Goal: Information Seeking & Learning: Learn about a topic

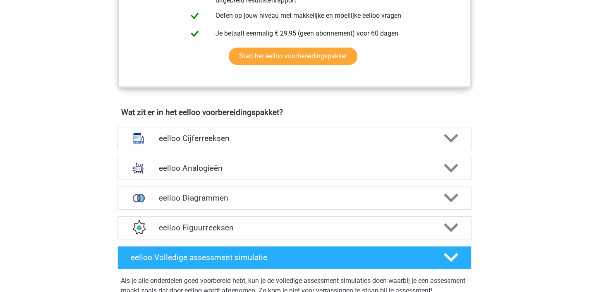
scroll to position [461, 0]
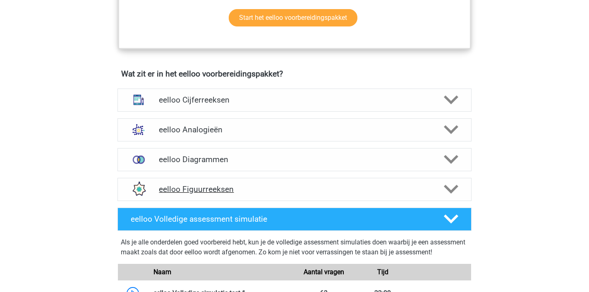
click at [207, 193] on h4 "eelloo Figuurreeksen" at bounding box center [294, 189] width 271 height 10
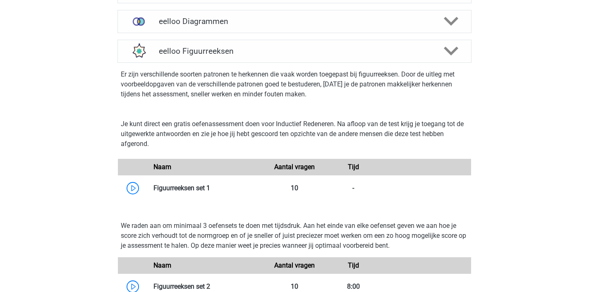
scroll to position [601, 0]
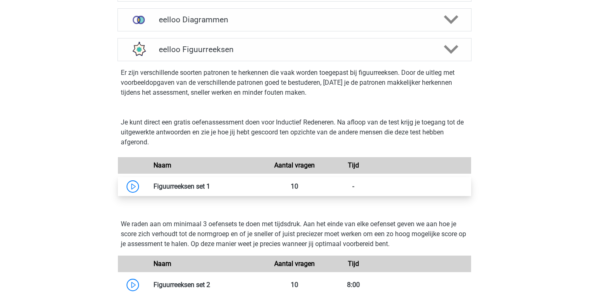
click at [210, 190] on link at bounding box center [210, 186] width 0 height 8
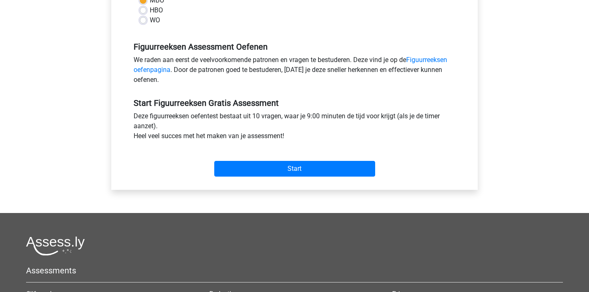
scroll to position [223, 0]
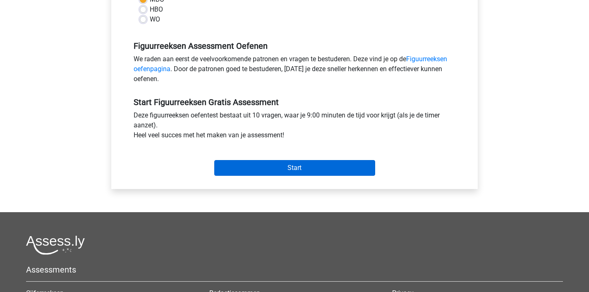
click at [265, 164] on input "Start" at bounding box center [294, 168] width 161 height 16
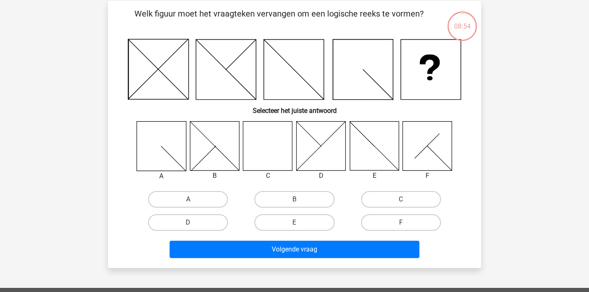
scroll to position [38, 0]
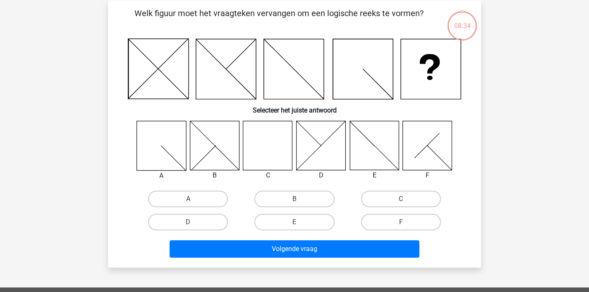
click at [219, 151] on icon at bounding box center [214, 145] width 49 height 49
click at [285, 199] on label "B" at bounding box center [294, 199] width 80 height 17
click at [295, 199] on input "B" at bounding box center [297, 201] width 5 height 5
radio input "true"
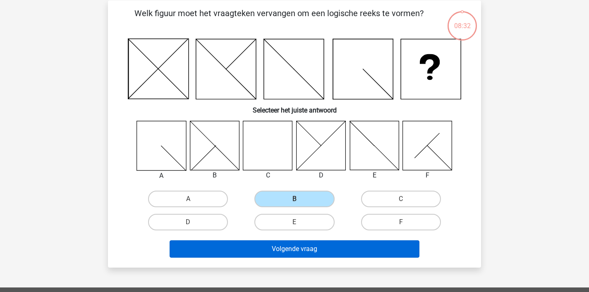
click at [310, 251] on button "Volgende vraag" at bounding box center [295, 248] width 250 height 17
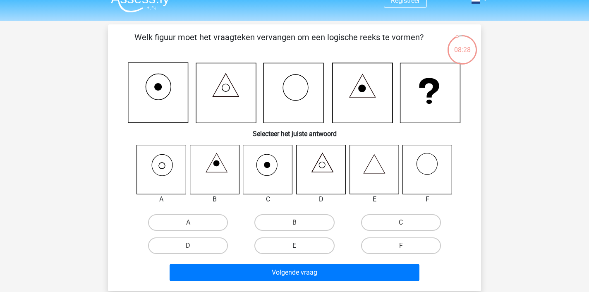
scroll to position [14, 0]
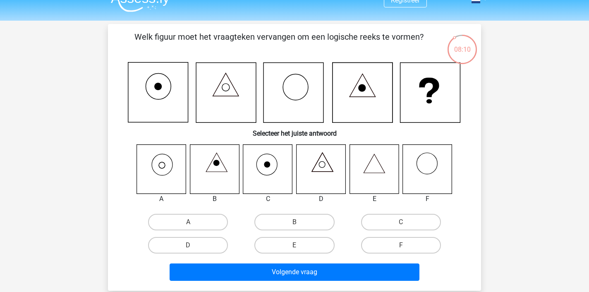
click at [382, 160] on icon at bounding box center [374, 168] width 49 height 49
click at [287, 242] on label "E" at bounding box center [294, 245] width 80 height 17
click at [295, 245] on input "E" at bounding box center [297, 247] width 5 height 5
radio input "true"
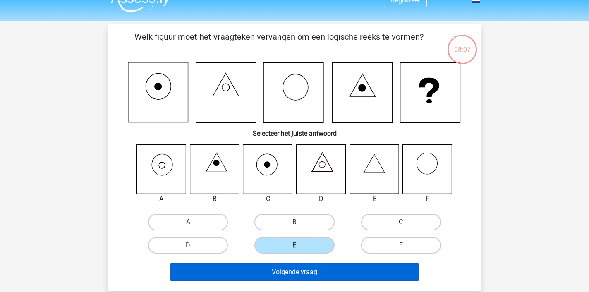
click at [300, 278] on button "Volgende vraag" at bounding box center [295, 271] width 250 height 17
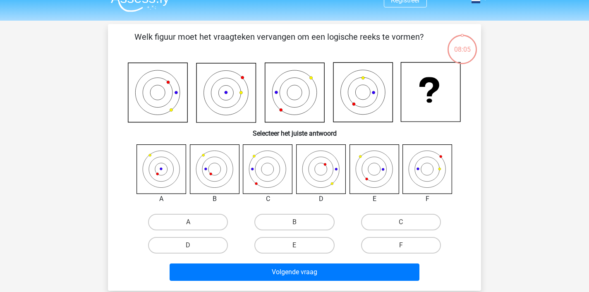
scroll to position [38, 0]
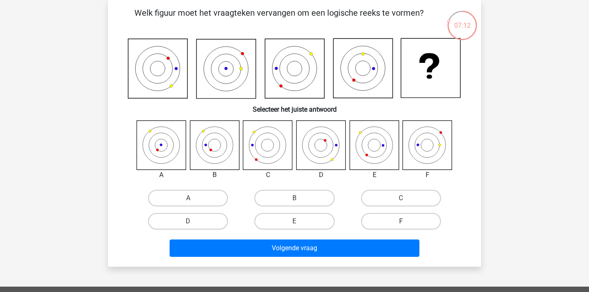
click at [386, 216] on label "F" at bounding box center [401, 221] width 80 height 17
click at [401, 221] on input "F" at bounding box center [403, 223] width 5 height 5
radio input "true"
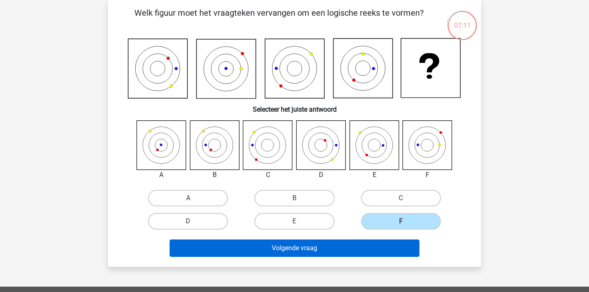
click at [362, 255] on button "Volgende vraag" at bounding box center [295, 248] width 250 height 17
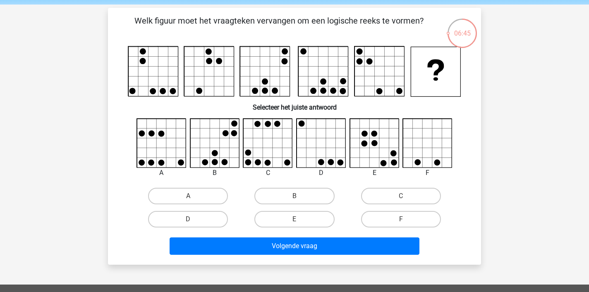
scroll to position [31, 0]
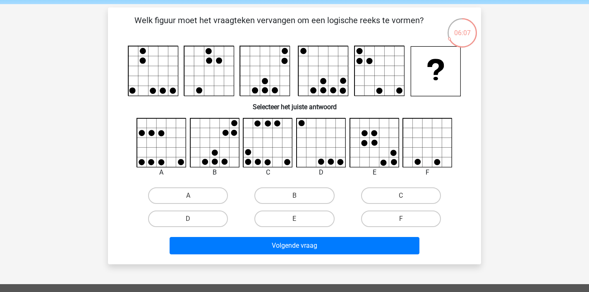
click at [373, 151] on icon at bounding box center [374, 142] width 49 height 49
click at [302, 218] on label "E" at bounding box center [294, 219] width 80 height 17
click at [300, 219] on input "E" at bounding box center [297, 221] width 5 height 5
radio input "true"
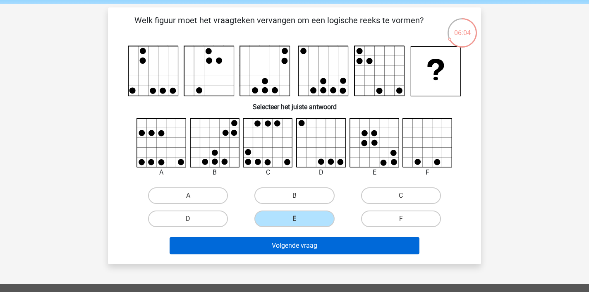
click at [305, 241] on button "Volgende vraag" at bounding box center [295, 245] width 250 height 17
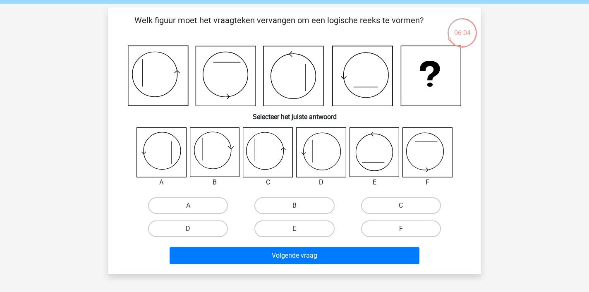
scroll to position [38, 0]
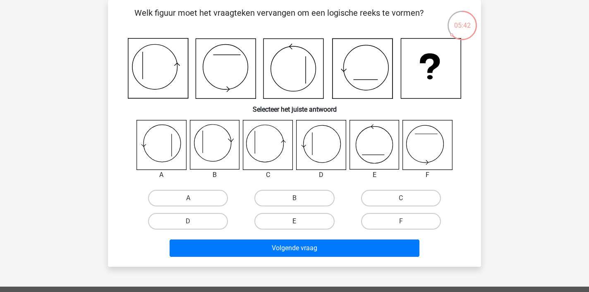
click at [317, 222] on label "E" at bounding box center [294, 221] width 80 height 17
click at [300, 222] on input "E" at bounding box center [297, 223] width 5 height 5
radio input "true"
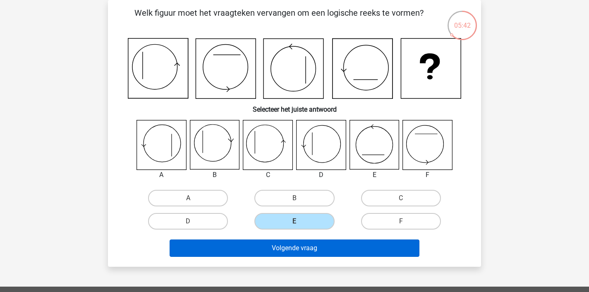
click at [315, 248] on button "Volgende vraag" at bounding box center [295, 248] width 250 height 17
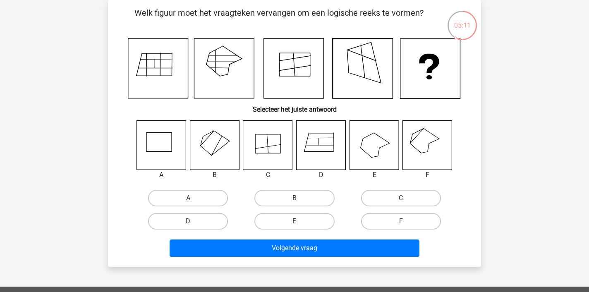
click at [364, 152] on icon at bounding box center [374, 144] width 49 height 49
click at [387, 199] on label "C" at bounding box center [401, 198] width 80 height 17
click at [401, 199] on input "C" at bounding box center [403, 200] width 5 height 5
radio input "true"
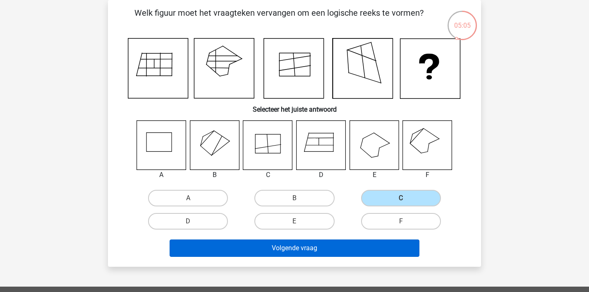
click at [360, 248] on button "Volgende vraag" at bounding box center [295, 248] width 250 height 17
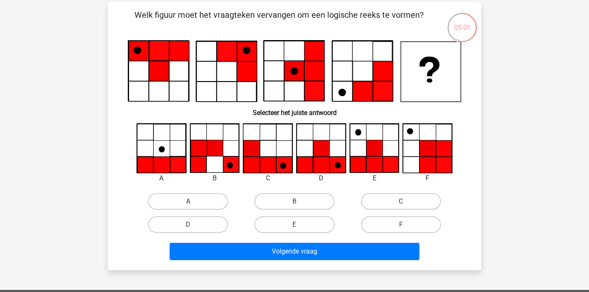
scroll to position [36, 0]
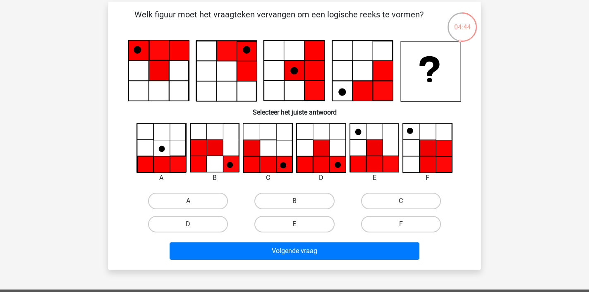
click at [161, 144] on icon at bounding box center [161, 148] width 49 height 49
click at [206, 204] on label "A" at bounding box center [188, 201] width 80 height 17
click at [194, 204] on input "A" at bounding box center [190, 203] width 5 height 5
radio input "true"
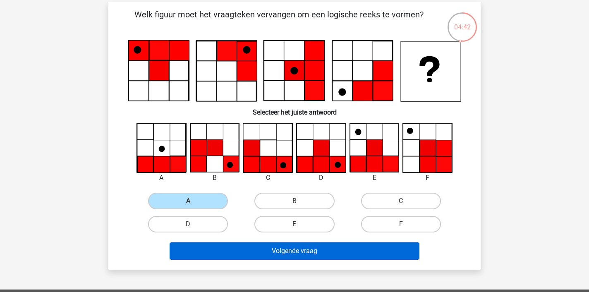
click at [240, 250] on button "Volgende vraag" at bounding box center [295, 250] width 250 height 17
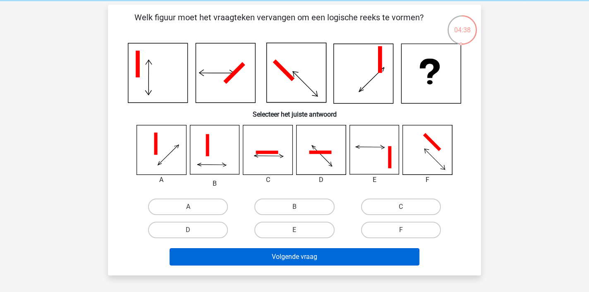
scroll to position [29, 0]
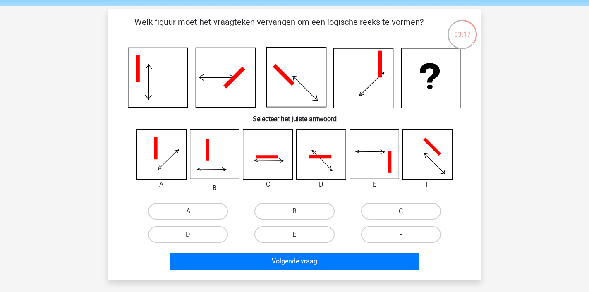
click at [426, 154] on icon at bounding box center [427, 154] width 49 height 49
click at [398, 230] on label "F" at bounding box center [401, 234] width 80 height 17
click at [401, 235] on input "F" at bounding box center [403, 237] width 5 height 5
radio input "true"
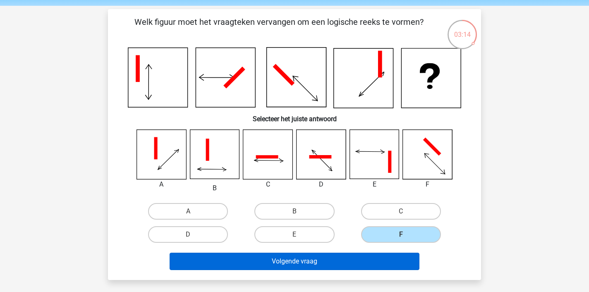
click at [376, 259] on button "Volgende vraag" at bounding box center [295, 261] width 250 height 17
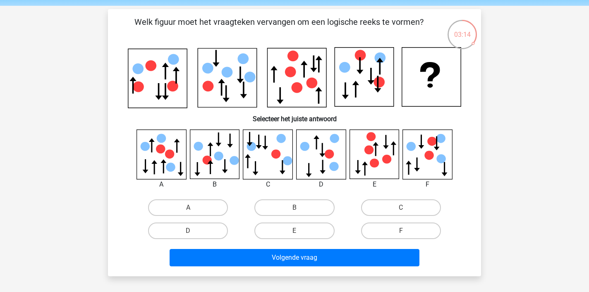
scroll to position [38, 0]
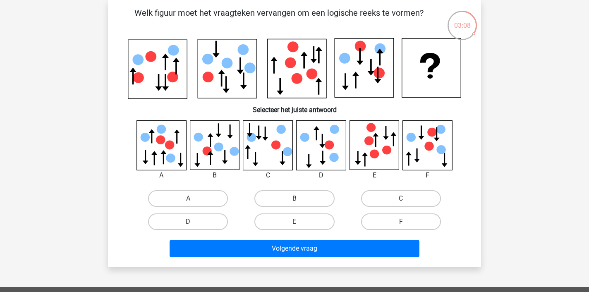
click at [318, 199] on label "B" at bounding box center [294, 198] width 80 height 17
click at [300, 199] on input "B" at bounding box center [297, 201] width 5 height 5
radio input "true"
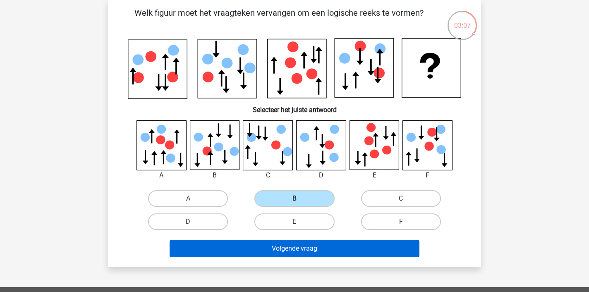
click at [326, 251] on button "Volgende vraag" at bounding box center [295, 248] width 250 height 17
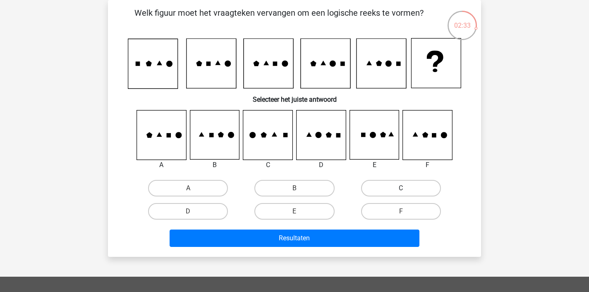
click at [381, 190] on label "C" at bounding box center [401, 188] width 80 height 17
click at [401, 190] on input "C" at bounding box center [403, 190] width 5 height 5
radio input "true"
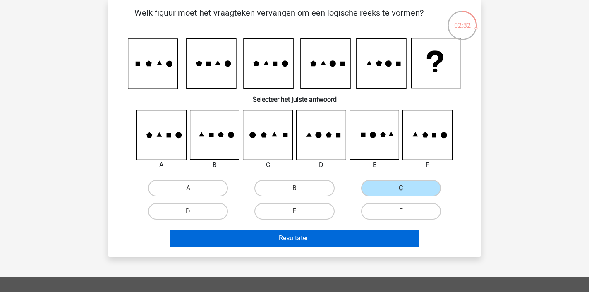
click at [318, 241] on button "Resultaten" at bounding box center [295, 238] width 250 height 17
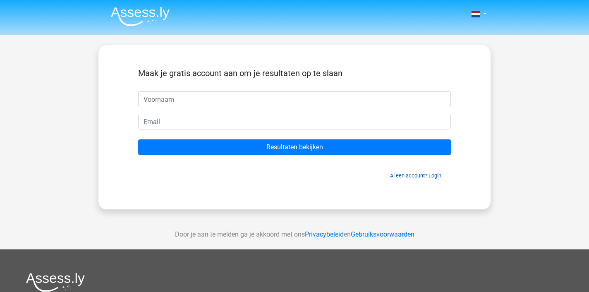
click at [432, 176] on link "Al een account? Login" at bounding box center [415, 175] width 51 height 6
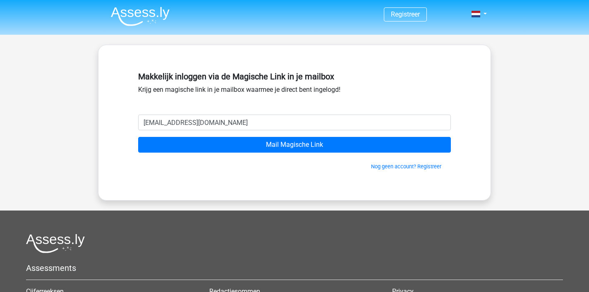
type input "mikeydoohan@gmail.com"
click at [295, 145] on input "Mail Magische Link" at bounding box center [294, 145] width 313 height 16
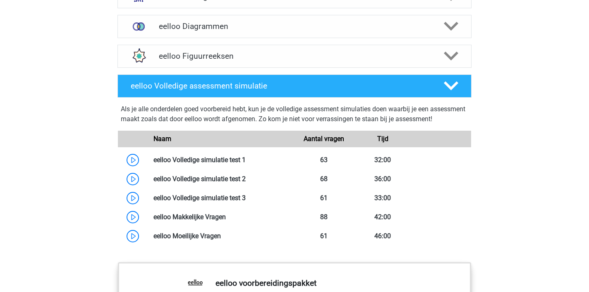
scroll to position [602, 0]
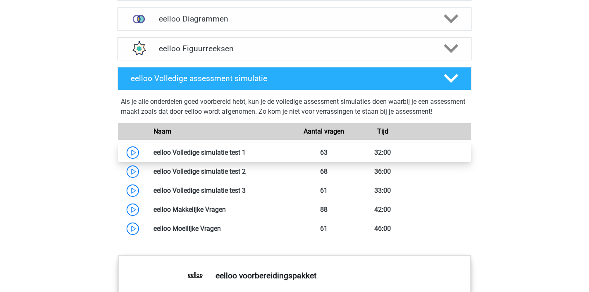
click at [246, 156] on link at bounding box center [246, 153] width 0 height 8
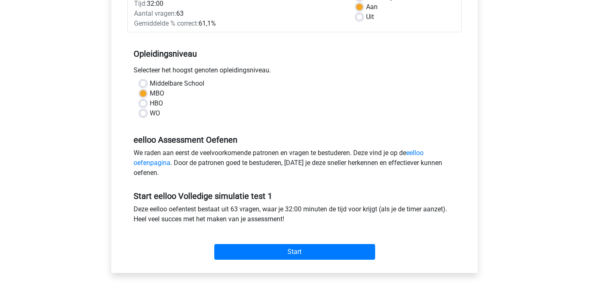
scroll to position [142, 0]
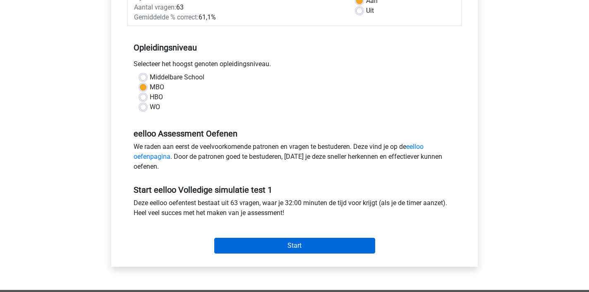
click at [285, 243] on input "Start" at bounding box center [294, 246] width 161 height 16
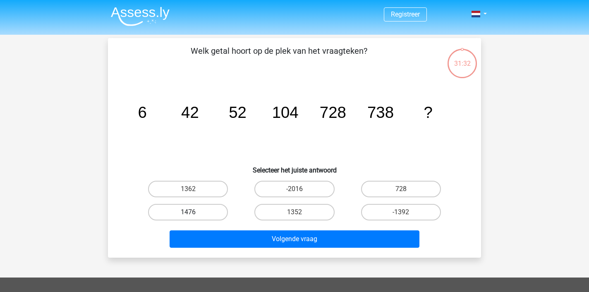
click at [215, 213] on label "1476" at bounding box center [188, 212] width 80 height 17
click at [194, 213] on input "1476" at bounding box center [190, 214] width 5 height 5
radio input "true"
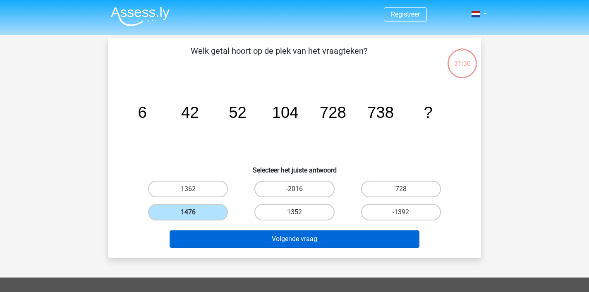
click at [278, 237] on button "Volgende vraag" at bounding box center [295, 238] width 250 height 17
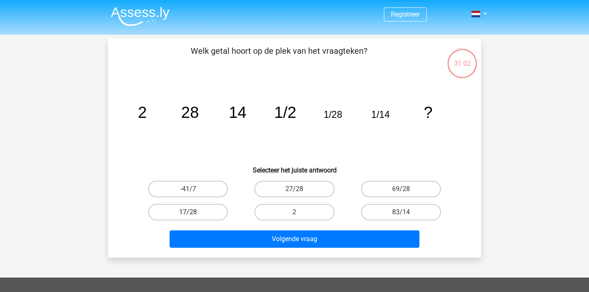
click at [208, 213] on label "17/28" at bounding box center [188, 212] width 80 height 17
click at [194, 213] on input "17/28" at bounding box center [190, 214] width 5 height 5
radio input "true"
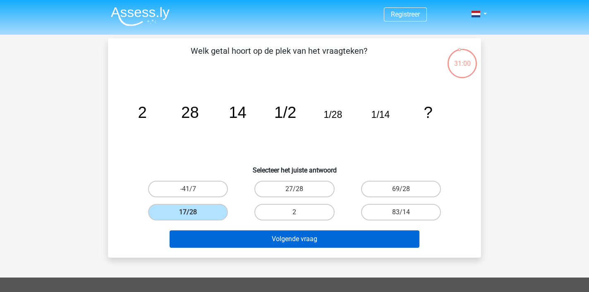
click at [285, 237] on button "Volgende vraag" at bounding box center [295, 238] width 250 height 17
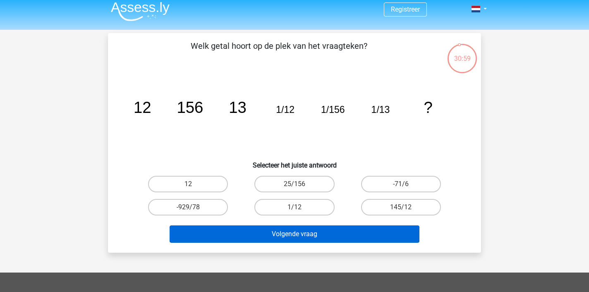
scroll to position [4, 0]
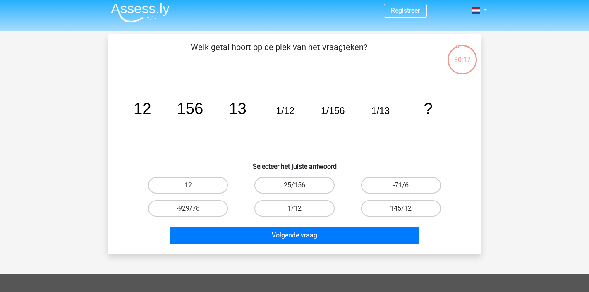
click at [321, 209] on label "1/12" at bounding box center [294, 208] width 80 height 17
click at [300, 209] on input "1/12" at bounding box center [297, 210] width 5 height 5
radio input "true"
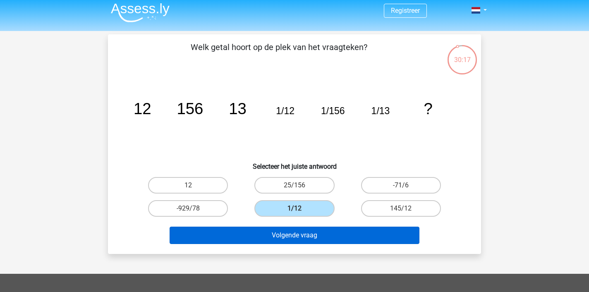
click at [326, 229] on button "Volgende vraag" at bounding box center [295, 235] width 250 height 17
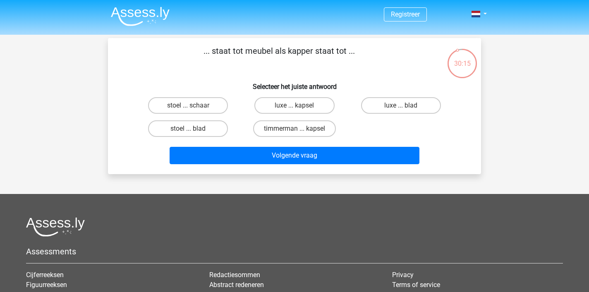
scroll to position [0, 0]
click at [198, 107] on label "stoel ... schaar" at bounding box center [188, 105] width 80 height 17
click at [194, 107] on input "stoel ... schaar" at bounding box center [190, 107] width 5 height 5
radio input "true"
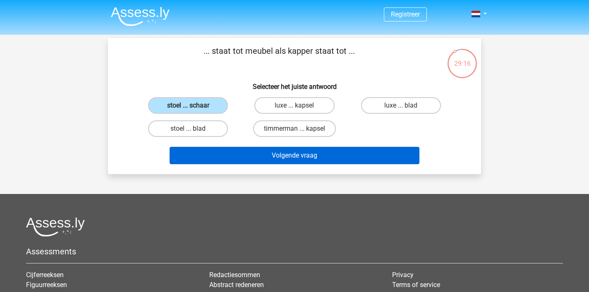
click at [262, 157] on button "Volgende vraag" at bounding box center [295, 155] width 250 height 17
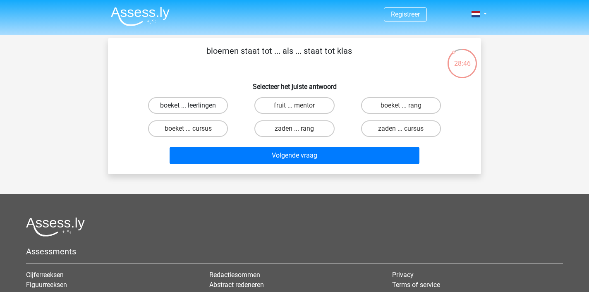
click at [203, 108] on label "boeket ... leerlingen" at bounding box center [188, 105] width 80 height 17
click at [194, 108] on input "boeket ... leerlingen" at bounding box center [190, 107] width 5 height 5
radio input "true"
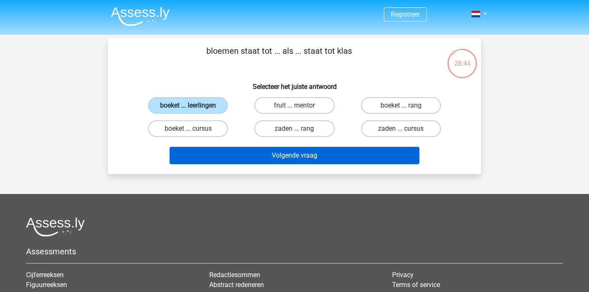
click at [254, 156] on button "Volgende vraag" at bounding box center [295, 155] width 250 height 17
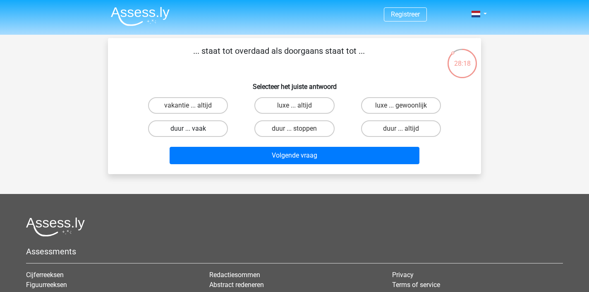
click at [199, 129] on label "duur ... vaak" at bounding box center [188, 128] width 80 height 17
click at [194, 129] on input "duur ... vaak" at bounding box center [190, 131] width 5 height 5
radio input "true"
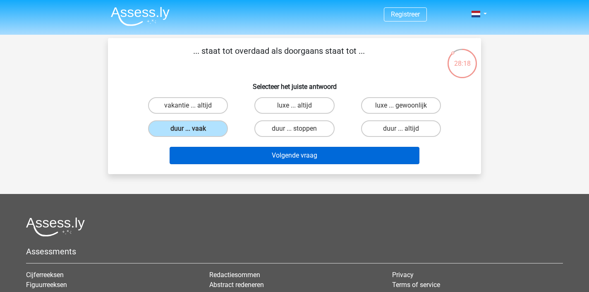
click at [263, 155] on button "Volgende vraag" at bounding box center [295, 155] width 250 height 17
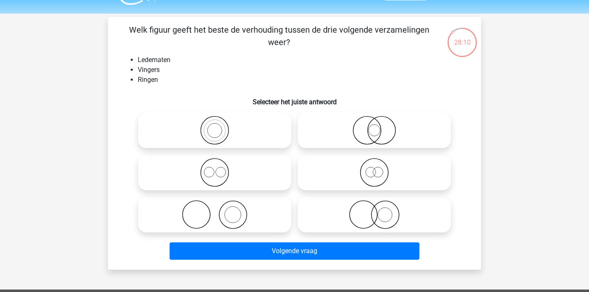
scroll to position [22, 0]
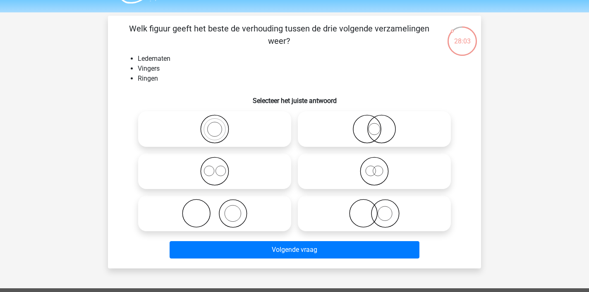
click at [225, 215] on icon at bounding box center [214, 213] width 146 height 29
click at [220, 209] on input "radio" at bounding box center [217, 206] width 5 height 5
radio input "true"
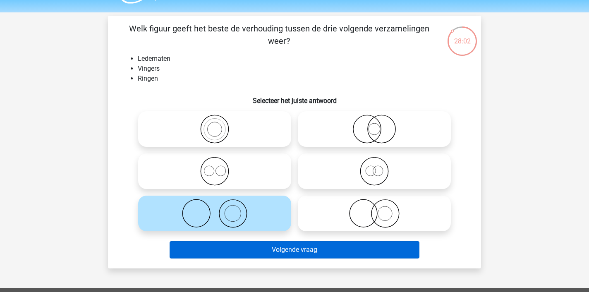
click at [281, 252] on button "Volgende vraag" at bounding box center [295, 249] width 250 height 17
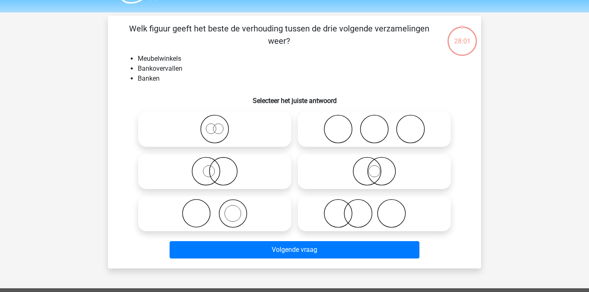
scroll to position [38, 0]
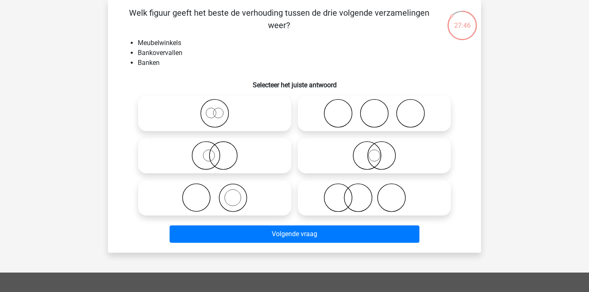
click at [350, 199] on icon at bounding box center [374, 197] width 146 height 29
click at [374, 194] on input "radio" at bounding box center [376, 190] width 5 height 5
radio input "true"
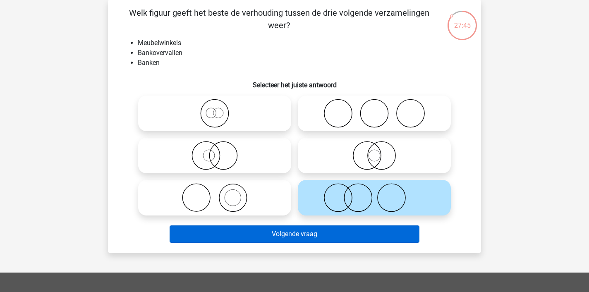
click at [350, 233] on button "Volgende vraag" at bounding box center [295, 233] width 250 height 17
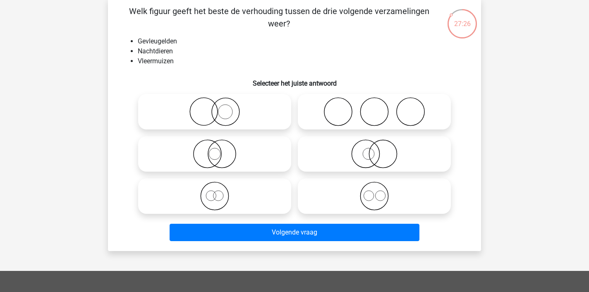
scroll to position [42, 0]
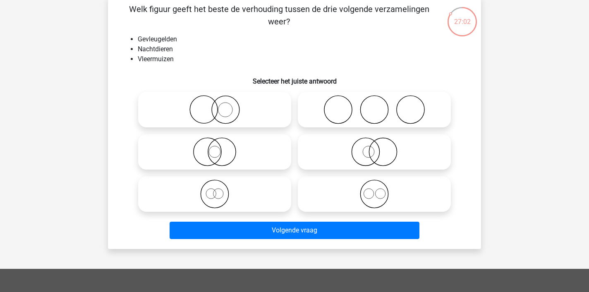
click at [371, 158] on icon at bounding box center [374, 151] width 146 height 29
click at [374, 148] on input "radio" at bounding box center [376, 144] width 5 height 5
radio input "true"
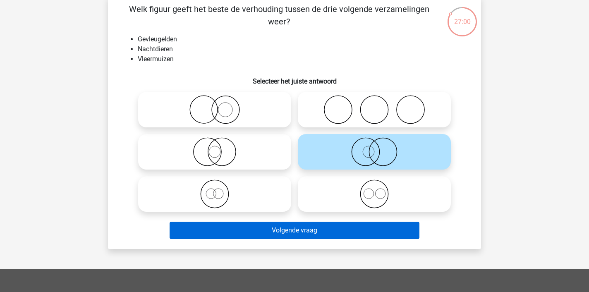
click at [330, 232] on button "Volgende vraag" at bounding box center [295, 230] width 250 height 17
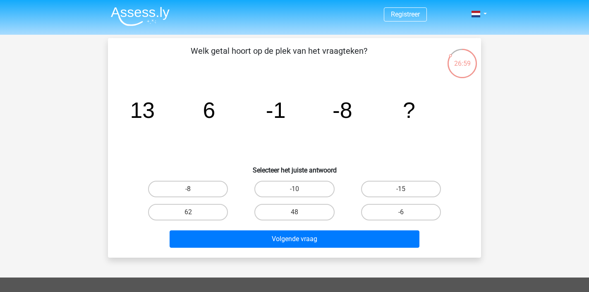
scroll to position [0, 0]
click at [389, 192] on label "-15" at bounding box center [401, 189] width 80 height 17
click at [401, 192] on input "-15" at bounding box center [403, 191] width 5 height 5
radio input "true"
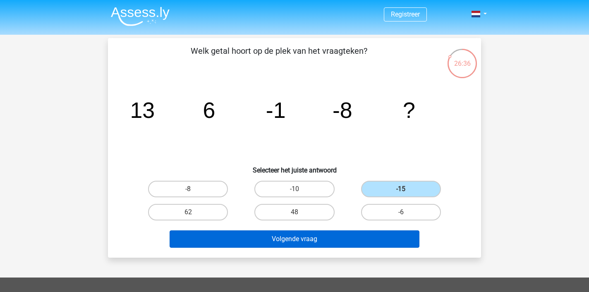
click at [366, 238] on button "Volgende vraag" at bounding box center [295, 238] width 250 height 17
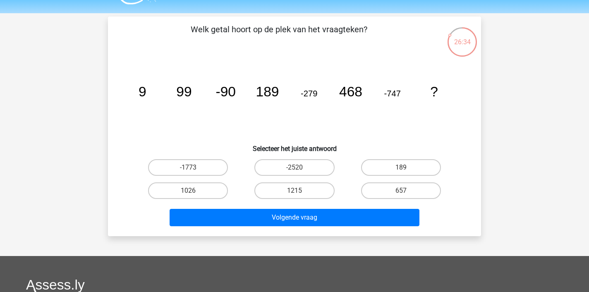
scroll to position [14, 0]
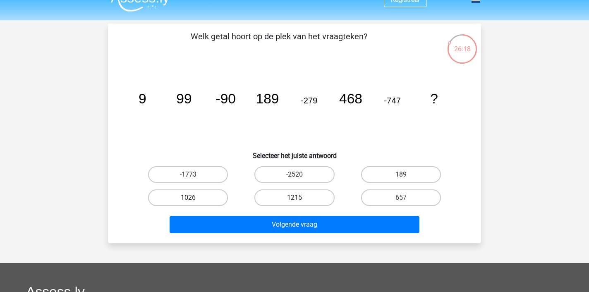
click at [204, 198] on label "1026" at bounding box center [188, 197] width 80 height 17
click at [194, 198] on input "1026" at bounding box center [190, 200] width 5 height 5
radio input "true"
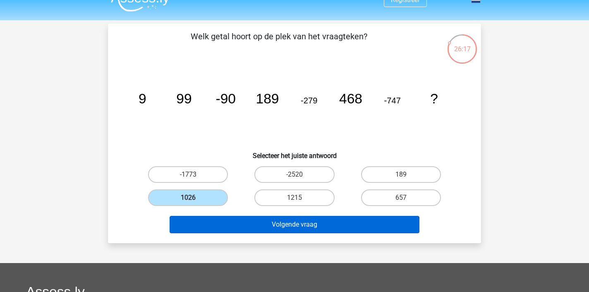
click at [281, 223] on button "Volgende vraag" at bounding box center [295, 224] width 250 height 17
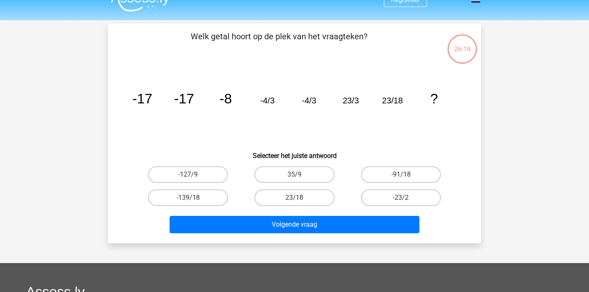
scroll to position [38, 0]
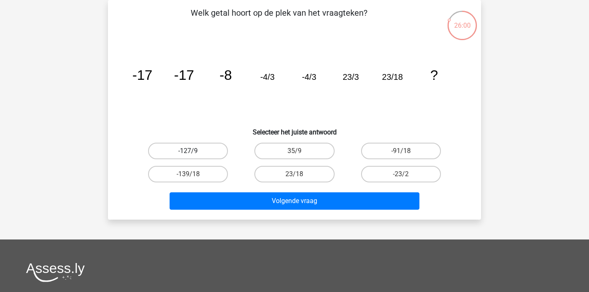
click at [210, 152] on label "-127/9" at bounding box center [188, 151] width 80 height 17
click at [194, 152] on input "-127/9" at bounding box center [190, 153] width 5 height 5
radio input "true"
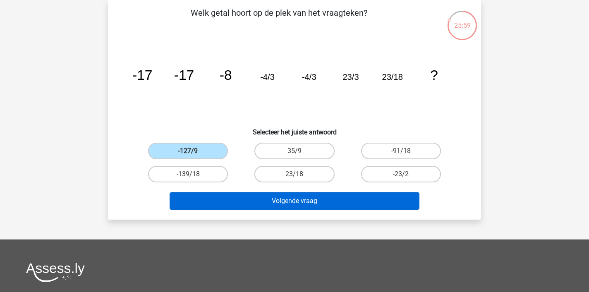
click at [259, 205] on button "Volgende vraag" at bounding box center [295, 200] width 250 height 17
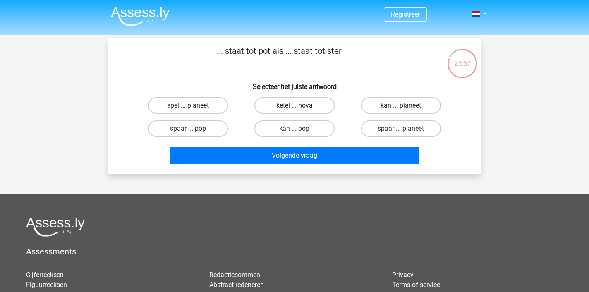
scroll to position [0, 0]
click at [198, 131] on label "spaar ... pop" at bounding box center [188, 128] width 80 height 17
click at [194, 131] on input "spaar ... pop" at bounding box center [190, 131] width 5 height 5
radio input "true"
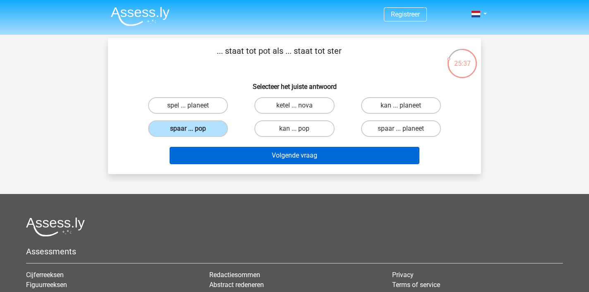
click at [244, 157] on button "Volgende vraag" at bounding box center [295, 155] width 250 height 17
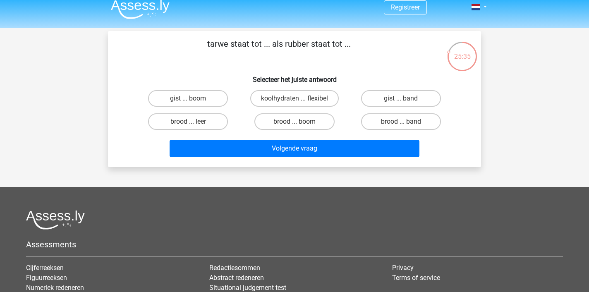
scroll to position [5, 0]
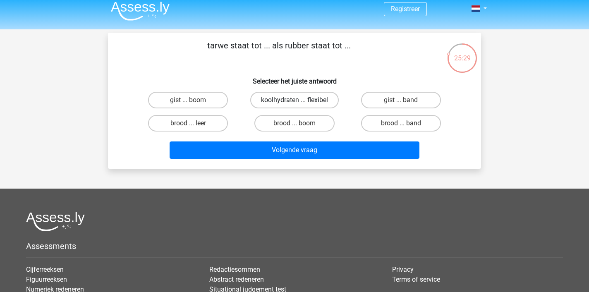
click at [276, 98] on label "koolhydraten ... flexibel" at bounding box center [294, 100] width 89 height 17
click at [295, 100] on input "koolhydraten ... flexibel" at bounding box center [297, 102] width 5 height 5
radio input "true"
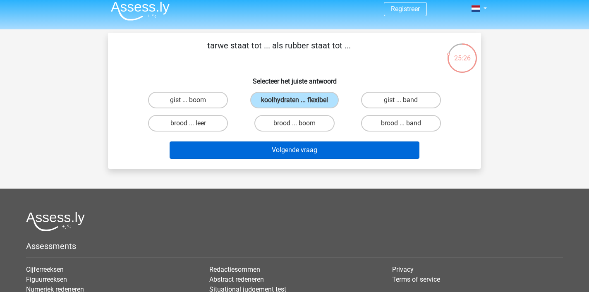
click at [291, 152] on button "Volgende vraag" at bounding box center [295, 149] width 250 height 17
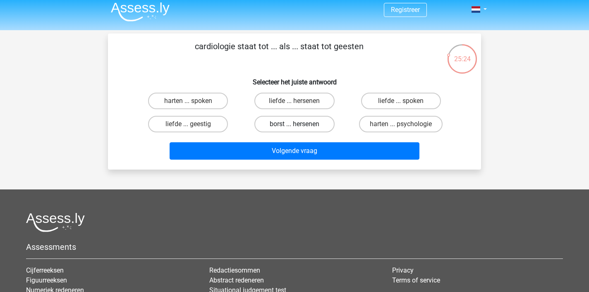
scroll to position [2, 0]
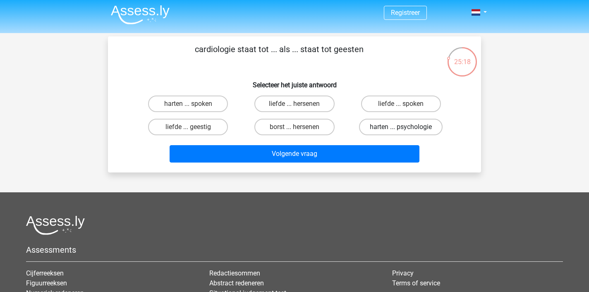
click at [398, 129] on label "harten ... psychologie" at bounding box center [401, 127] width 84 height 17
click at [401, 129] on input "harten ... psychologie" at bounding box center [403, 129] width 5 height 5
radio input "true"
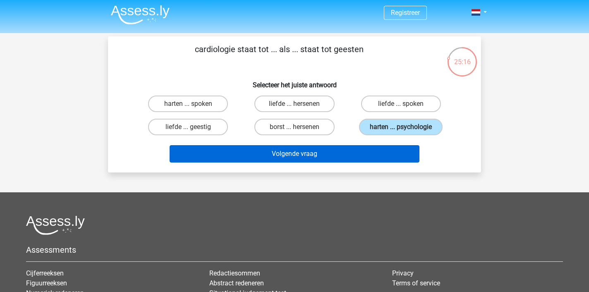
click at [374, 155] on button "Volgende vraag" at bounding box center [295, 153] width 250 height 17
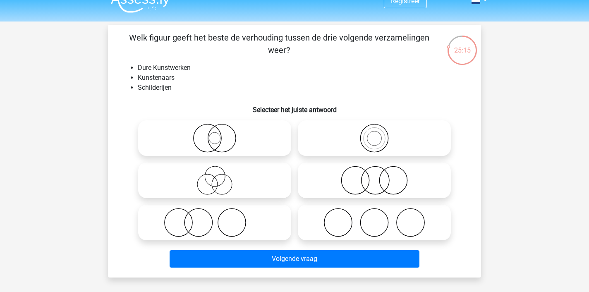
scroll to position [12, 0]
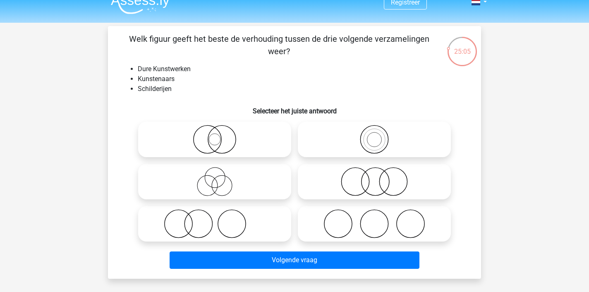
click at [354, 189] on icon at bounding box center [374, 181] width 146 height 29
click at [374, 177] on input "radio" at bounding box center [376, 174] width 5 height 5
radio input "true"
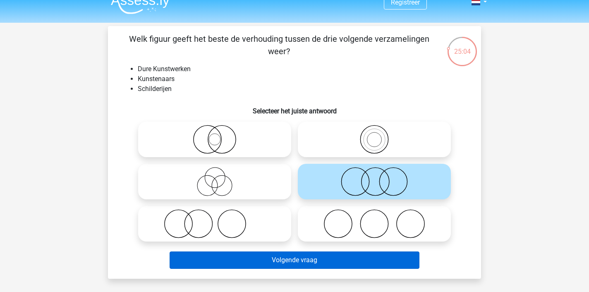
click at [323, 263] on button "Volgende vraag" at bounding box center [295, 260] width 250 height 17
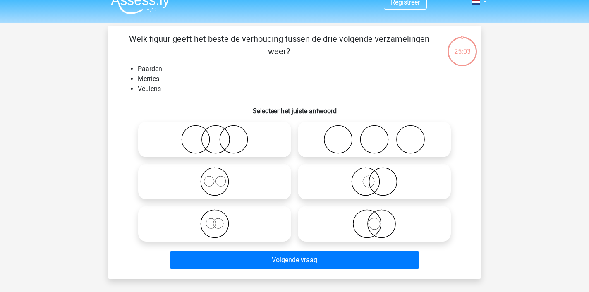
scroll to position [38, 0]
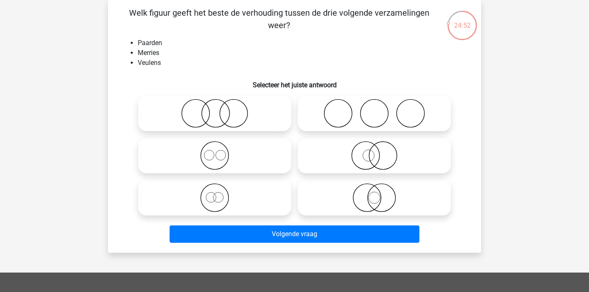
click at [377, 196] on icon at bounding box center [374, 197] width 146 height 29
click at [377, 194] on input "radio" at bounding box center [376, 190] width 5 height 5
radio input "true"
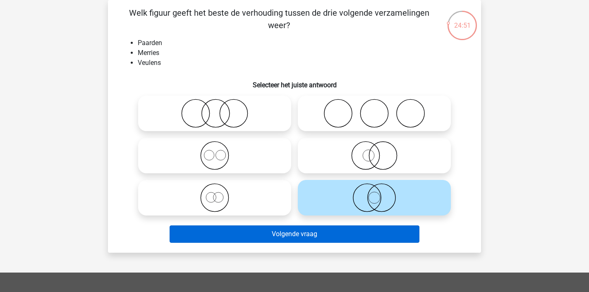
click at [367, 236] on button "Volgende vraag" at bounding box center [295, 233] width 250 height 17
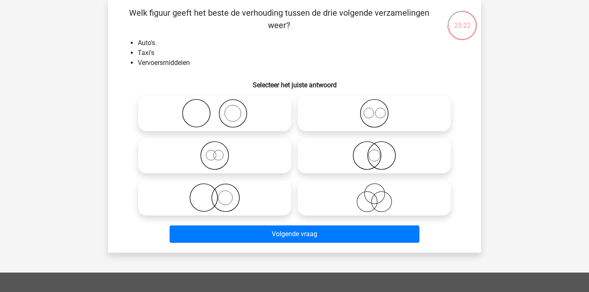
click at [339, 201] on icon at bounding box center [374, 197] width 146 height 29
click at [374, 194] on input "radio" at bounding box center [376, 190] width 5 height 5
radio input "true"
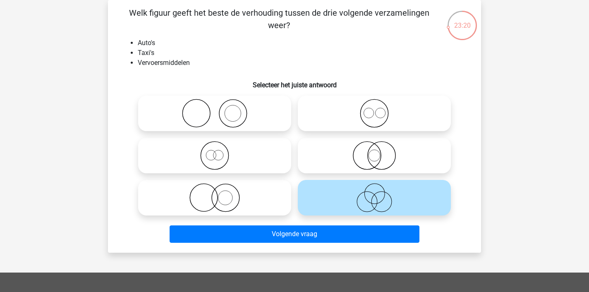
click at [224, 168] on icon at bounding box center [214, 155] width 146 height 29
click at [220, 151] on input "radio" at bounding box center [217, 148] width 5 height 5
radio input "true"
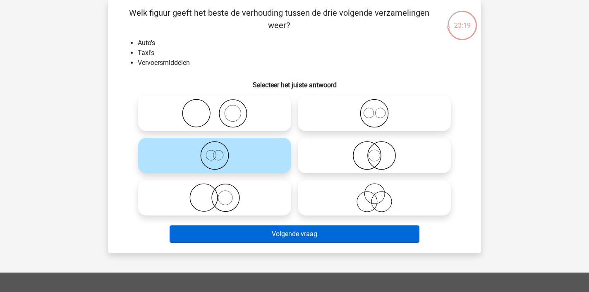
click at [268, 235] on button "Volgende vraag" at bounding box center [295, 233] width 250 height 17
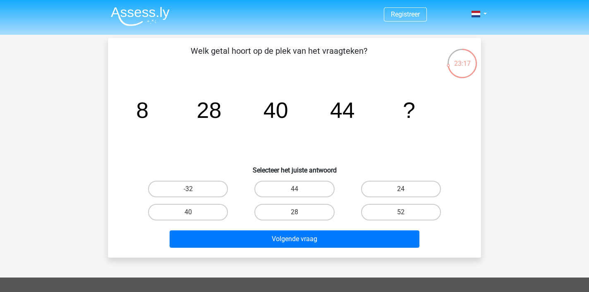
scroll to position [0, 0]
click at [394, 211] on label "52" at bounding box center [401, 212] width 80 height 17
click at [401, 212] on input "52" at bounding box center [403, 214] width 5 height 5
radio input "true"
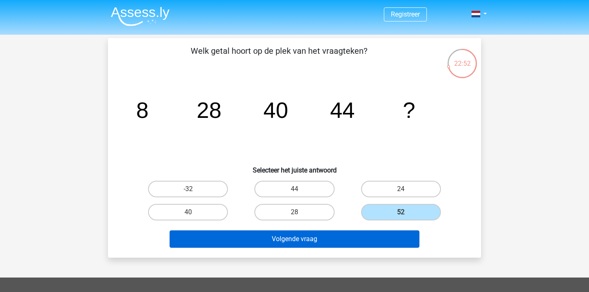
click at [372, 241] on button "Volgende vraag" at bounding box center [295, 238] width 250 height 17
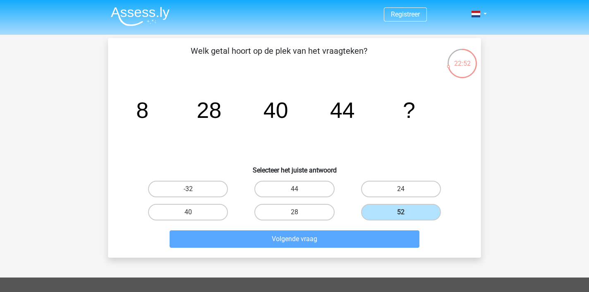
scroll to position [38, 0]
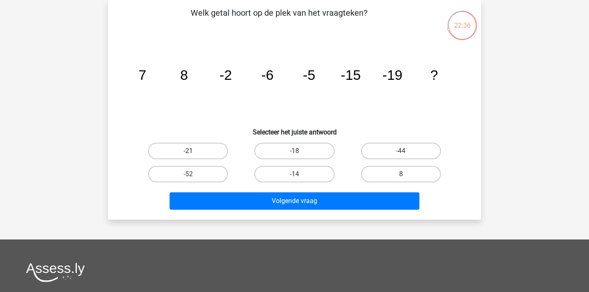
click at [194, 152] on label "-21" at bounding box center [188, 151] width 80 height 17
click at [194, 152] on input "-21" at bounding box center [190, 153] width 5 height 5
radio input "true"
click at [198, 175] on label "-52" at bounding box center [188, 174] width 80 height 17
click at [194, 175] on input "-52" at bounding box center [190, 176] width 5 height 5
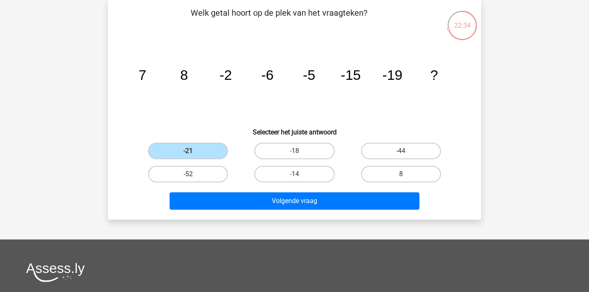
radio input "true"
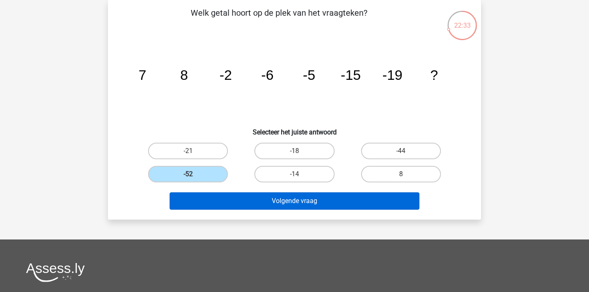
click at [232, 202] on button "Volgende vraag" at bounding box center [295, 200] width 250 height 17
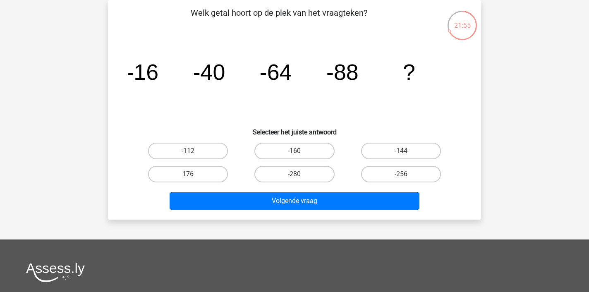
click at [273, 147] on label "-160" at bounding box center [294, 151] width 80 height 17
click at [295, 151] on input "-160" at bounding box center [297, 153] width 5 height 5
radio input "true"
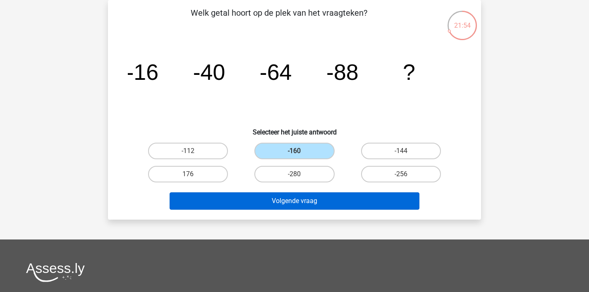
click at [293, 201] on button "Volgende vraag" at bounding box center [295, 200] width 250 height 17
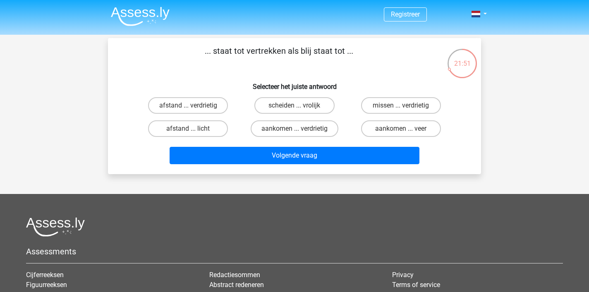
scroll to position [0, 0]
click at [293, 124] on label "aankomen ... verdrietig" at bounding box center [295, 128] width 88 height 17
click at [295, 129] on input "aankomen ... verdrietig" at bounding box center [297, 131] width 5 height 5
radio input "true"
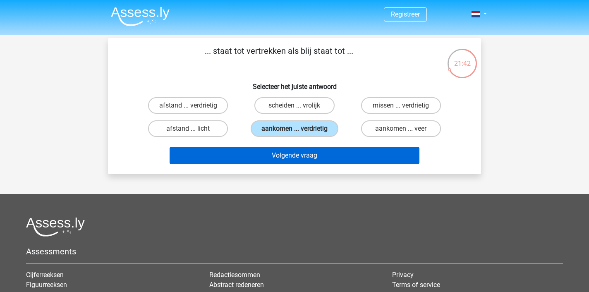
click at [301, 149] on button "Volgende vraag" at bounding box center [295, 155] width 250 height 17
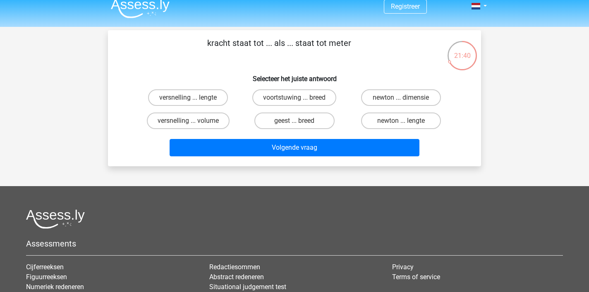
scroll to position [4, 0]
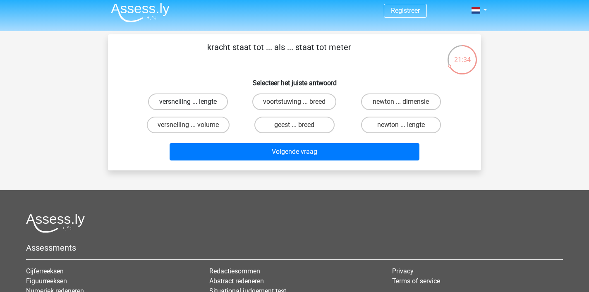
click at [199, 103] on label "versnelling ... lengte" at bounding box center [188, 101] width 80 height 17
click at [194, 103] on input "versnelling ... lengte" at bounding box center [190, 104] width 5 height 5
radio input "true"
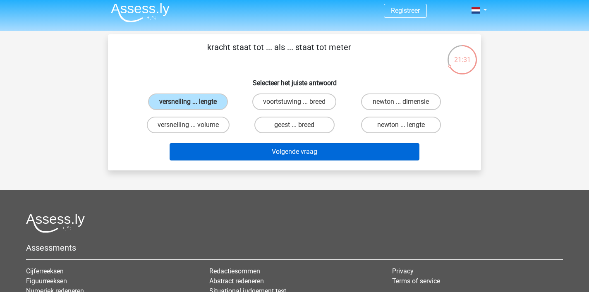
click at [273, 153] on button "Volgende vraag" at bounding box center [295, 151] width 250 height 17
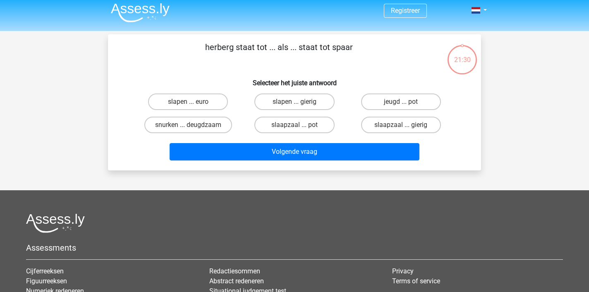
scroll to position [38, 0]
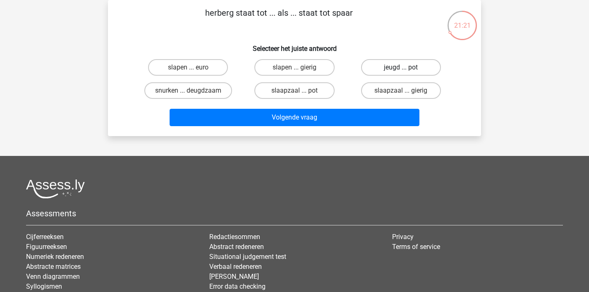
click at [391, 76] on label "jeugd ... pot" at bounding box center [401, 67] width 80 height 17
click at [401, 73] on input "jeugd ... pot" at bounding box center [403, 69] width 5 height 5
radio input "true"
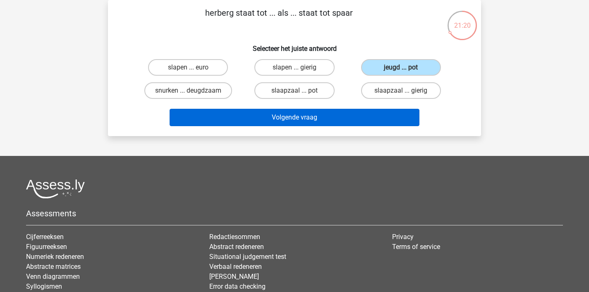
click at [363, 121] on button "Volgende vraag" at bounding box center [295, 117] width 250 height 17
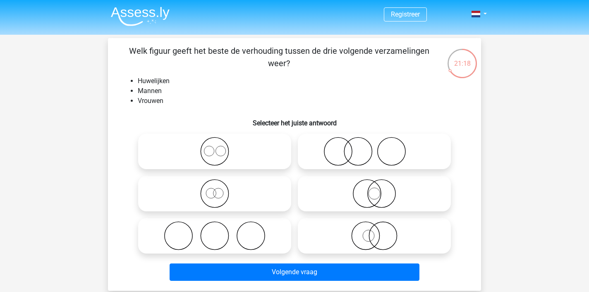
scroll to position [0, 0]
click at [229, 238] on icon at bounding box center [214, 235] width 146 height 29
click at [220, 232] on input "radio" at bounding box center [217, 228] width 5 height 5
radio input "true"
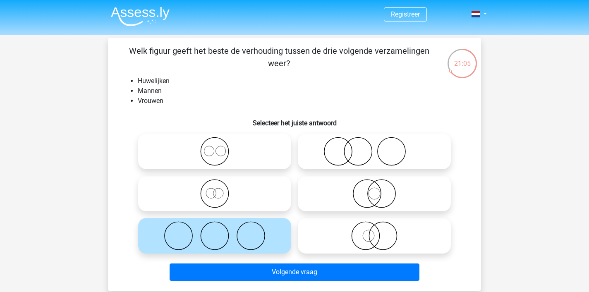
click at [355, 160] on icon at bounding box center [374, 151] width 146 height 29
click at [374, 147] on input "radio" at bounding box center [376, 144] width 5 height 5
radio input "true"
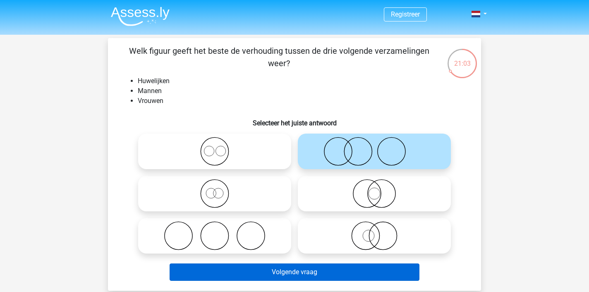
click at [333, 275] on button "Volgende vraag" at bounding box center [295, 271] width 250 height 17
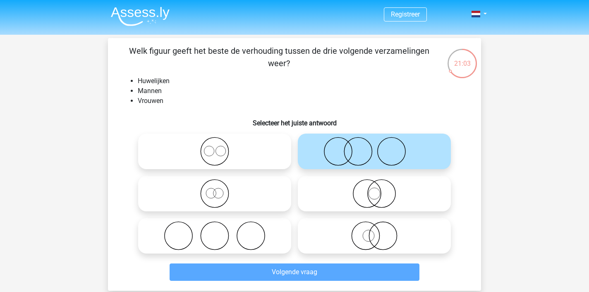
scroll to position [38, 0]
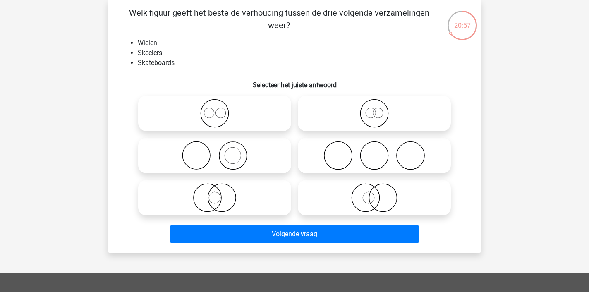
click at [378, 116] on icon at bounding box center [374, 113] width 146 height 29
click at [378, 109] on input "radio" at bounding box center [376, 106] width 5 height 5
radio input "true"
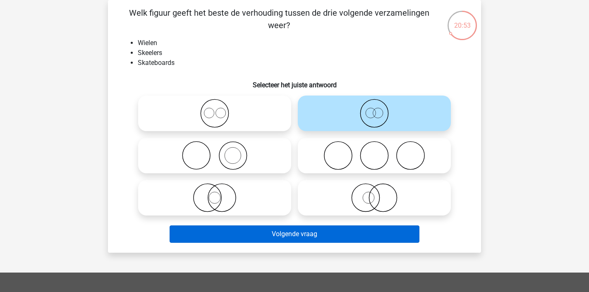
click at [318, 232] on button "Volgende vraag" at bounding box center [295, 233] width 250 height 17
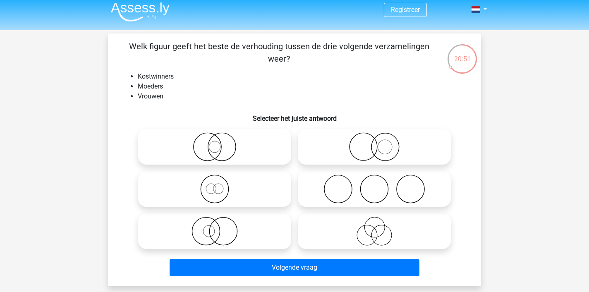
scroll to position [4, 0]
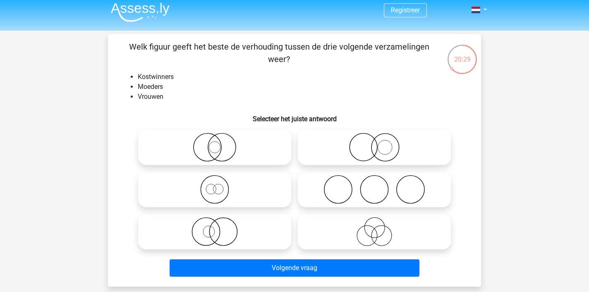
click at [250, 232] on icon at bounding box center [214, 231] width 146 height 29
click at [220, 228] on input "radio" at bounding box center [217, 224] width 5 height 5
radio input "true"
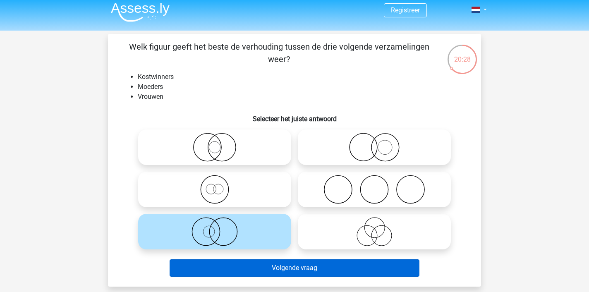
click at [285, 268] on button "Volgende vraag" at bounding box center [295, 267] width 250 height 17
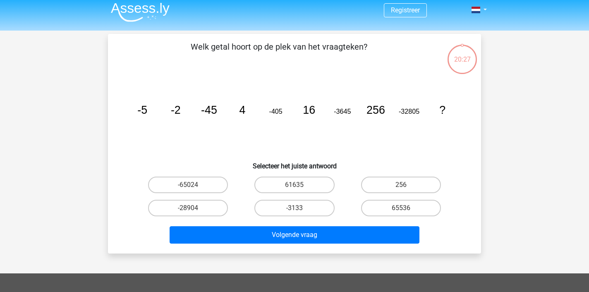
scroll to position [38, 0]
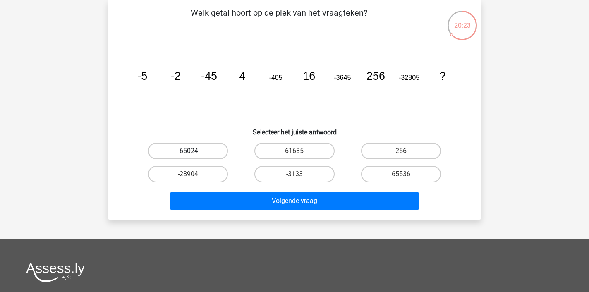
click at [224, 152] on label "-65024" at bounding box center [188, 151] width 80 height 17
click at [194, 152] on input "-65024" at bounding box center [190, 153] width 5 height 5
radio input "true"
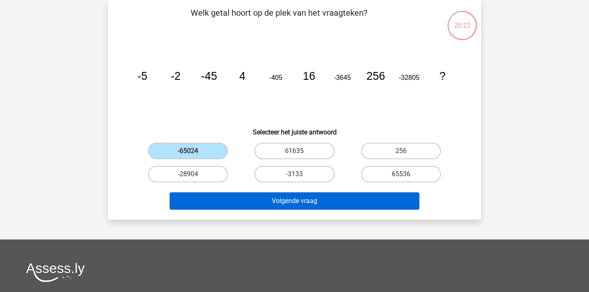
click at [257, 196] on button "Volgende vraag" at bounding box center [295, 200] width 250 height 17
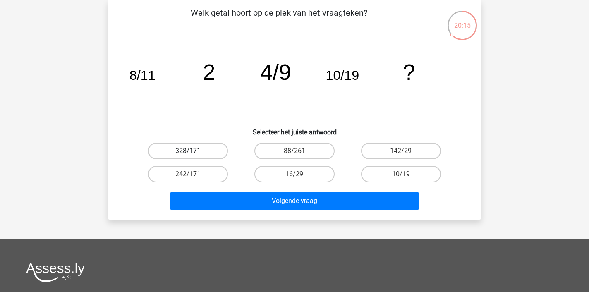
click at [194, 152] on label "328/171" at bounding box center [188, 151] width 80 height 17
click at [194, 152] on input "328/171" at bounding box center [190, 153] width 5 height 5
radio input "true"
click at [283, 151] on label "88/261" at bounding box center [294, 151] width 80 height 17
click at [295, 151] on input "88/261" at bounding box center [297, 153] width 5 height 5
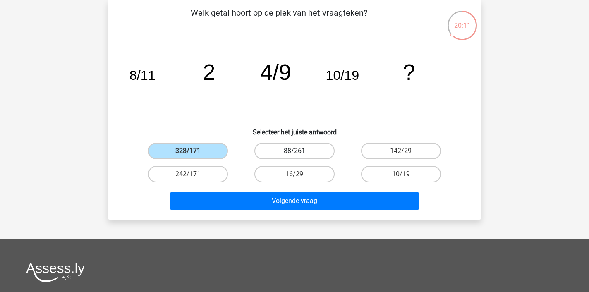
radio input "true"
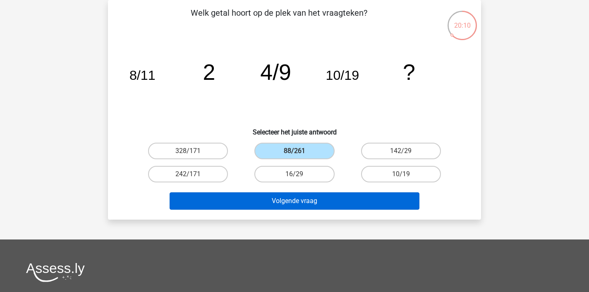
click at [282, 203] on button "Volgende vraag" at bounding box center [295, 200] width 250 height 17
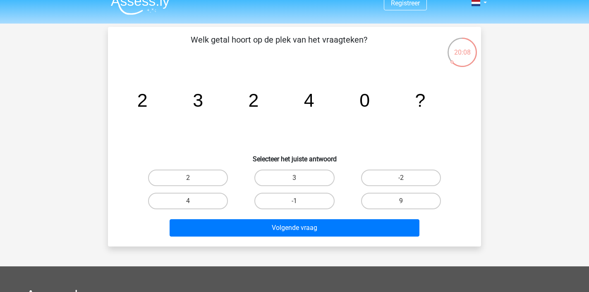
scroll to position [11, 0]
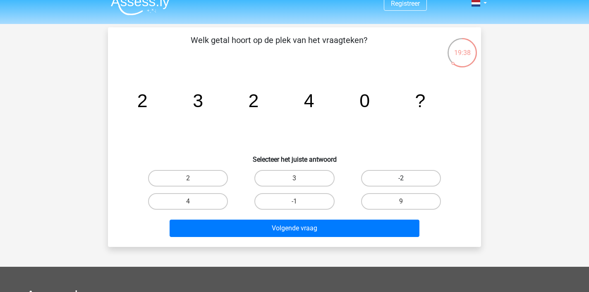
click at [393, 176] on label "-2" at bounding box center [401, 178] width 80 height 17
click at [401, 178] on input "-2" at bounding box center [403, 180] width 5 height 5
radio input "true"
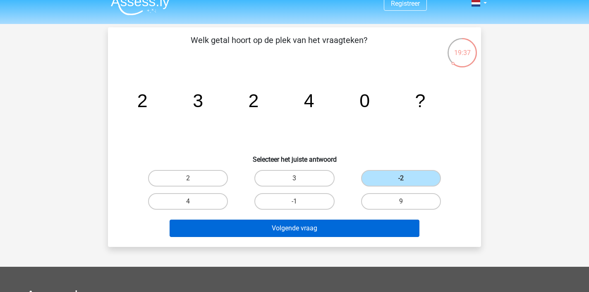
click at [357, 232] on button "Volgende vraag" at bounding box center [295, 228] width 250 height 17
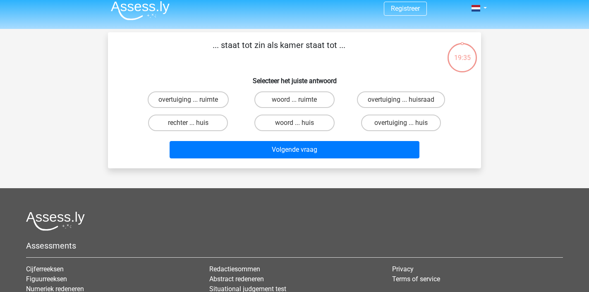
scroll to position [0, 0]
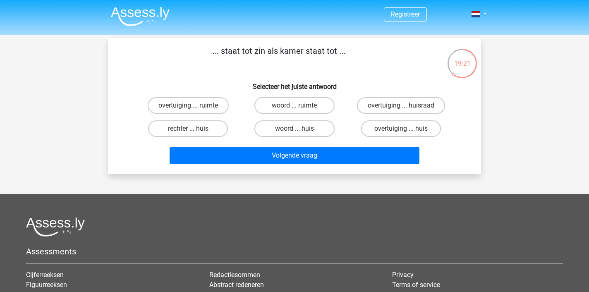
click at [192, 106] on input "overtuiging ... ruimte" at bounding box center [190, 107] width 5 height 5
radio input "true"
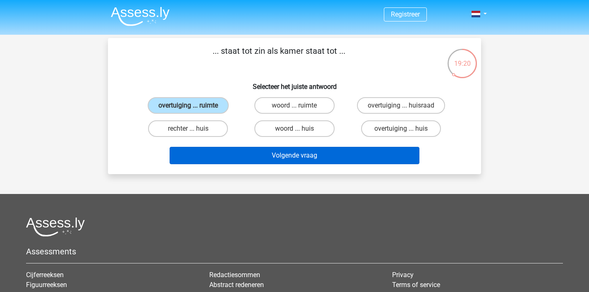
click at [274, 159] on button "Volgende vraag" at bounding box center [295, 155] width 250 height 17
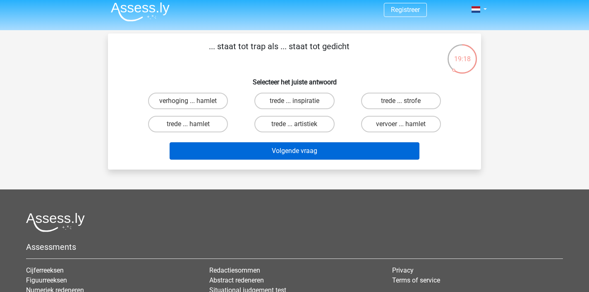
scroll to position [5, 0]
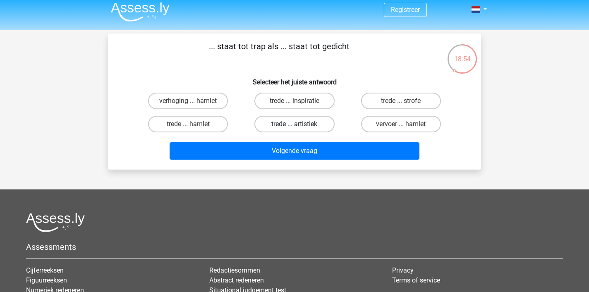
click at [309, 121] on label "trede ... artistiek" at bounding box center [294, 124] width 80 height 17
click at [300, 124] on input "trede ... artistiek" at bounding box center [297, 126] width 5 height 5
radio input "true"
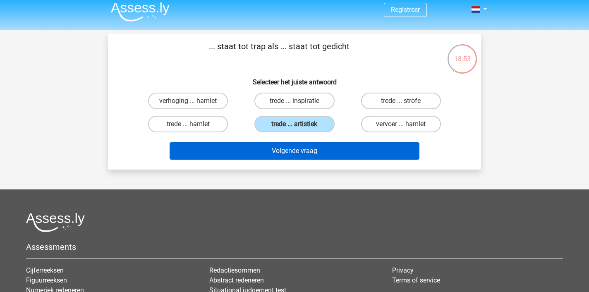
click at [295, 149] on button "Volgende vraag" at bounding box center [295, 150] width 250 height 17
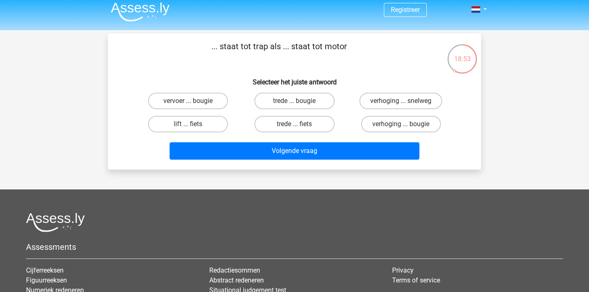
scroll to position [38, 0]
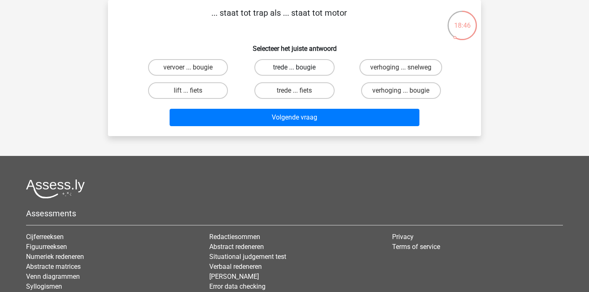
click at [302, 62] on label "trede ... bougie" at bounding box center [294, 67] width 80 height 17
click at [300, 67] on input "trede ... bougie" at bounding box center [297, 69] width 5 height 5
radio input "true"
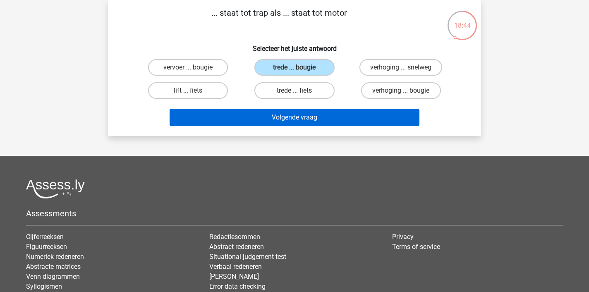
click at [304, 119] on button "Volgende vraag" at bounding box center [295, 117] width 250 height 17
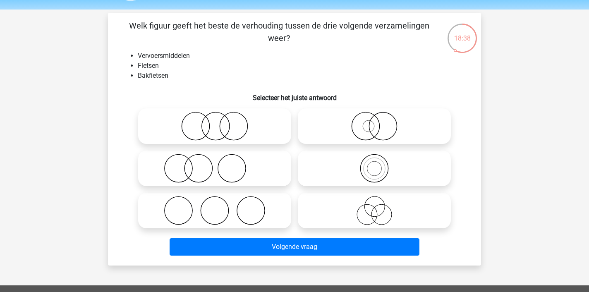
scroll to position [24, 0]
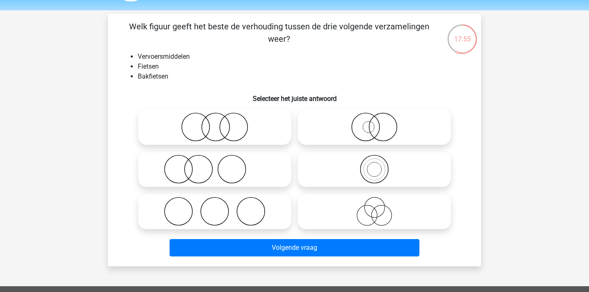
click at [258, 133] on icon at bounding box center [214, 127] width 146 height 29
click at [220, 123] on input "radio" at bounding box center [217, 119] width 5 height 5
radio input "true"
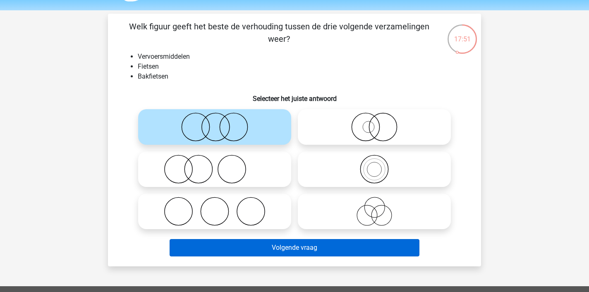
click at [295, 251] on button "Volgende vraag" at bounding box center [295, 247] width 250 height 17
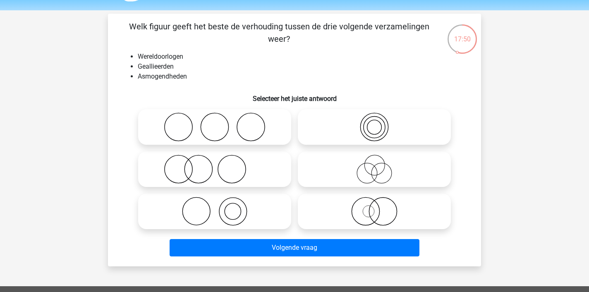
scroll to position [38, 0]
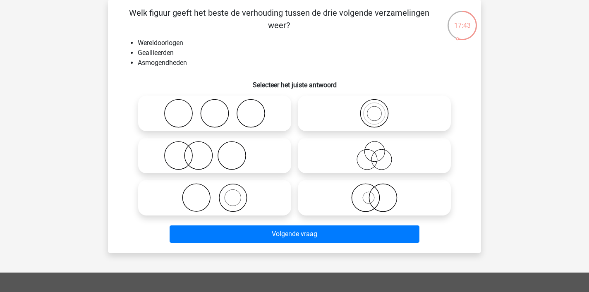
click at [348, 113] on icon at bounding box center [374, 113] width 146 height 29
click at [374, 109] on input "radio" at bounding box center [376, 106] width 5 height 5
radio input "true"
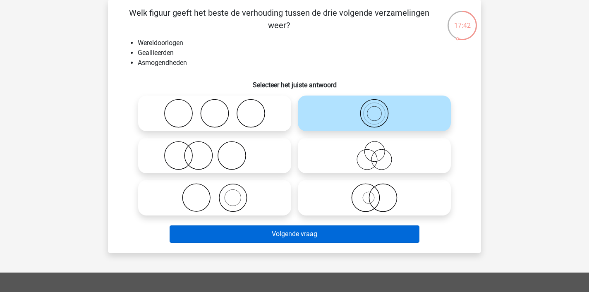
click at [317, 231] on button "Volgende vraag" at bounding box center [295, 233] width 250 height 17
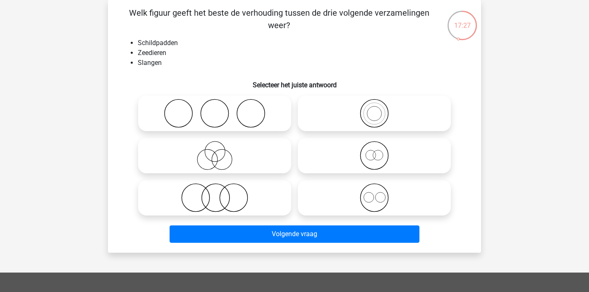
click at [368, 159] on icon at bounding box center [374, 155] width 146 height 29
click at [374, 151] on input "radio" at bounding box center [376, 148] width 5 height 5
radio input "true"
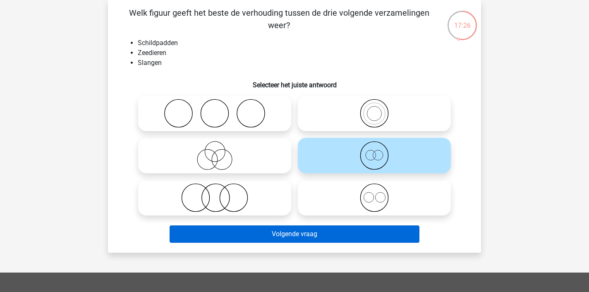
click at [349, 228] on button "Volgende vraag" at bounding box center [295, 233] width 250 height 17
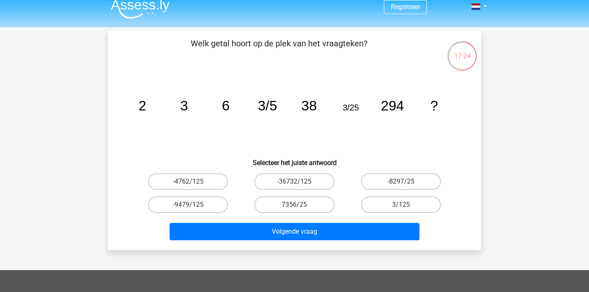
scroll to position [6, 0]
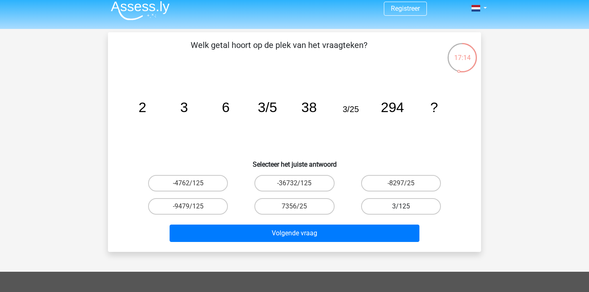
click at [393, 206] on label "3/125" at bounding box center [401, 206] width 80 height 17
click at [401, 206] on input "3/125" at bounding box center [403, 208] width 5 height 5
radio input "true"
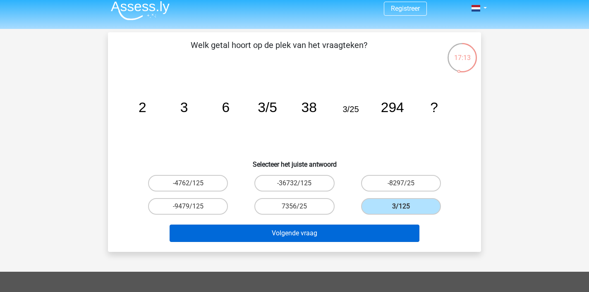
click at [379, 235] on button "Volgende vraag" at bounding box center [295, 233] width 250 height 17
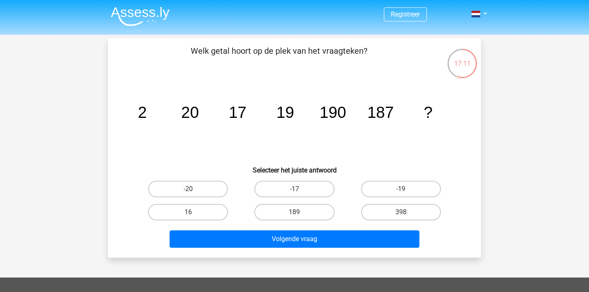
scroll to position [0, 0]
click at [399, 213] on label "398" at bounding box center [401, 212] width 80 height 17
click at [401, 213] on input "398" at bounding box center [403, 214] width 5 height 5
radio input "true"
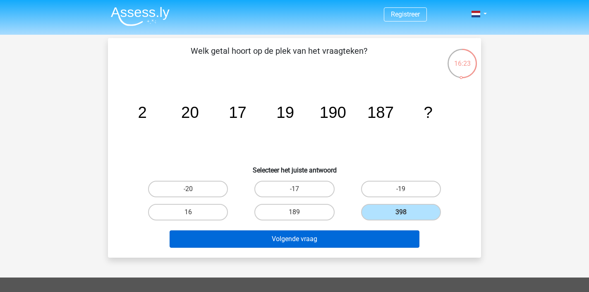
click at [373, 235] on button "Volgende vraag" at bounding box center [295, 238] width 250 height 17
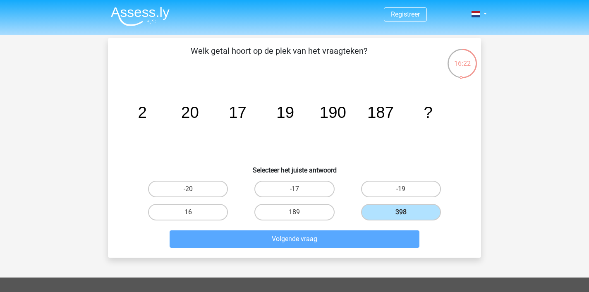
scroll to position [38, 0]
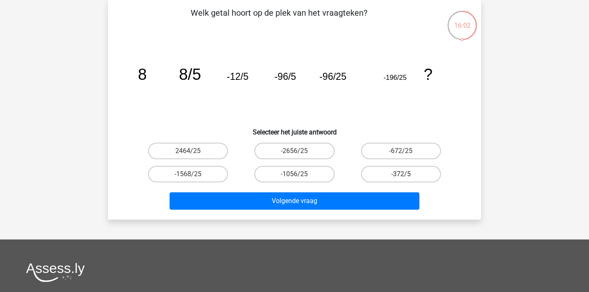
click at [386, 170] on label "-372/5" at bounding box center [401, 174] width 80 height 17
click at [401, 174] on input "-372/5" at bounding box center [403, 176] width 5 height 5
radio input "true"
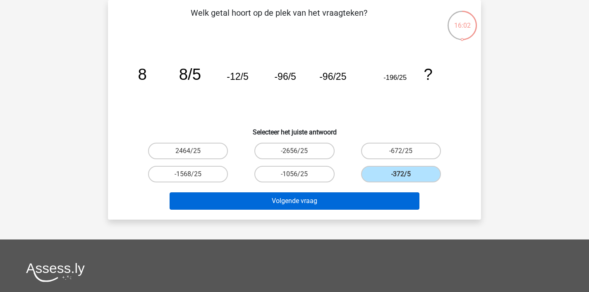
click at [366, 204] on button "Volgende vraag" at bounding box center [295, 200] width 250 height 17
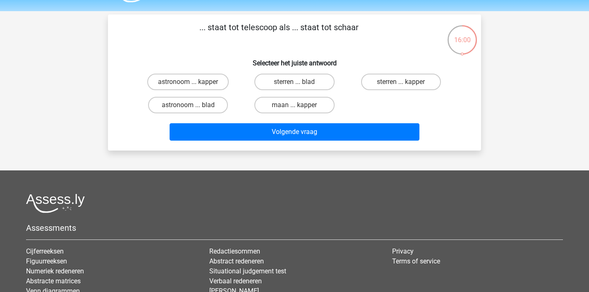
scroll to position [11, 0]
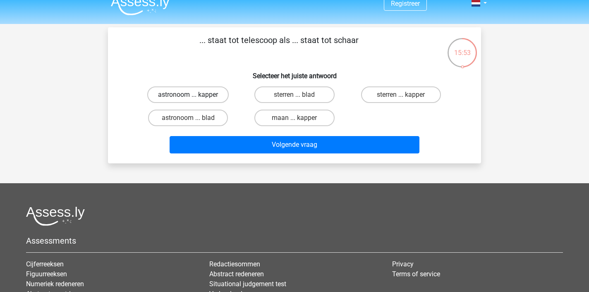
click at [211, 98] on label "astronoom ... kapper" at bounding box center [187, 94] width 81 height 17
click at [194, 98] on input "astronoom ... kapper" at bounding box center [190, 97] width 5 height 5
radio input "true"
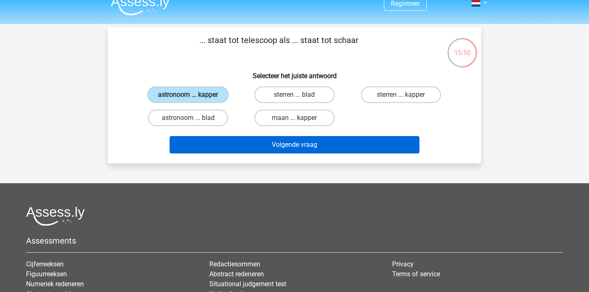
click at [287, 144] on button "Volgende vraag" at bounding box center [295, 144] width 250 height 17
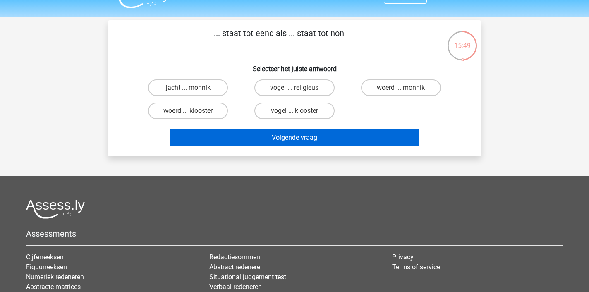
scroll to position [10, 0]
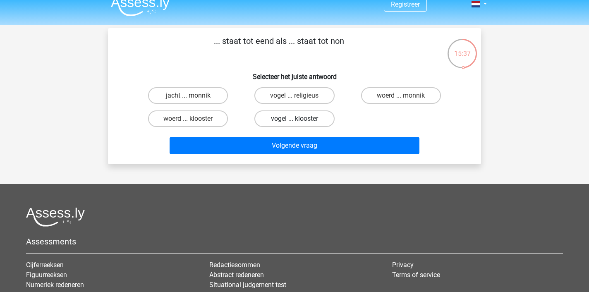
click at [282, 117] on label "vogel ... klooster" at bounding box center [294, 118] width 80 height 17
click at [295, 119] on input "vogel ... klooster" at bounding box center [297, 121] width 5 height 5
radio input "true"
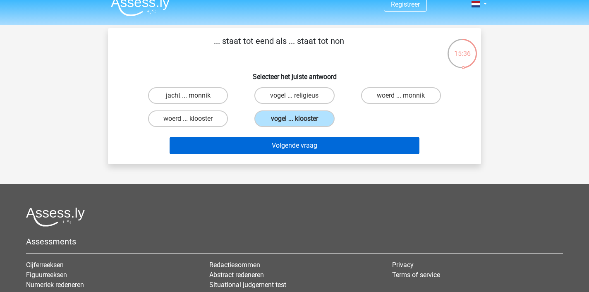
click at [276, 145] on button "Volgende vraag" at bounding box center [295, 145] width 250 height 17
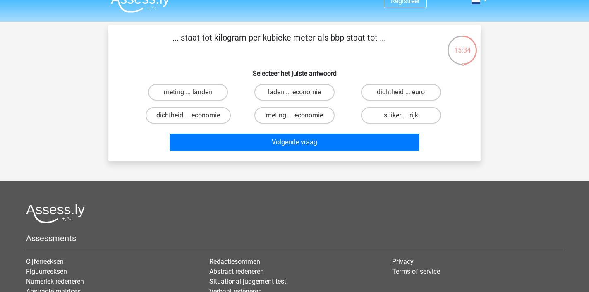
scroll to position [12, 0]
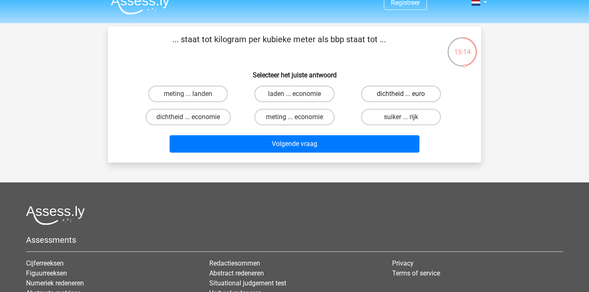
click at [394, 96] on label "dichtheid ... euro" at bounding box center [401, 94] width 80 height 17
click at [401, 96] on input "dichtheid ... euro" at bounding box center [403, 96] width 5 height 5
radio input "true"
click at [197, 95] on label "meting ... landen" at bounding box center [188, 94] width 80 height 17
click at [194, 95] on input "meting ... landen" at bounding box center [190, 96] width 5 height 5
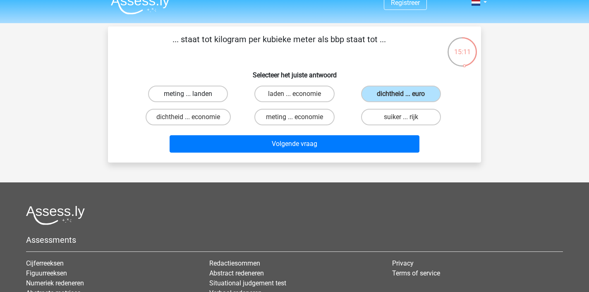
radio input "true"
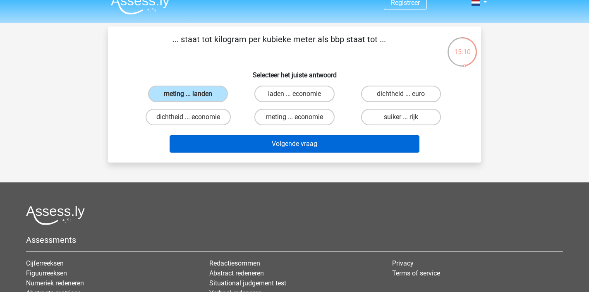
click at [259, 142] on button "Volgende vraag" at bounding box center [295, 143] width 250 height 17
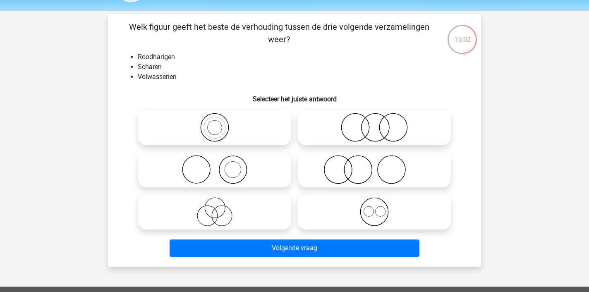
scroll to position [24, 0]
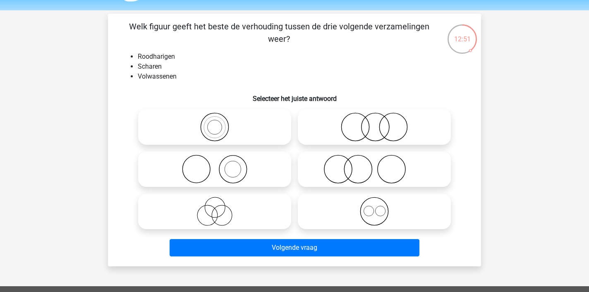
click at [246, 163] on icon at bounding box center [214, 169] width 146 height 29
click at [220, 163] on input "radio" at bounding box center [217, 162] width 5 height 5
radio input "true"
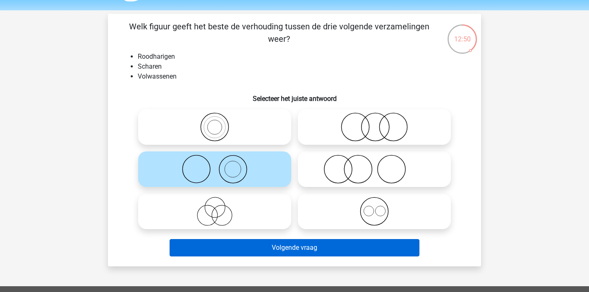
click at [288, 244] on button "Volgende vraag" at bounding box center [295, 247] width 250 height 17
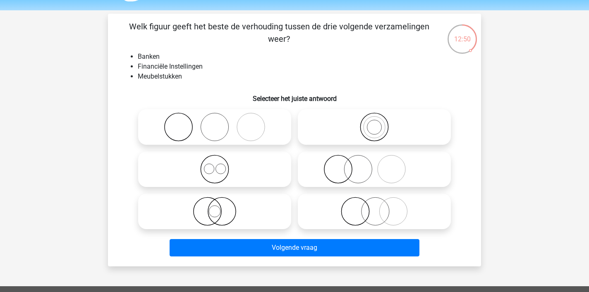
scroll to position [38, 0]
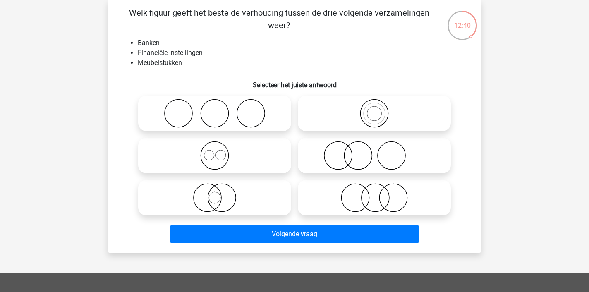
click at [343, 148] on icon at bounding box center [374, 155] width 146 height 29
click at [374, 148] on input "radio" at bounding box center [376, 148] width 5 height 5
radio input "true"
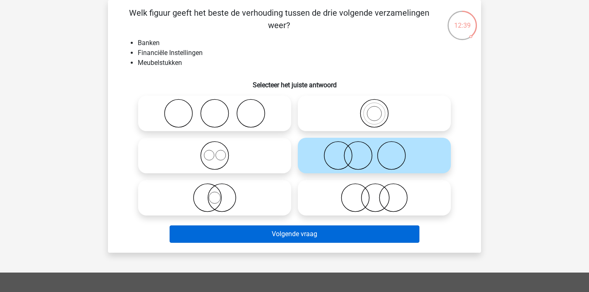
click at [343, 236] on button "Volgende vraag" at bounding box center [295, 233] width 250 height 17
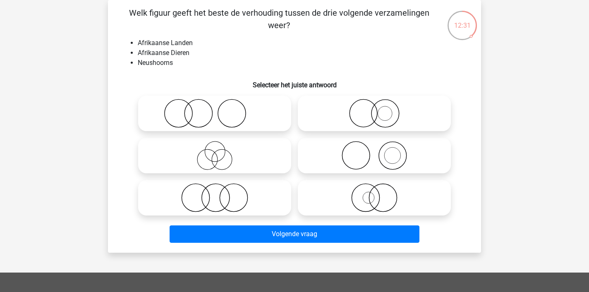
click at [239, 152] on icon at bounding box center [214, 155] width 146 height 29
click at [220, 151] on input "radio" at bounding box center [217, 148] width 5 height 5
radio input "true"
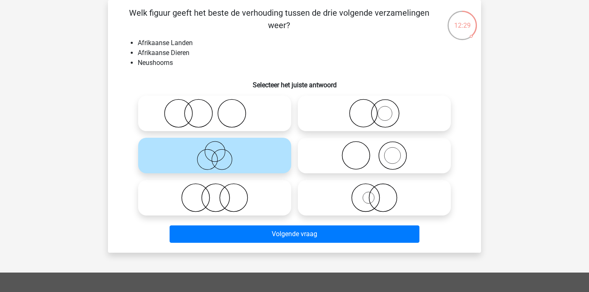
click at [230, 192] on icon at bounding box center [214, 197] width 146 height 29
click at [220, 192] on input "radio" at bounding box center [217, 190] width 5 height 5
radio input "true"
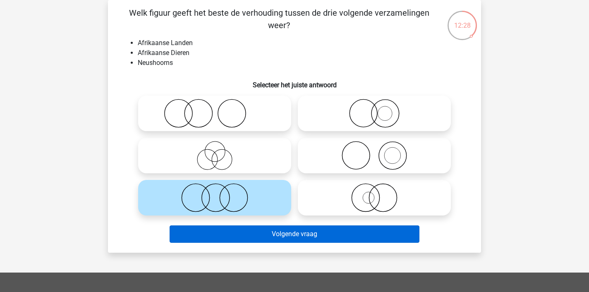
click at [264, 232] on button "Volgende vraag" at bounding box center [295, 233] width 250 height 17
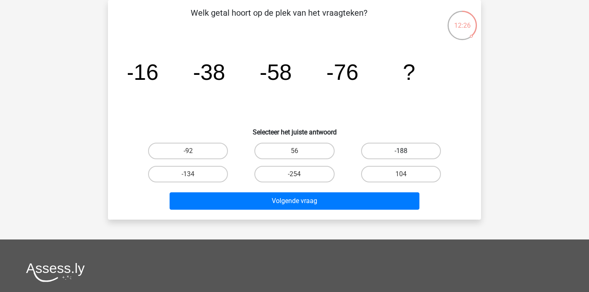
click at [407, 153] on label "-188" at bounding box center [401, 151] width 80 height 17
click at [406, 153] on input "-188" at bounding box center [403, 153] width 5 height 5
radio input "true"
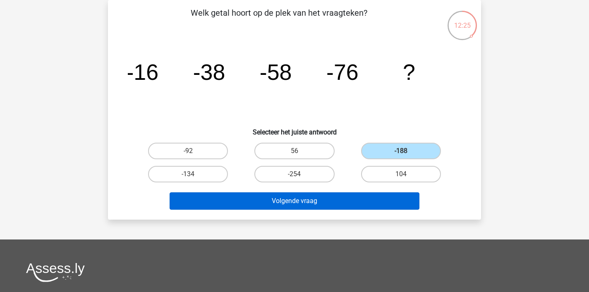
click at [371, 200] on button "Volgende vraag" at bounding box center [295, 200] width 250 height 17
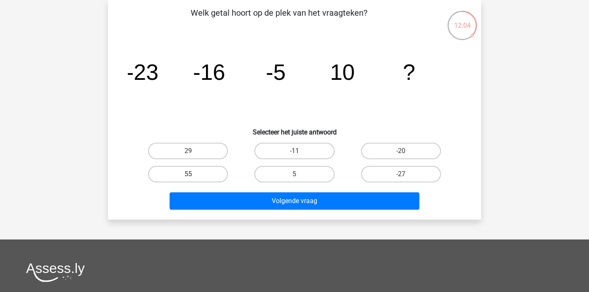
click at [196, 176] on label "55" at bounding box center [188, 174] width 80 height 17
click at [194, 176] on input "55" at bounding box center [190, 176] width 5 height 5
radio input "true"
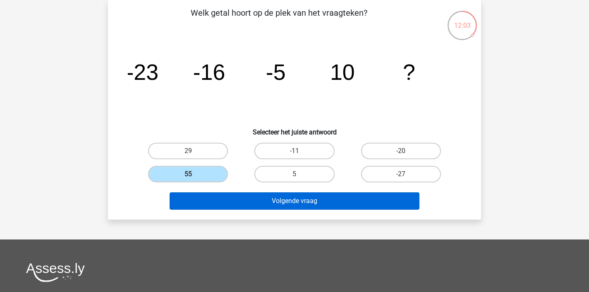
click at [232, 201] on button "Volgende vraag" at bounding box center [295, 200] width 250 height 17
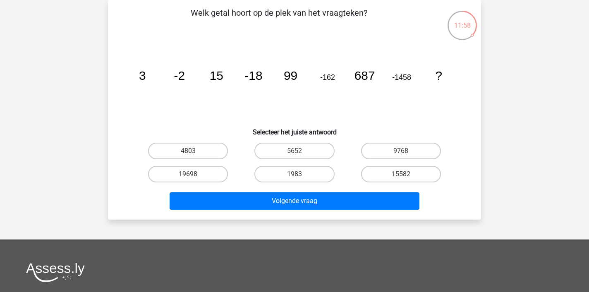
click at [391, 164] on div "15582" at bounding box center [401, 174] width 106 height 23
click at [391, 177] on label "15582" at bounding box center [401, 174] width 80 height 17
click at [401, 177] on input "15582" at bounding box center [403, 176] width 5 height 5
radio input "true"
click at [302, 170] on label "1983" at bounding box center [294, 174] width 80 height 17
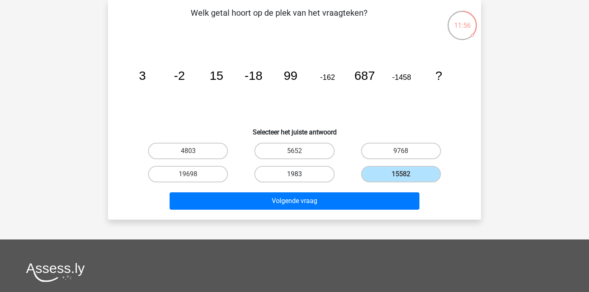
click at [300, 174] on input "1983" at bounding box center [297, 176] width 5 height 5
radio input "true"
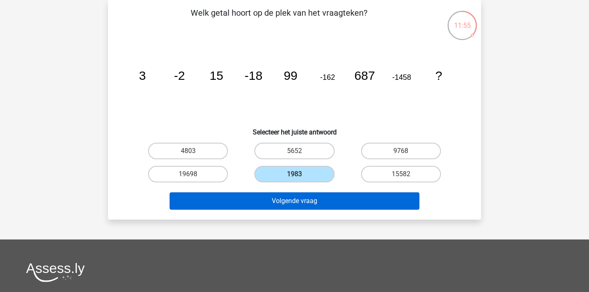
click at [304, 198] on button "Volgende vraag" at bounding box center [295, 200] width 250 height 17
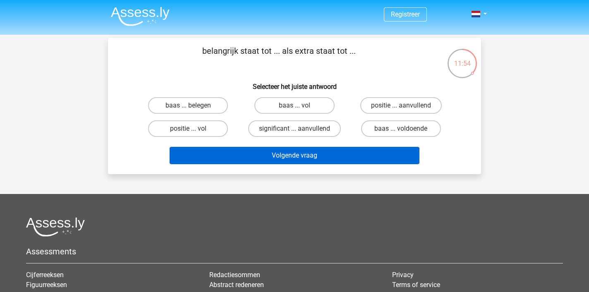
scroll to position [0, 0]
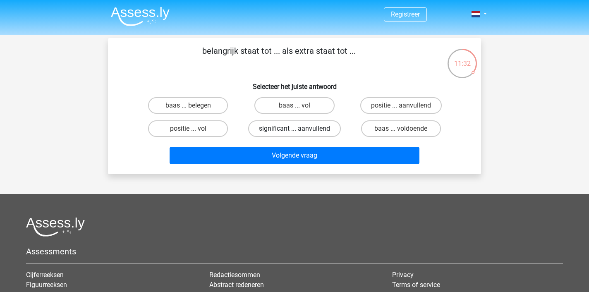
click at [326, 131] on label "significant ... aanvullend" at bounding box center [294, 128] width 93 height 17
click at [300, 131] on input "significant ... aanvullend" at bounding box center [297, 131] width 5 height 5
radio input "true"
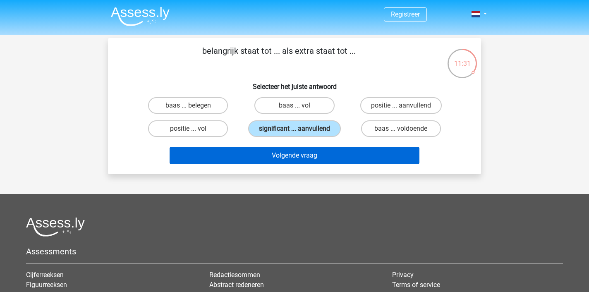
click at [319, 159] on button "Volgende vraag" at bounding box center [295, 155] width 250 height 17
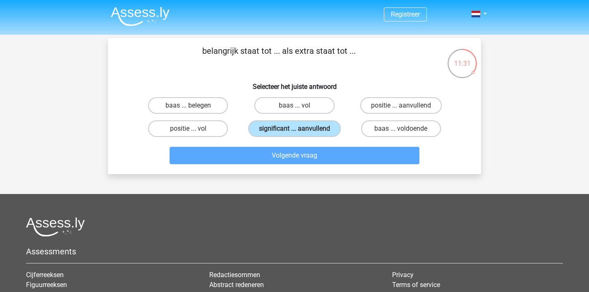
scroll to position [38, 0]
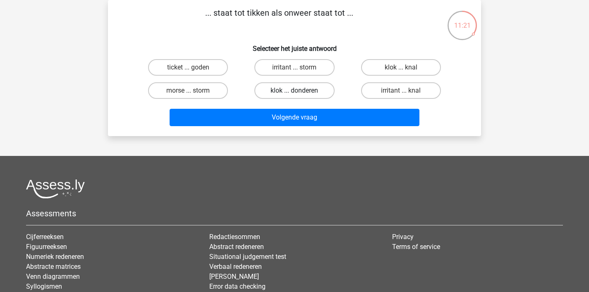
click at [303, 93] on label "klok ... donderen" at bounding box center [294, 90] width 80 height 17
click at [300, 93] on input "klok ... donderen" at bounding box center [297, 93] width 5 height 5
radio input "true"
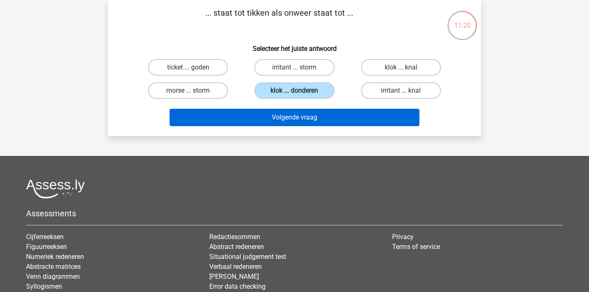
click at [309, 119] on button "Volgende vraag" at bounding box center [295, 117] width 250 height 17
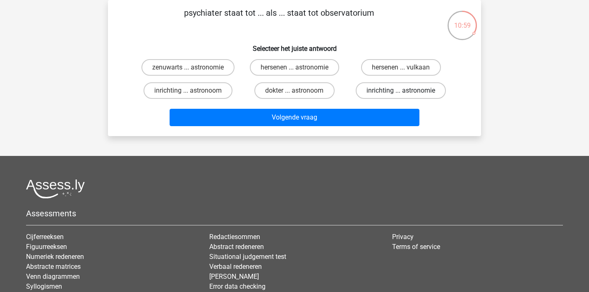
click at [379, 93] on label "inrichting ... astronomie" at bounding box center [401, 90] width 90 height 17
click at [401, 93] on input "inrichting ... astronomie" at bounding box center [403, 93] width 5 height 5
radio input "true"
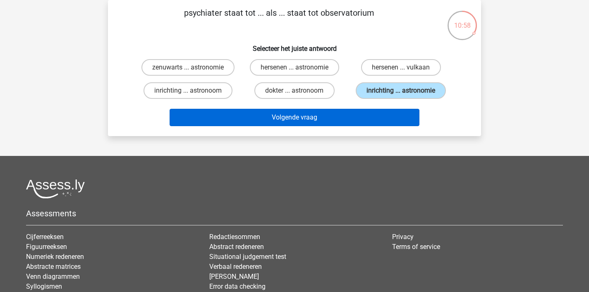
click at [355, 118] on button "Volgende vraag" at bounding box center [295, 117] width 250 height 17
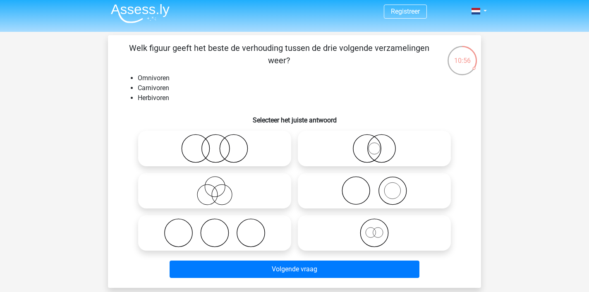
scroll to position [5, 0]
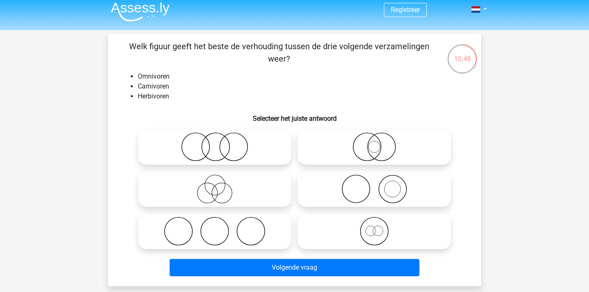
click at [224, 146] on icon at bounding box center [214, 146] width 146 height 29
click at [220, 143] on input "radio" at bounding box center [217, 139] width 5 height 5
radio input "true"
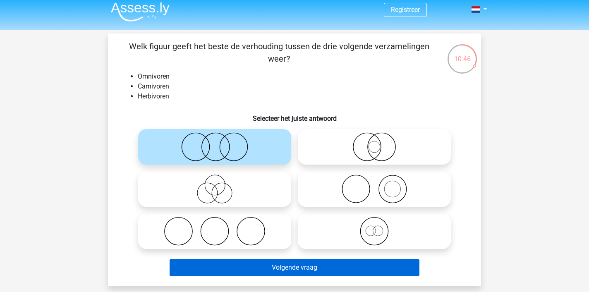
click at [298, 268] on button "Volgende vraag" at bounding box center [295, 267] width 250 height 17
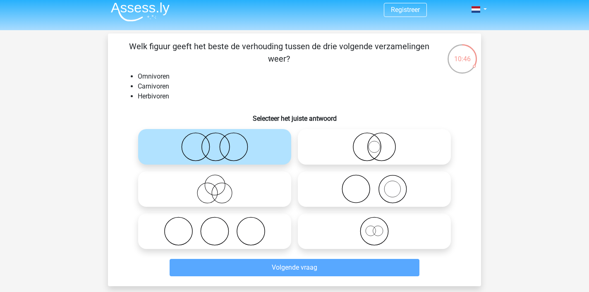
scroll to position [38, 0]
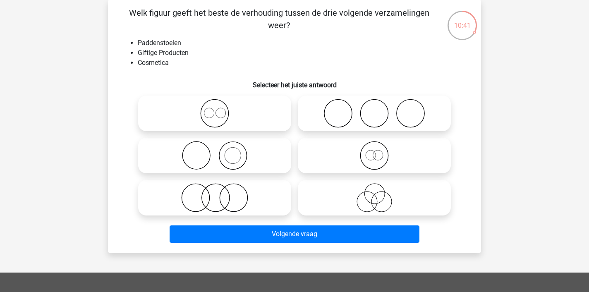
click at [246, 158] on icon at bounding box center [214, 155] width 146 height 29
click at [220, 151] on input "radio" at bounding box center [217, 148] width 5 height 5
radio input "true"
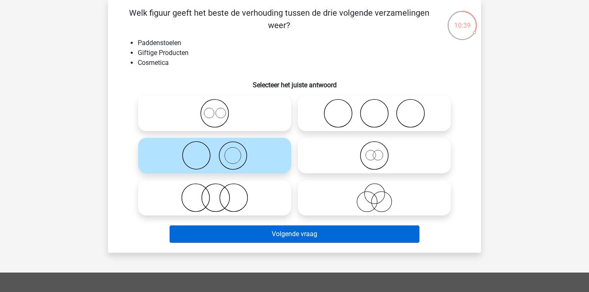
click at [305, 238] on button "Volgende vraag" at bounding box center [295, 233] width 250 height 17
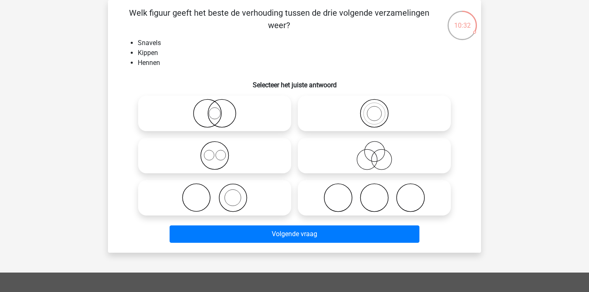
click at [228, 155] on circle at bounding box center [215, 156] width 28 height 28
click at [220, 151] on input "radio" at bounding box center [217, 148] width 5 height 5
radio input "true"
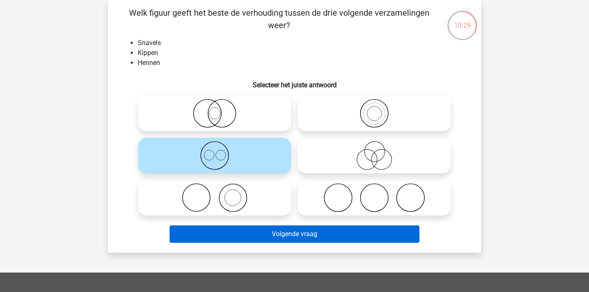
click at [272, 231] on button "Volgende vraag" at bounding box center [295, 233] width 250 height 17
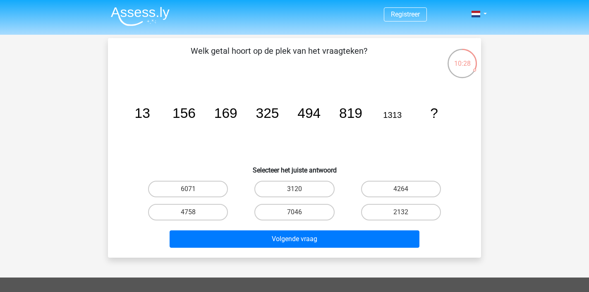
scroll to position [0, 0]
click at [294, 185] on label "3120" at bounding box center [294, 189] width 80 height 17
click at [295, 189] on input "3120" at bounding box center [297, 191] width 5 height 5
radio input "true"
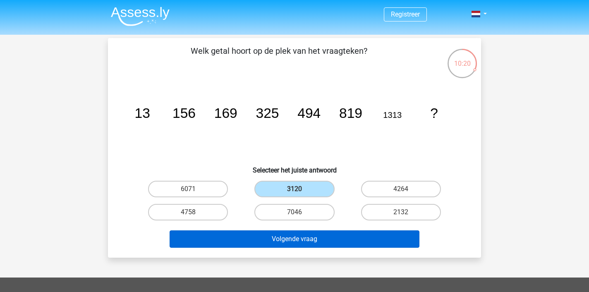
click at [331, 237] on button "Volgende vraag" at bounding box center [295, 238] width 250 height 17
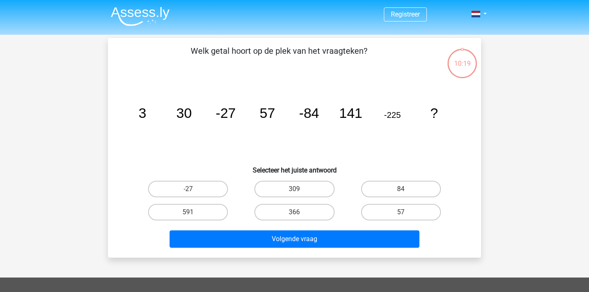
scroll to position [38, 0]
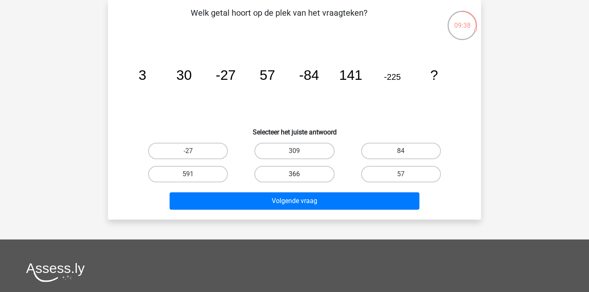
click at [290, 172] on label "366" at bounding box center [294, 174] width 80 height 17
click at [295, 174] on input "366" at bounding box center [297, 176] width 5 height 5
radio input "true"
click at [309, 214] on div "Welk getal hoort op de plek van het vraagteken? image/svg+xml 3 30 -27 57 -84 1…" at bounding box center [294, 110] width 373 height 220
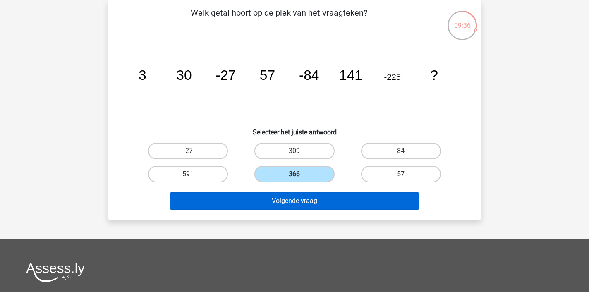
click at [315, 204] on button "Volgende vraag" at bounding box center [295, 200] width 250 height 17
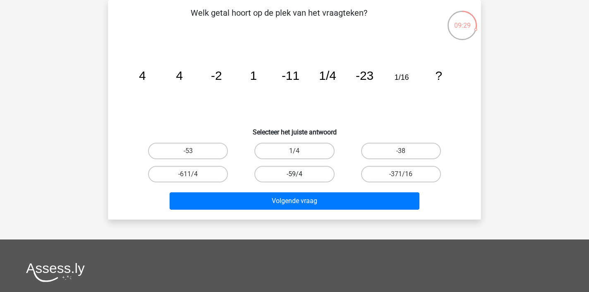
click at [278, 170] on label "-59/4" at bounding box center [294, 174] width 80 height 17
click at [295, 174] on input "-59/4" at bounding box center [297, 176] width 5 height 5
radio input "true"
click at [293, 151] on label "1/4" at bounding box center [294, 151] width 80 height 17
click at [295, 151] on input "1/4" at bounding box center [297, 153] width 5 height 5
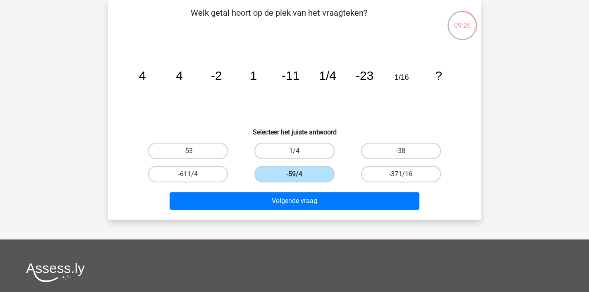
radio input "true"
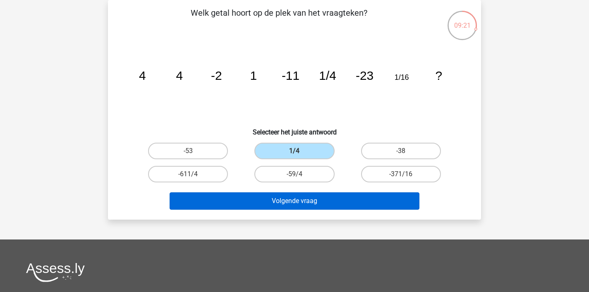
click at [282, 195] on button "Volgende vraag" at bounding box center [295, 200] width 250 height 17
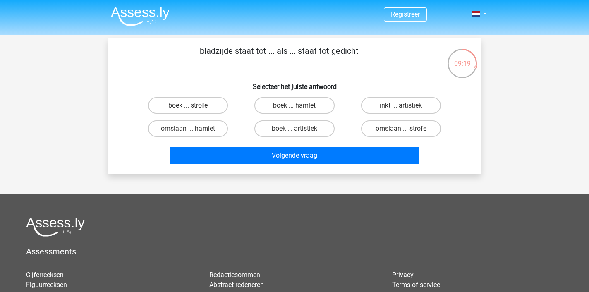
scroll to position [0, 0]
click at [295, 105] on input "boek ... hamlet" at bounding box center [297, 107] width 5 height 5
radio input "true"
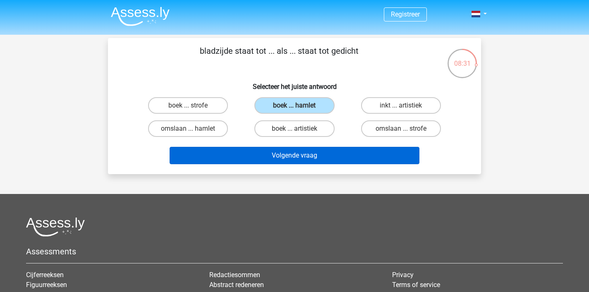
click at [281, 160] on button "Volgende vraag" at bounding box center [295, 155] width 250 height 17
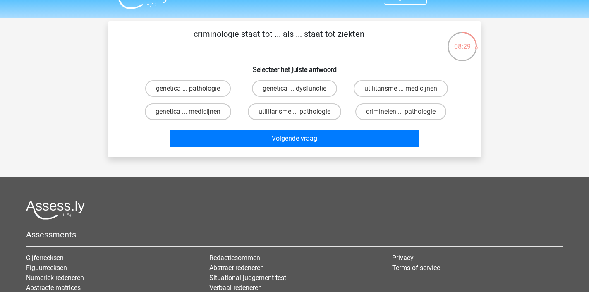
scroll to position [16, 0]
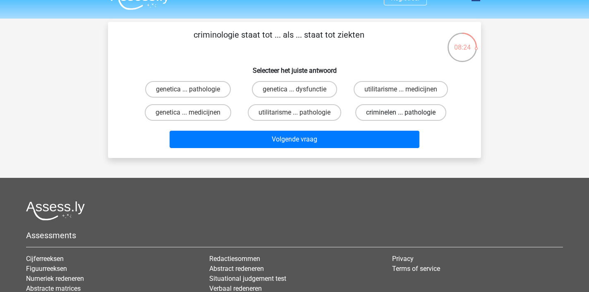
click at [397, 114] on label "criminelen ... pathologie" at bounding box center [400, 112] width 91 height 17
click at [401, 114] on input "criminelen ... pathologie" at bounding box center [403, 115] width 5 height 5
radio input "true"
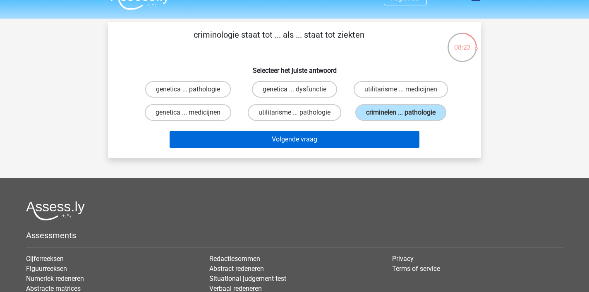
click at [366, 143] on button "Volgende vraag" at bounding box center [295, 139] width 250 height 17
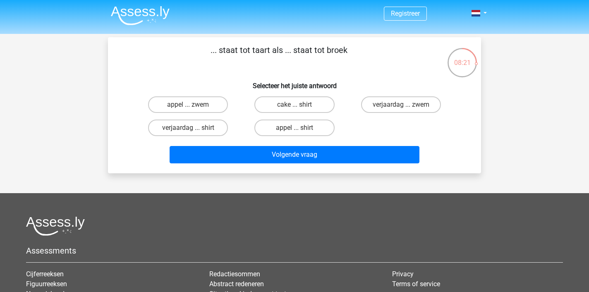
scroll to position [0, 0]
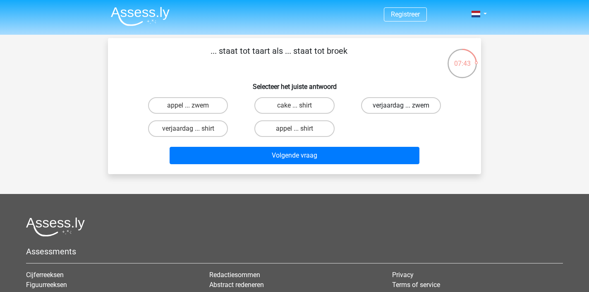
click at [385, 103] on label "verjaardag ... zwem" at bounding box center [401, 105] width 80 height 17
click at [401, 105] on input "verjaardag ... zwem" at bounding box center [403, 107] width 5 height 5
radio input "true"
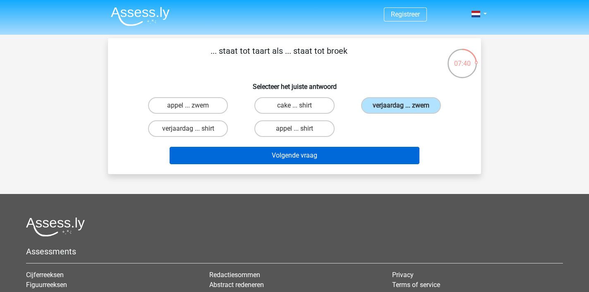
click at [356, 157] on button "Volgende vraag" at bounding box center [295, 155] width 250 height 17
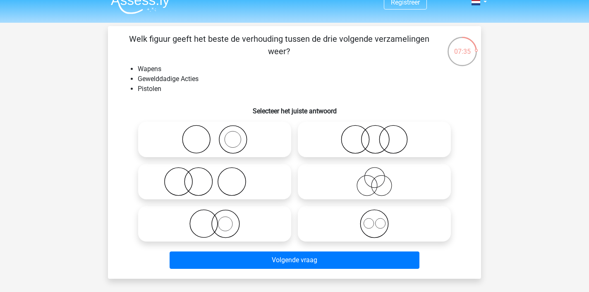
scroll to position [11, 0]
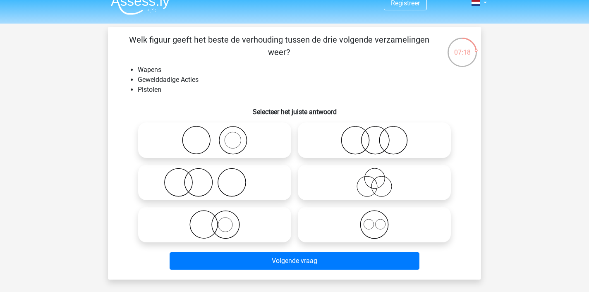
click at [238, 141] on icon at bounding box center [214, 140] width 146 height 29
click at [220, 136] on input "radio" at bounding box center [217, 133] width 5 height 5
radio input "true"
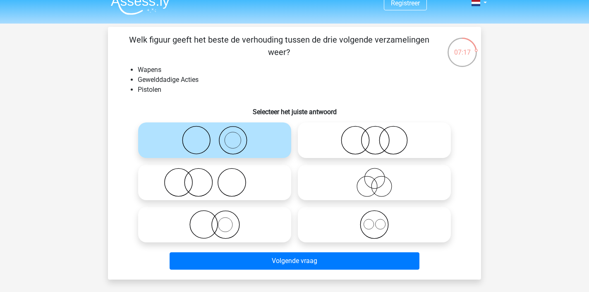
click at [232, 194] on icon at bounding box center [214, 182] width 146 height 29
click at [220, 178] on input "radio" at bounding box center [217, 175] width 5 height 5
radio input "true"
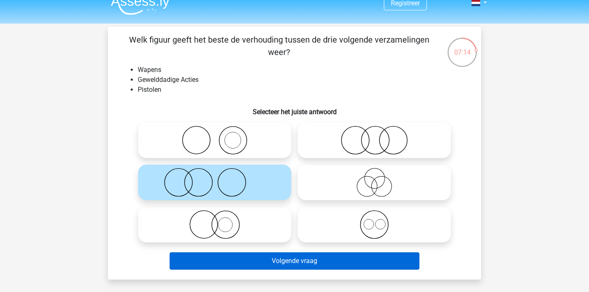
click at [292, 265] on button "Volgende vraag" at bounding box center [295, 260] width 250 height 17
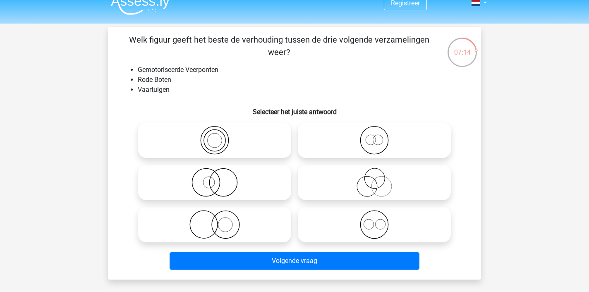
scroll to position [38, 0]
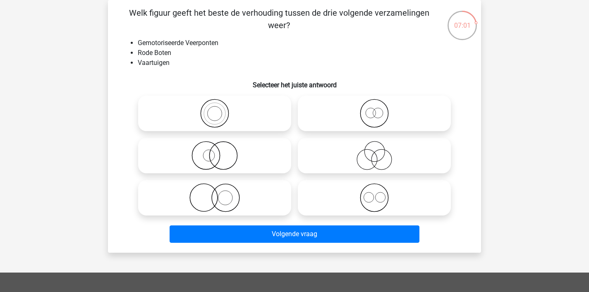
click at [359, 155] on icon at bounding box center [374, 155] width 146 height 29
click at [374, 151] on input "radio" at bounding box center [376, 148] width 5 height 5
radio input "true"
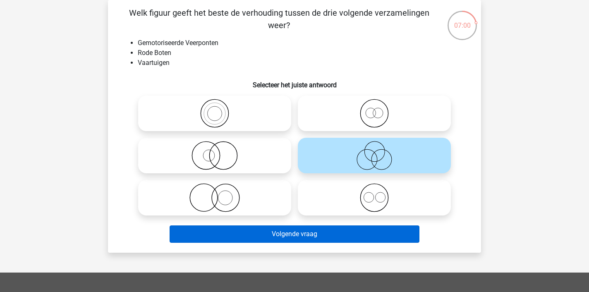
click at [312, 235] on button "Volgende vraag" at bounding box center [295, 233] width 250 height 17
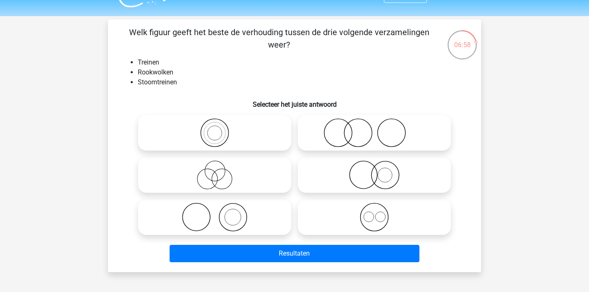
scroll to position [18, 0]
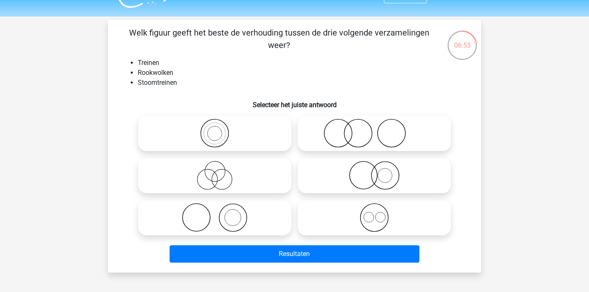
click at [331, 134] on icon at bounding box center [374, 133] width 146 height 29
click at [374, 129] on input "radio" at bounding box center [376, 126] width 5 height 5
radio input "true"
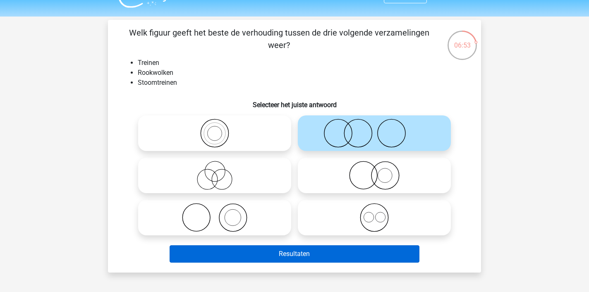
click at [333, 255] on button "Resultaten" at bounding box center [295, 253] width 250 height 17
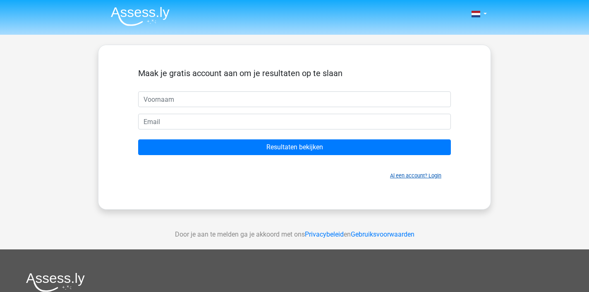
click at [431, 177] on link "Al een account? Login" at bounding box center [415, 175] width 51 height 6
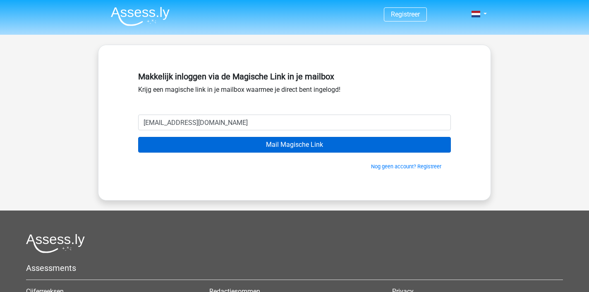
type input "[EMAIL_ADDRESS][DOMAIN_NAME]"
click at [334, 145] on input "Mail Magische Link" at bounding box center [294, 145] width 313 height 16
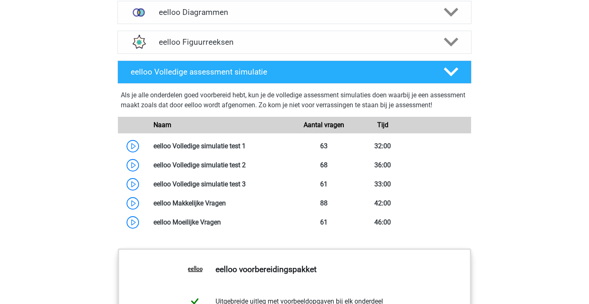
scroll to position [613, 0]
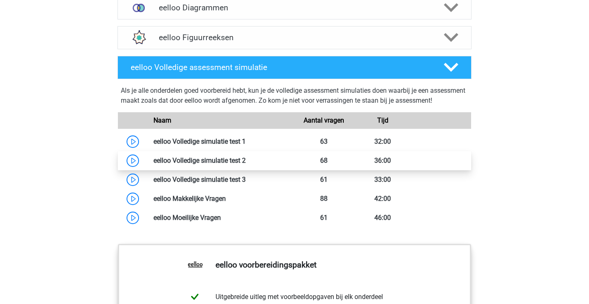
click at [246, 164] on link at bounding box center [246, 160] width 0 height 8
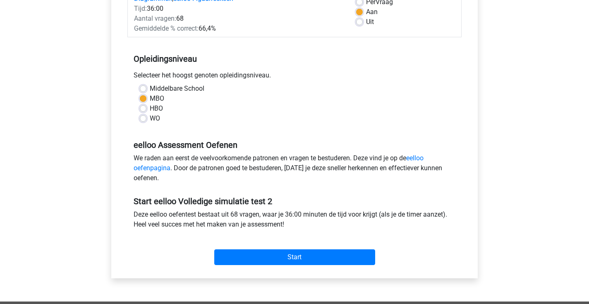
scroll to position [132, 0]
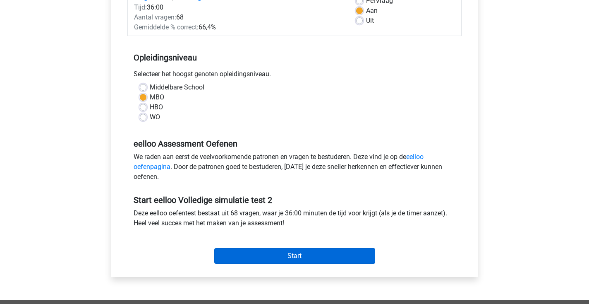
click at [281, 255] on input "Start" at bounding box center [294, 256] width 161 height 16
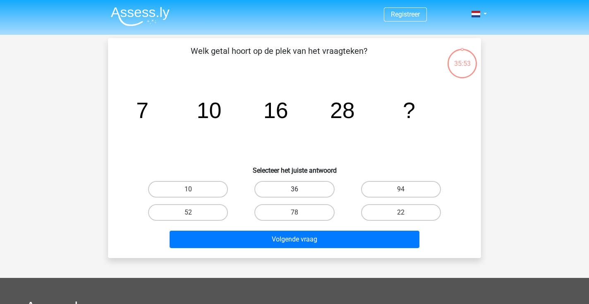
click at [276, 188] on label "36" at bounding box center [294, 189] width 80 height 17
click at [295, 189] on input "36" at bounding box center [297, 191] width 5 height 5
radio input "true"
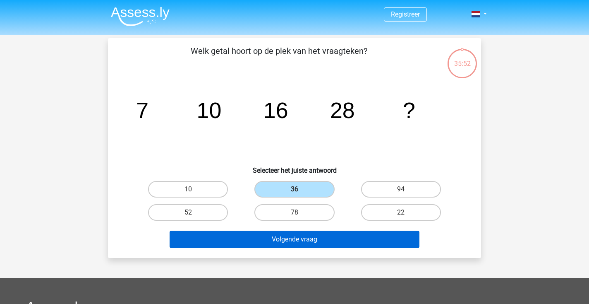
click at [286, 238] on button "Volgende vraag" at bounding box center [295, 238] width 250 height 17
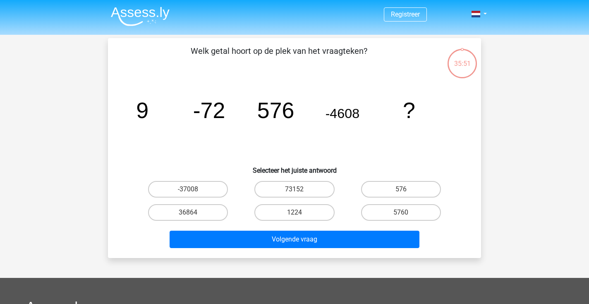
scroll to position [38, 0]
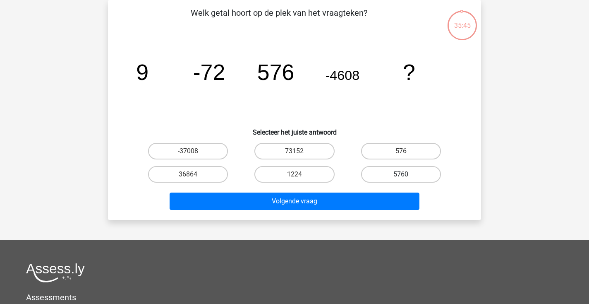
click at [388, 175] on label "5760" at bounding box center [401, 174] width 80 height 17
click at [401, 175] on input "5760" at bounding box center [403, 176] width 5 height 5
radio input "true"
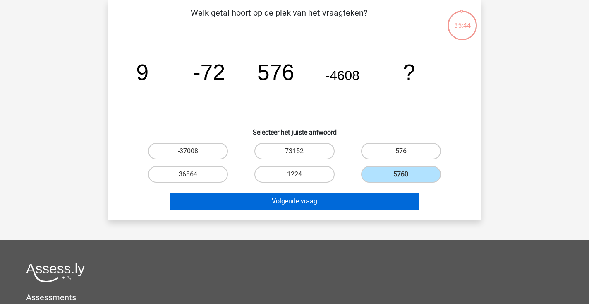
click at [356, 201] on button "Volgende vraag" at bounding box center [295, 200] width 250 height 17
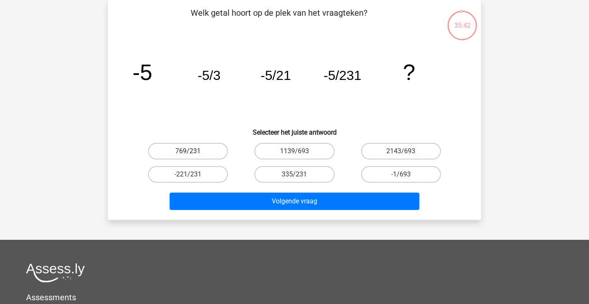
click at [211, 147] on label "769/231" at bounding box center [188, 151] width 80 height 17
click at [194, 151] on input "769/231" at bounding box center [190, 153] width 5 height 5
radio input "true"
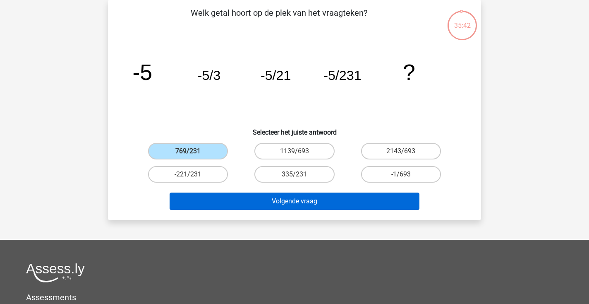
click at [239, 207] on button "Volgende vraag" at bounding box center [295, 200] width 250 height 17
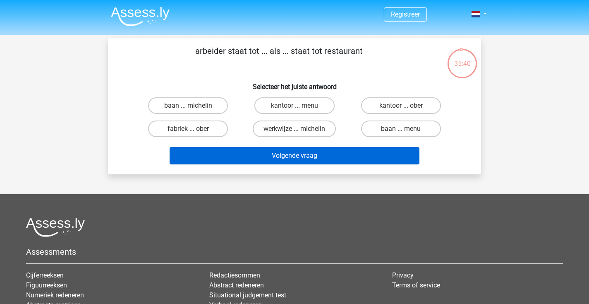
scroll to position [0, 0]
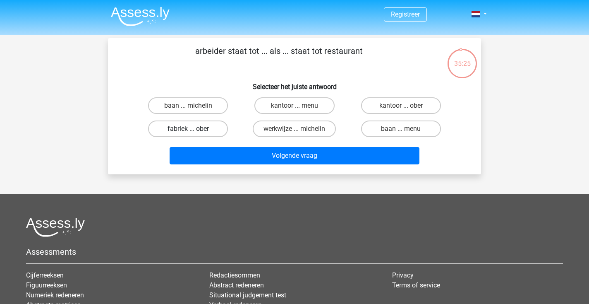
click at [216, 124] on label "fabriek ... ober" at bounding box center [188, 128] width 80 height 17
click at [194, 129] on input "fabriek ... ober" at bounding box center [190, 131] width 5 height 5
radio input "true"
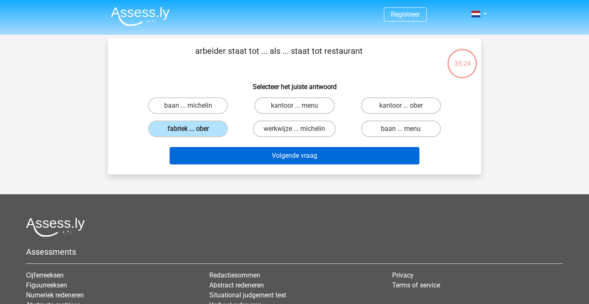
click at [238, 151] on button "Volgende vraag" at bounding box center [295, 155] width 250 height 17
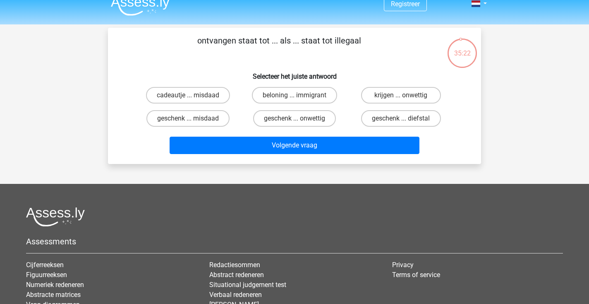
scroll to position [9, 0]
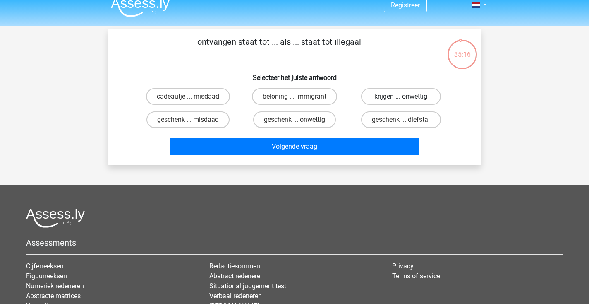
click at [386, 99] on label "krijgen ... onwettig" at bounding box center [401, 96] width 80 height 17
click at [401, 99] on input "krijgen ... onwettig" at bounding box center [403, 98] width 5 height 5
radio input "true"
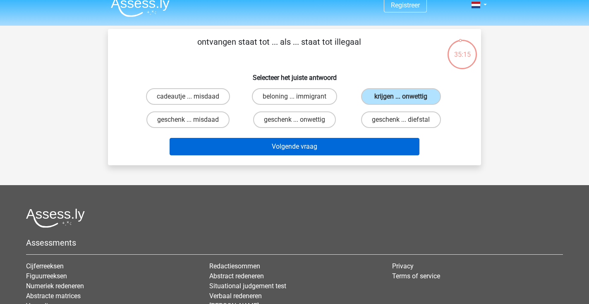
click at [354, 149] on button "Volgende vraag" at bounding box center [295, 146] width 250 height 17
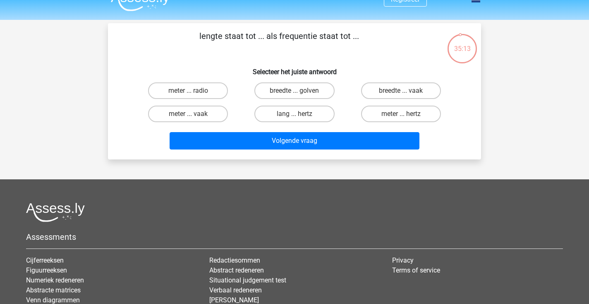
scroll to position [7, 0]
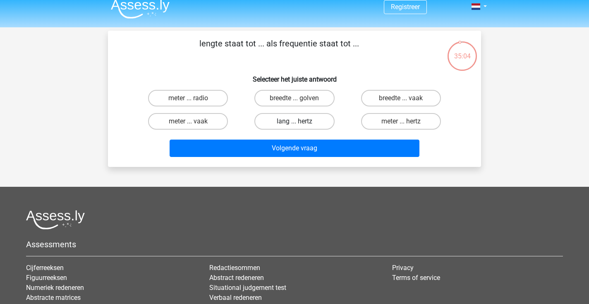
click at [284, 123] on label "lang ... hertz" at bounding box center [294, 121] width 80 height 17
click at [295, 123] on input "lang ... hertz" at bounding box center [297, 123] width 5 height 5
radio input "true"
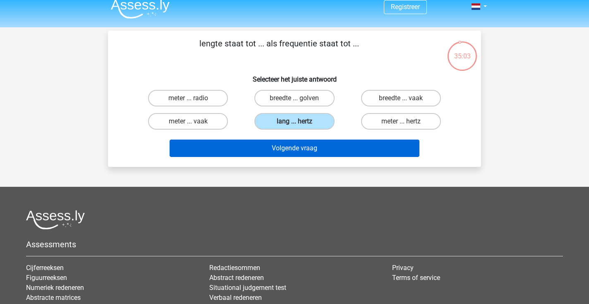
click at [293, 148] on button "Volgende vraag" at bounding box center [295, 147] width 250 height 17
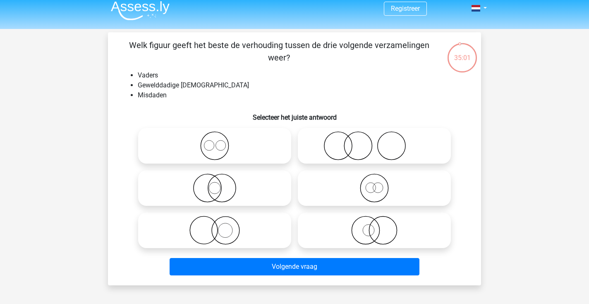
scroll to position [4, 0]
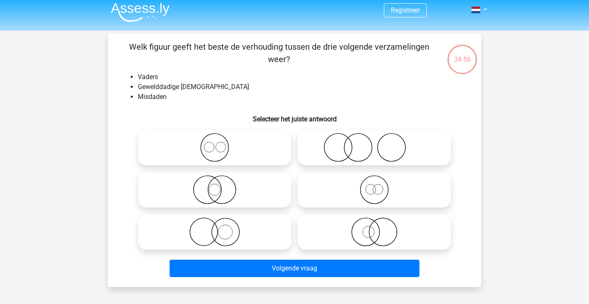
click at [347, 149] on icon at bounding box center [374, 147] width 146 height 29
click at [374, 143] on input "radio" at bounding box center [376, 140] width 5 height 5
radio input "true"
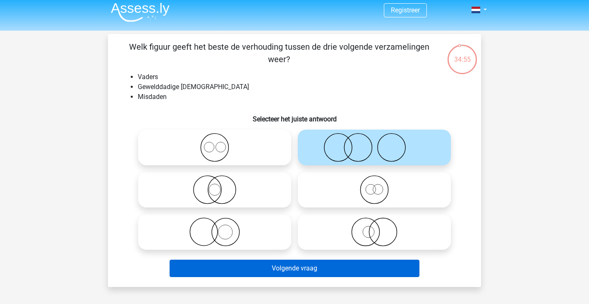
click at [324, 268] on button "Volgende vraag" at bounding box center [295, 267] width 250 height 17
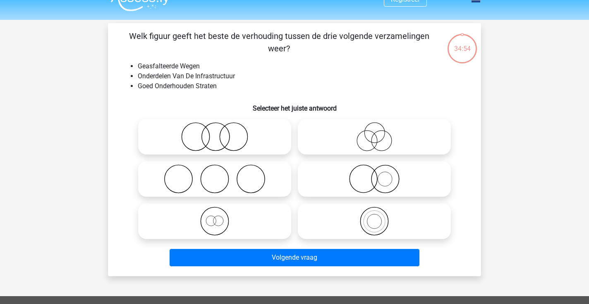
scroll to position [12, 0]
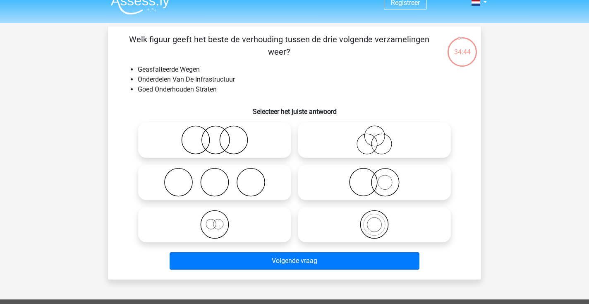
click at [238, 141] on icon at bounding box center [214, 139] width 146 height 29
click at [220, 136] on input "radio" at bounding box center [217, 132] width 5 height 5
radio input "true"
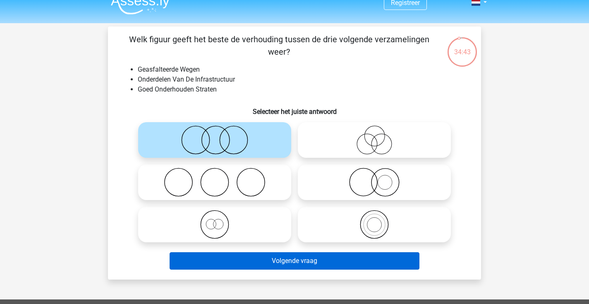
click at [272, 256] on button "Volgende vraag" at bounding box center [295, 260] width 250 height 17
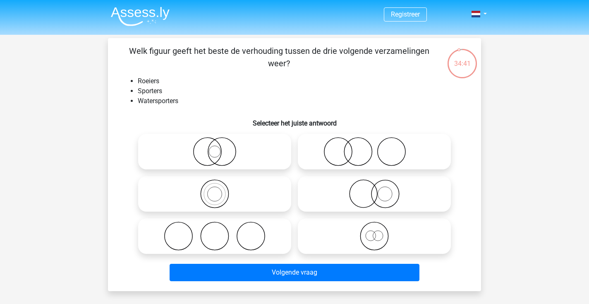
scroll to position [0, 0]
click at [370, 154] on icon at bounding box center [374, 151] width 146 height 29
click at [374, 147] on input "radio" at bounding box center [376, 144] width 5 height 5
radio input "true"
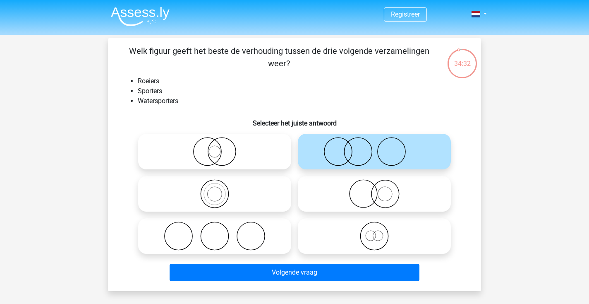
click at [370, 190] on icon at bounding box center [374, 193] width 146 height 29
click at [374, 189] on input "radio" at bounding box center [376, 186] width 5 height 5
radio input "true"
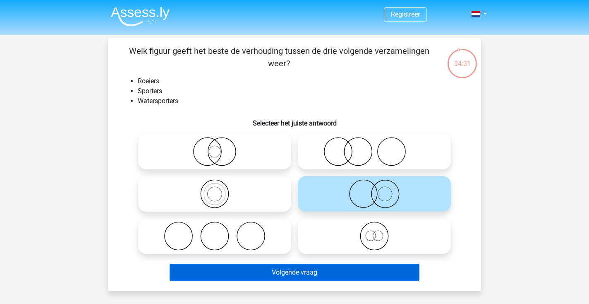
click at [340, 274] on button "Volgende vraag" at bounding box center [295, 271] width 250 height 17
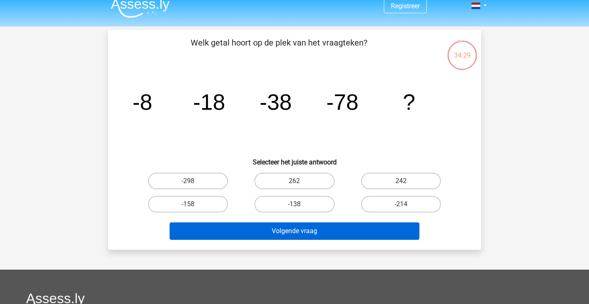
scroll to position [2, 0]
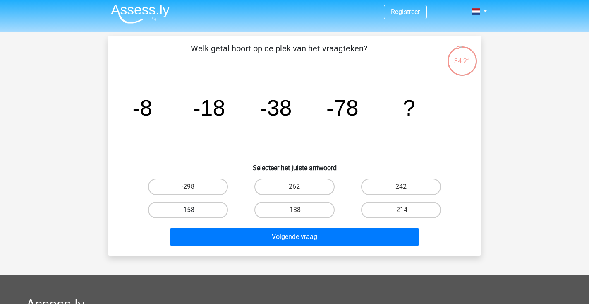
click at [211, 208] on label "-158" at bounding box center [188, 209] width 80 height 17
click at [194, 210] on input "-158" at bounding box center [190, 212] width 5 height 5
radio input "true"
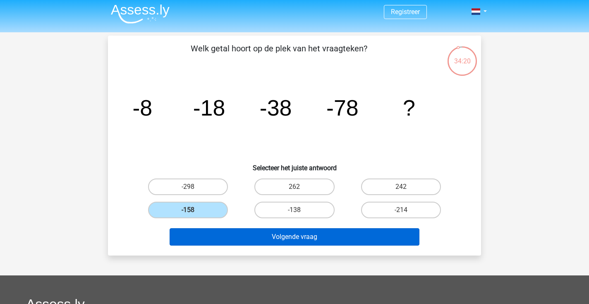
click at [242, 235] on button "Volgende vraag" at bounding box center [295, 236] width 250 height 17
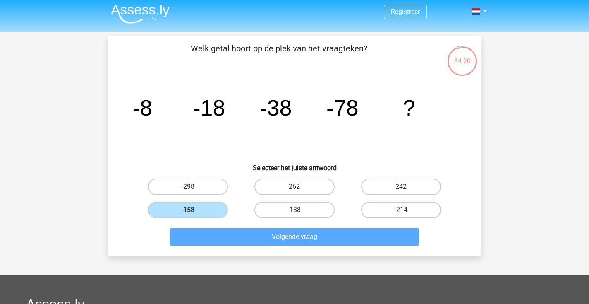
scroll to position [38, 0]
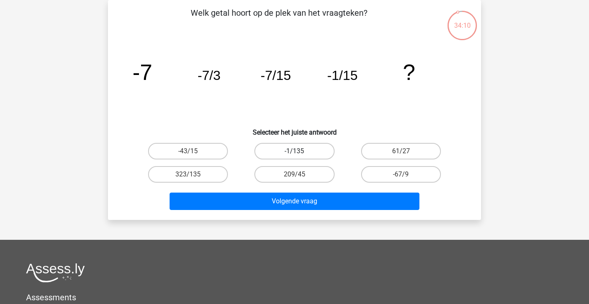
click at [323, 151] on label "-1/135" at bounding box center [294, 151] width 80 height 17
click at [300, 151] on input "-1/135" at bounding box center [297, 153] width 5 height 5
radio input "true"
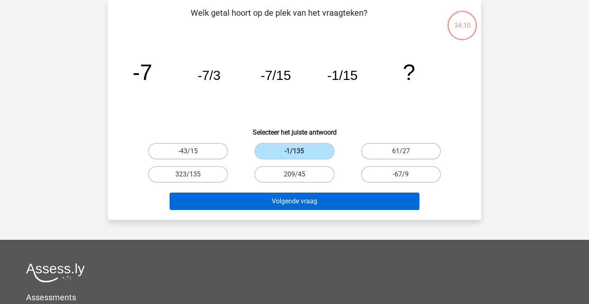
click at [317, 207] on button "Volgende vraag" at bounding box center [295, 200] width 250 height 17
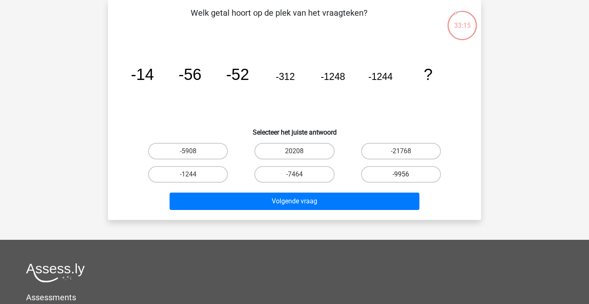
click at [375, 170] on label "-9956" at bounding box center [401, 174] width 80 height 17
click at [401, 174] on input "-9956" at bounding box center [403, 176] width 5 height 5
radio input "true"
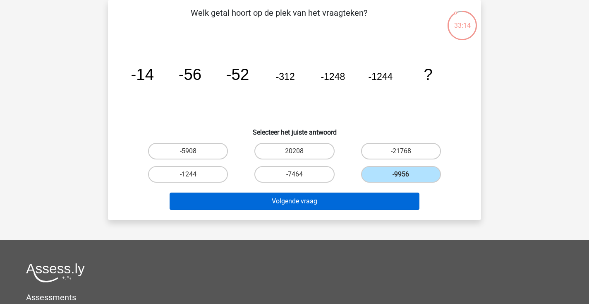
click at [352, 199] on button "Volgende vraag" at bounding box center [295, 200] width 250 height 17
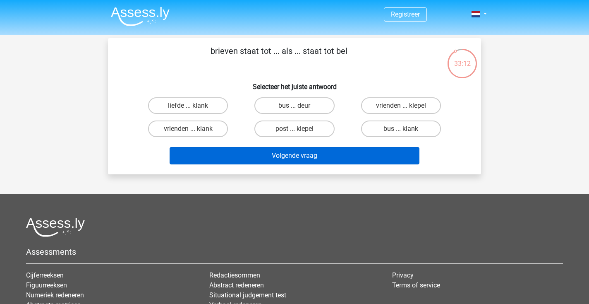
scroll to position [0, 0]
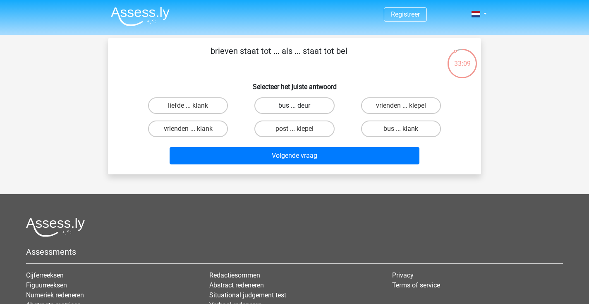
click at [307, 102] on label "bus ... deur" at bounding box center [294, 105] width 80 height 17
click at [300, 105] on input "bus ... deur" at bounding box center [297, 107] width 5 height 5
radio input "true"
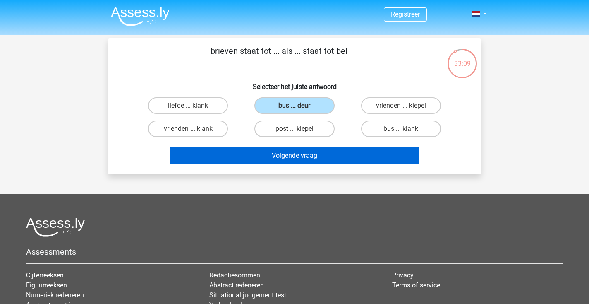
click at [307, 151] on button "Volgende vraag" at bounding box center [295, 155] width 250 height 17
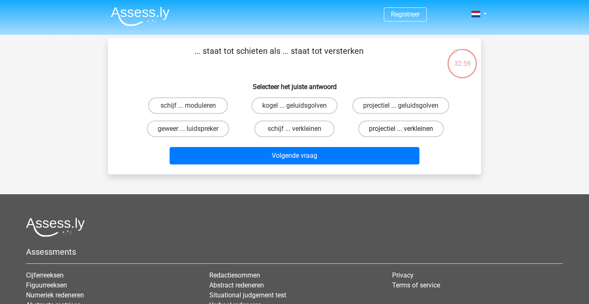
click at [388, 127] on label "projectiel ... verkleinen" at bounding box center [401, 128] width 86 height 17
click at [401, 129] on input "projectiel ... verkleinen" at bounding box center [403, 131] width 5 height 5
radio input "true"
click at [304, 107] on label "kogel ... geluidsgolven" at bounding box center [295, 105] width 86 height 17
click at [300, 107] on input "kogel ... geluidsgolven" at bounding box center [297, 107] width 5 height 5
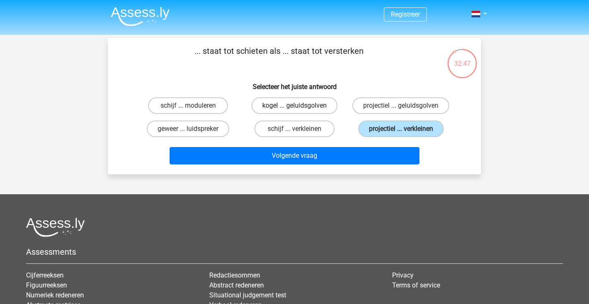
radio input "true"
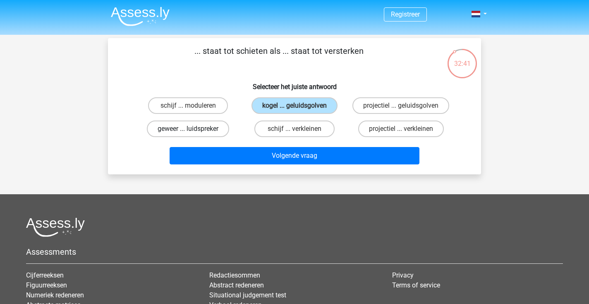
click at [201, 132] on label "geweer ... luidspreker" at bounding box center [188, 128] width 82 height 17
click at [194, 132] on input "geweer ... luidspreker" at bounding box center [190, 131] width 5 height 5
radio input "true"
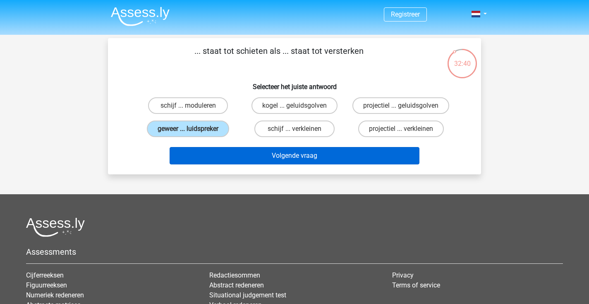
click at [239, 157] on button "Volgende vraag" at bounding box center [295, 155] width 250 height 17
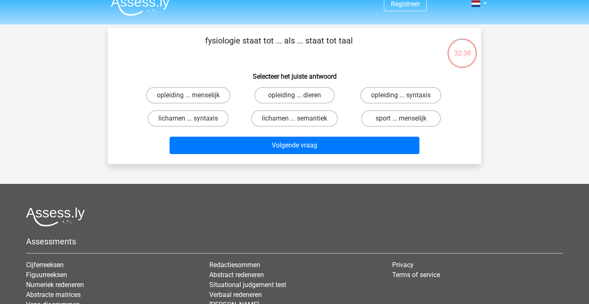
scroll to position [9, 0]
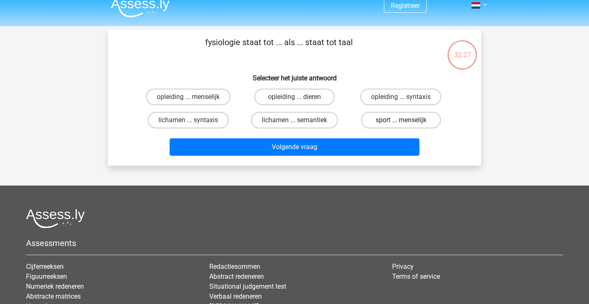
click at [390, 123] on label "sport ... menselijk" at bounding box center [401, 120] width 80 height 17
click at [401, 123] on input "sport ... menselijk" at bounding box center [403, 122] width 5 height 5
radio input "true"
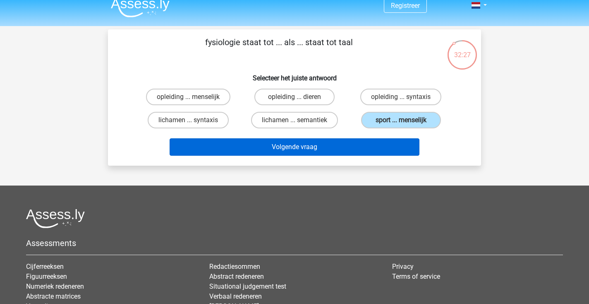
click at [370, 140] on button "Volgende vraag" at bounding box center [295, 146] width 250 height 17
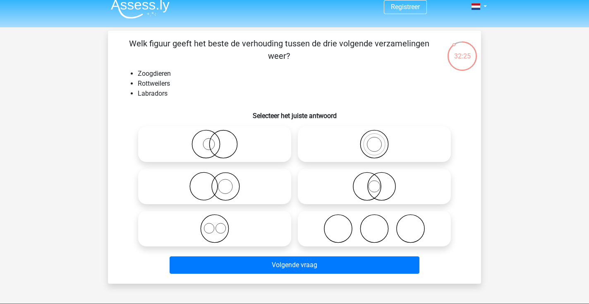
scroll to position [7, 0]
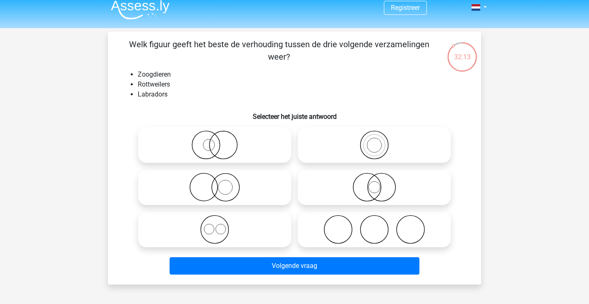
click at [275, 182] on icon at bounding box center [214, 186] width 146 height 29
click at [220, 182] on input "radio" at bounding box center [217, 179] width 5 height 5
radio input "true"
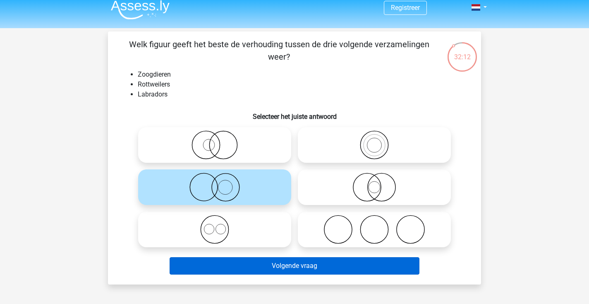
click at [274, 268] on button "Volgende vraag" at bounding box center [295, 265] width 250 height 17
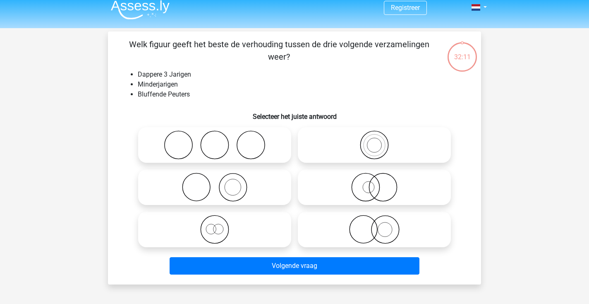
scroll to position [38, 0]
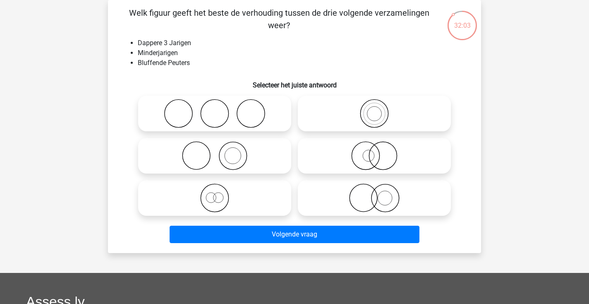
click at [271, 186] on icon at bounding box center [214, 197] width 146 height 29
click at [220, 188] on input "radio" at bounding box center [217, 190] width 5 height 5
radio input "true"
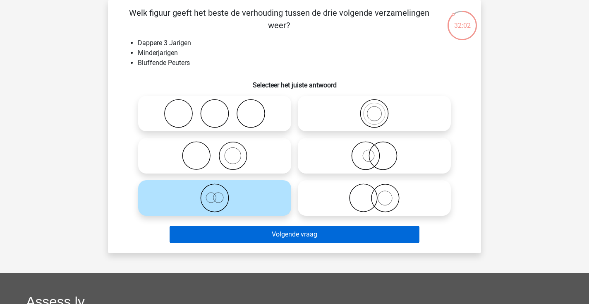
click at [276, 234] on button "Volgende vraag" at bounding box center [295, 233] width 250 height 17
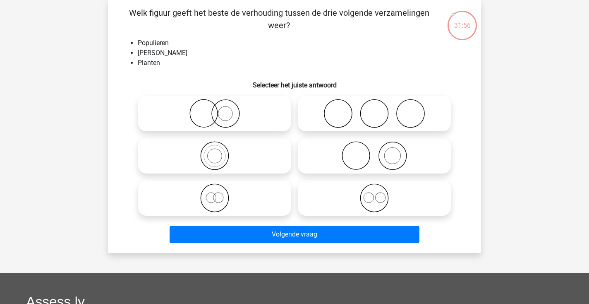
click at [382, 155] on icon at bounding box center [374, 155] width 146 height 29
click at [380, 151] on input "radio" at bounding box center [376, 148] width 5 height 5
radio input "true"
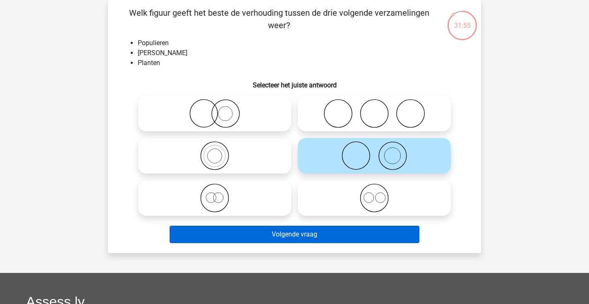
click at [332, 235] on button "Volgende vraag" at bounding box center [295, 233] width 250 height 17
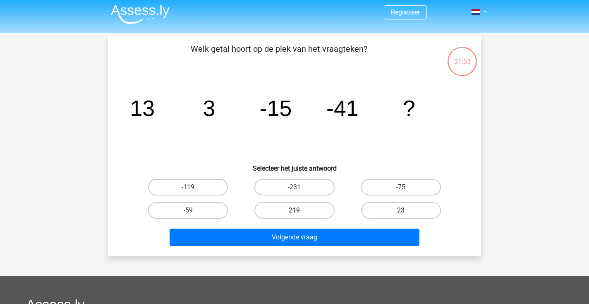
scroll to position [1, 0]
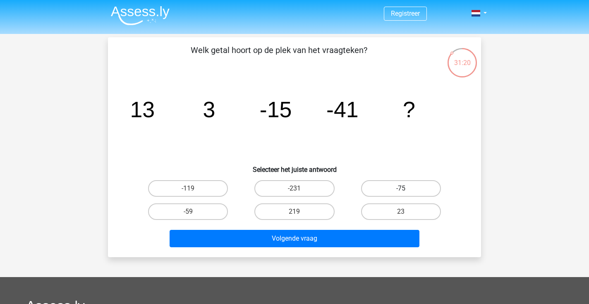
click at [396, 187] on label "-75" at bounding box center [401, 188] width 80 height 17
click at [401, 188] on input "-75" at bounding box center [403, 190] width 5 height 5
radio input "true"
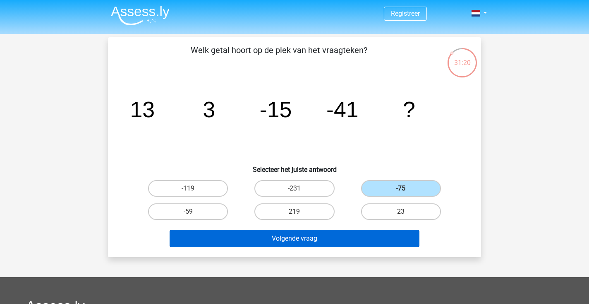
click at [355, 244] on button "Volgende vraag" at bounding box center [295, 238] width 250 height 17
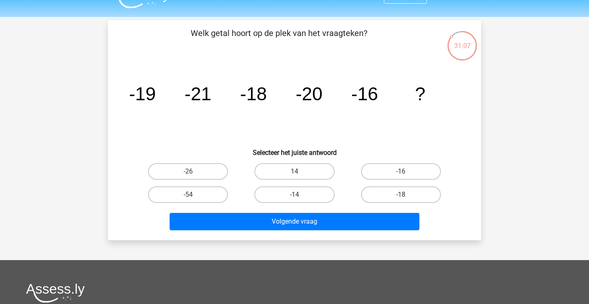
scroll to position [19, 0]
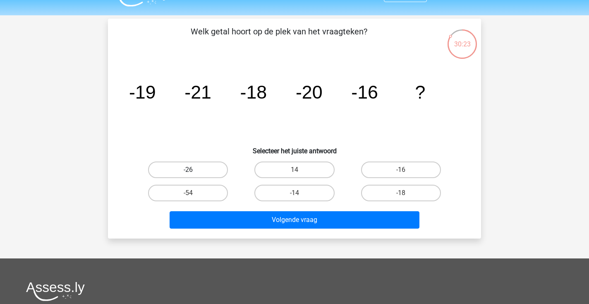
click at [204, 168] on label "-26" at bounding box center [188, 169] width 80 height 17
click at [194, 170] on input "-26" at bounding box center [190, 172] width 5 height 5
radio input "true"
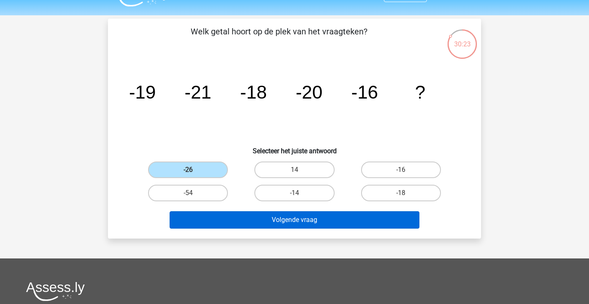
click at [289, 218] on button "Volgende vraag" at bounding box center [295, 219] width 250 height 17
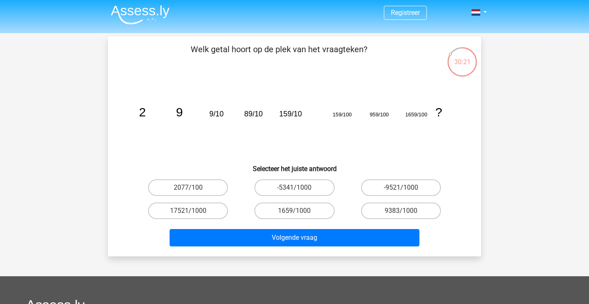
scroll to position [2, 0]
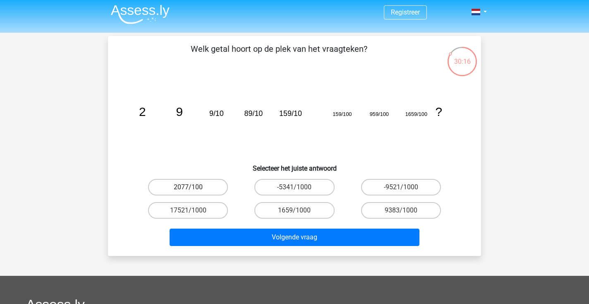
click at [201, 191] on label "2077/100" at bounding box center [188, 187] width 80 height 17
click at [194, 191] on input "2077/100" at bounding box center [190, 189] width 5 height 5
radio input "true"
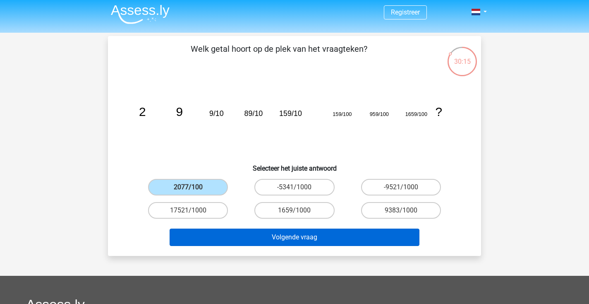
click at [255, 239] on button "Volgende vraag" at bounding box center [295, 236] width 250 height 17
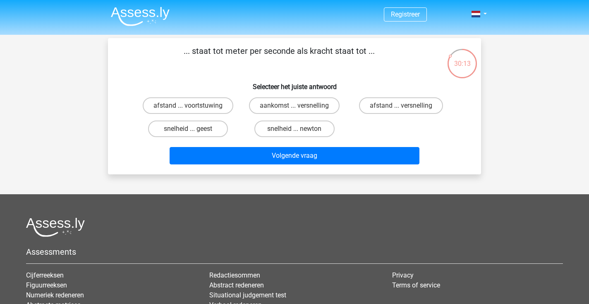
scroll to position [0, 0]
click at [223, 104] on label "afstand ... voortstuwing" at bounding box center [188, 105] width 91 height 17
click at [194, 105] on input "afstand ... voortstuwing" at bounding box center [190, 107] width 5 height 5
radio input "true"
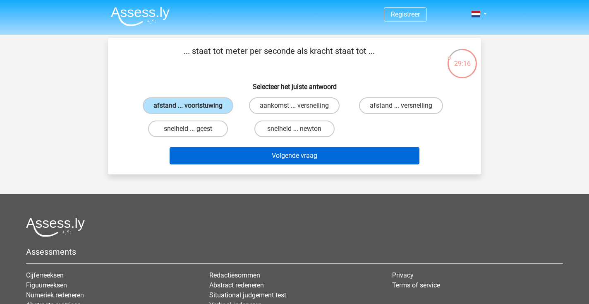
click at [243, 158] on button "Volgende vraag" at bounding box center [295, 155] width 250 height 17
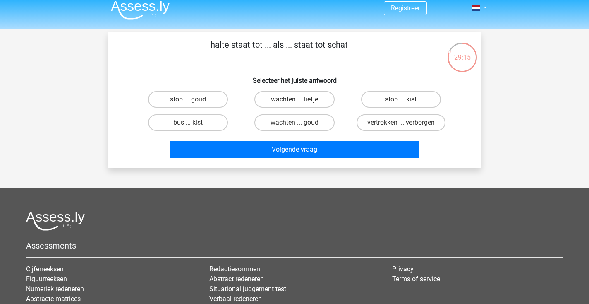
scroll to position [5, 0]
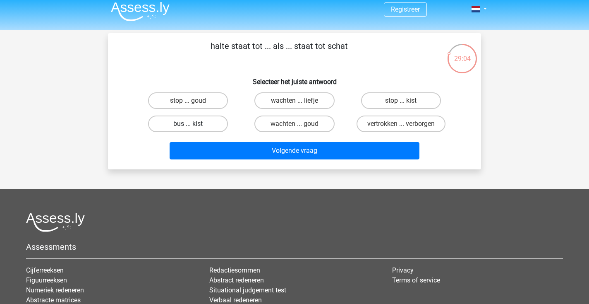
click at [187, 122] on label "bus ... kist" at bounding box center [188, 123] width 80 height 17
click at [188, 124] on input "bus ... kist" at bounding box center [190, 126] width 5 height 5
radio input "true"
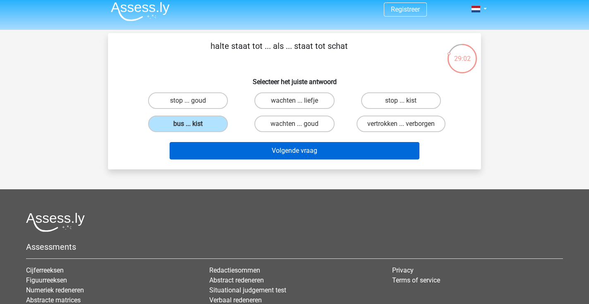
click at [247, 154] on button "Volgende vraag" at bounding box center [295, 150] width 250 height 17
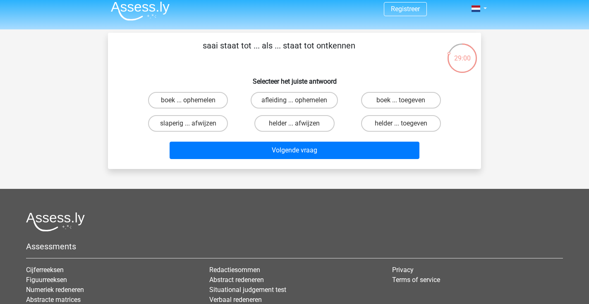
scroll to position [0, 0]
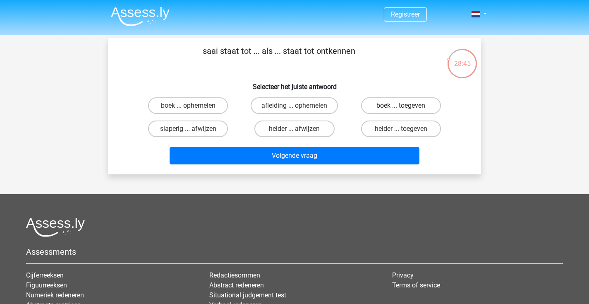
click at [397, 103] on label "boek ... toegeven" at bounding box center [401, 105] width 80 height 17
click at [401, 105] on input "boek ... toegeven" at bounding box center [403, 107] width 5 height 5
radio input "true"
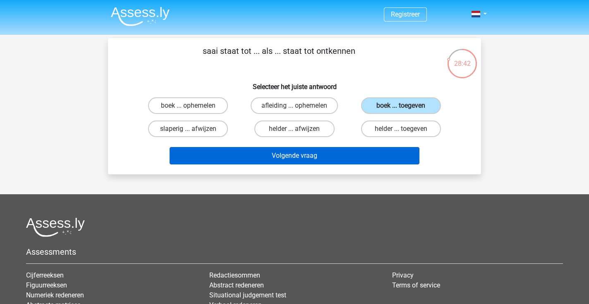
click at [345, 151] on button "Volgende vraag" at bounding box center [295, 155] width 250 height 17
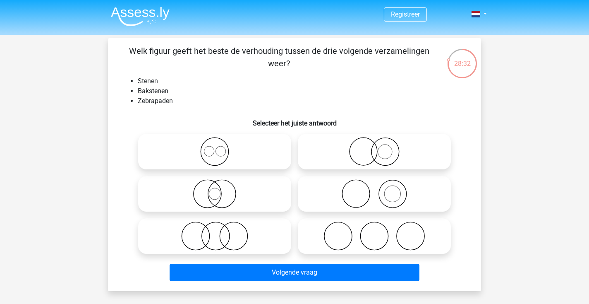
click at [387, 199] on icon at bounding box center [374, 193] width 146 height 29
click at [380, 189] on input "radio" at bounding box center [376, 186] width 5 height 5
radio input "true"
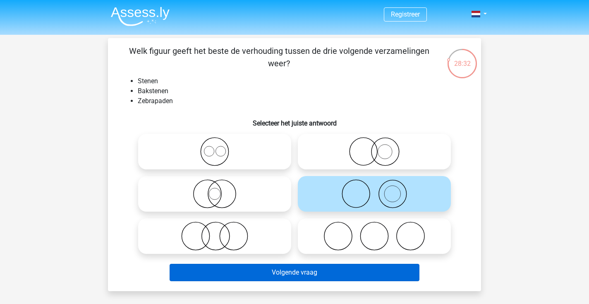
click at [343, 267] on button "Volgende vraag" at bounding box center [295, 271] width 250 height 17
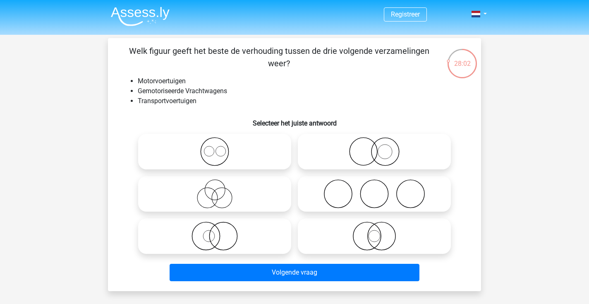
click at [357, 155] on icon at bounding box center [374, 151] width 146 height 29
click at [374, 147] on input "radio" at bounding box center [376, 144] width 5 height 5
radio input "true"
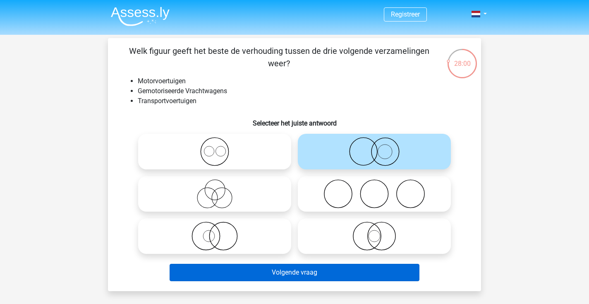
click at [311, 276] on button "Volgende vraag" at bounding box center [295, 271] width 250 height 17
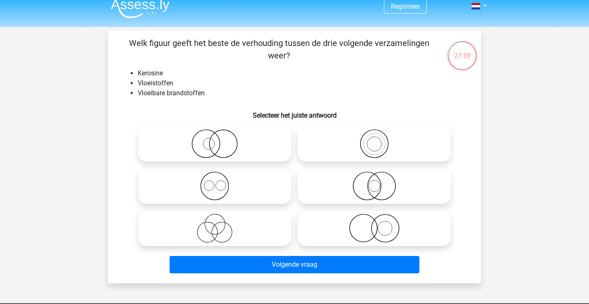
scroll to position [3, 0]
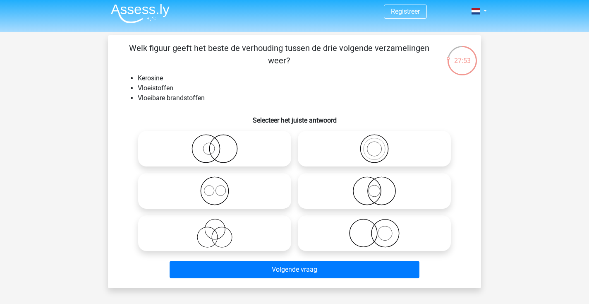
click at [252, 152] on icon at bounding box center [214, 148] width 146 height 29
click at [220, 144] on input "radio" at bounding box center [217, 141] width 5 height 5
radio input "true"
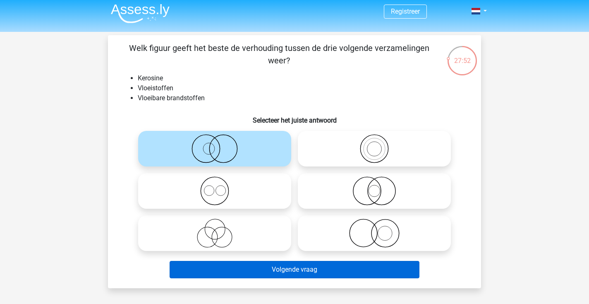
click at [254, 270] on button "Volgende vraag" at bounding box center [295, 269] width 250 height 17
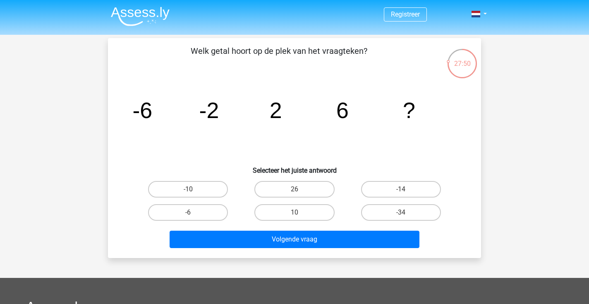
scroll to position [0, 0]
click at [301, 212] on label "10" at bounding box center [294, 212] width 80 height 17
click at [300, 212] on input "10" at bounding box center [297, 214] width 5 height 5
radio input "true"
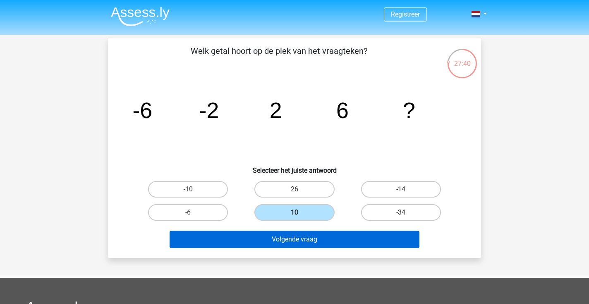
click at [296, 241] on button "Volgende vraag" at bounding box center [295, 238] width 250 height 17
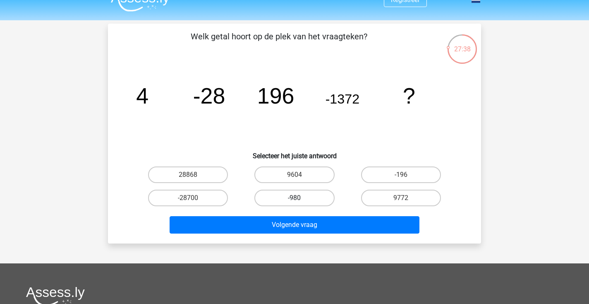
scroll to position [11, 0]
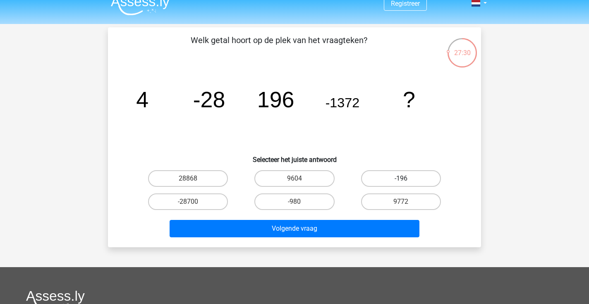
click at [403, 177] on label "-196" at bounding box center [401, 178] width 80 height 17
click at [403, 178] on input "-196" at bounding box center [403, 180] width 5 height 5
radio input "true"
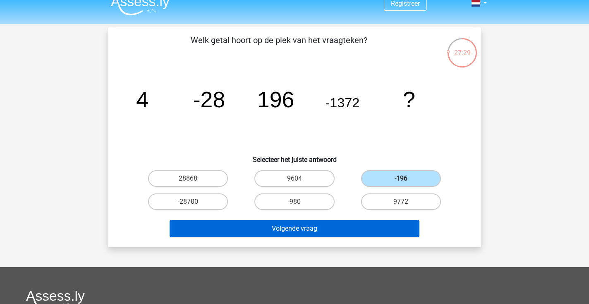
click at [367, 224] on button "Volgende vraag" at bounding box center [295, 228] width 250 height 17
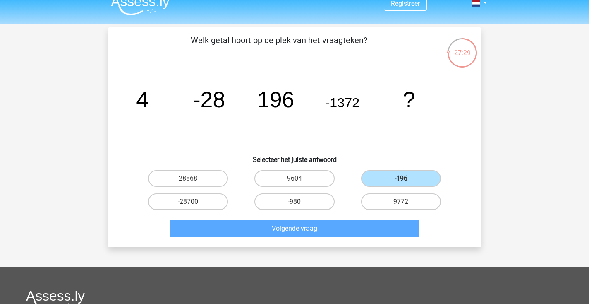
scroll to position [38, 0]
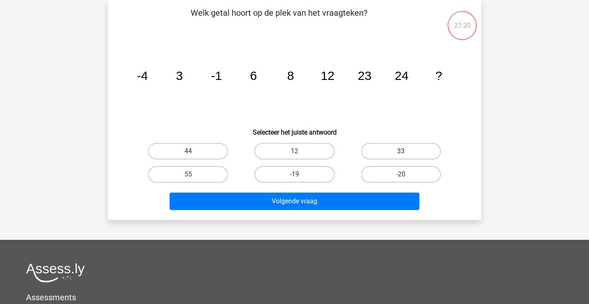
click at [389, 149] on label "33" at bounding box center [401, 151] width 80 height 17
click at [401, 151] on input "33" at bounding box center [403, 153] width 5 height 5
radio input "true"
click at [357, 210] on div "Volgende vraag" at bounding box center [294, 202] width 319 height 21
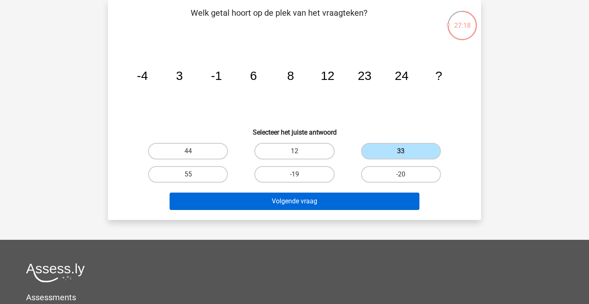
click at [352, 202] on button "Volgende vraag" at bounding box center [295, 200] width 250 height 17
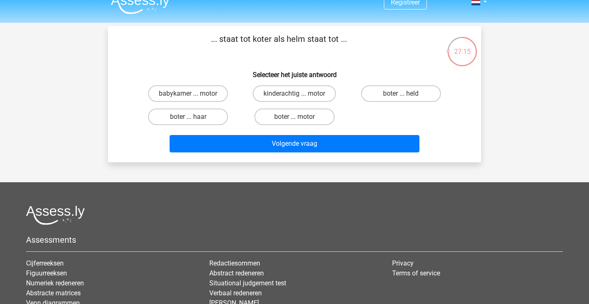
scroll to position [12, 0]
click at [191, 91] on label "babykamer ... motor" at bounding box center [188, 93] width 80 height 17
click at [191, 93] on input "babykamer ... motor" at bounding box center [190, 95] width 5 height 5
radio input "true"
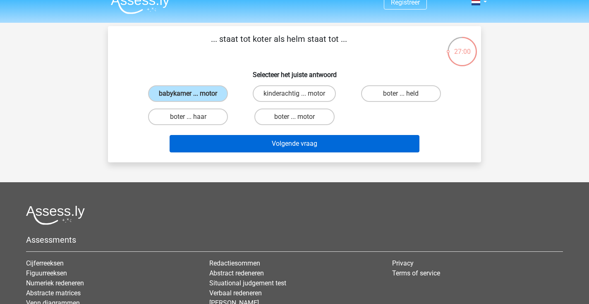
click at [254, 145] on button "Volgende vraag" at bounding box center [295, 143] width 250 height 17
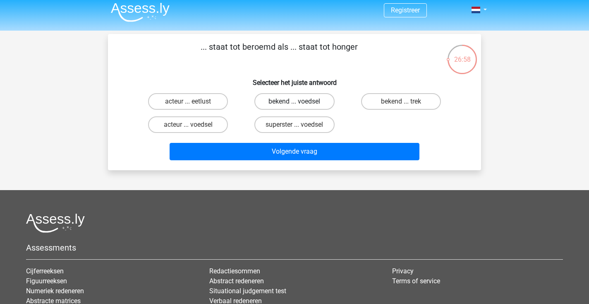
scroll to position [4, 0]
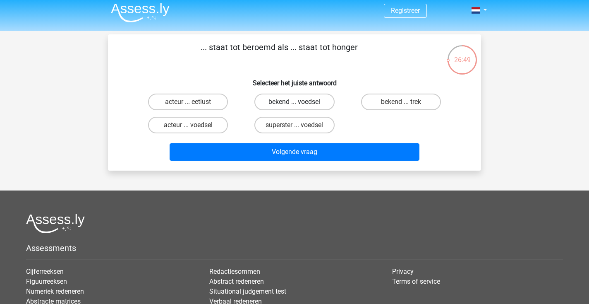
click at [264, 105] on label "bekend ... voedsel" at bounding box center [294, 101] width 80 height 17
click at [295, 105] on input "bekend ... voedsel" at bounding box center [297, 104] width 5 height 5
radio input "true"
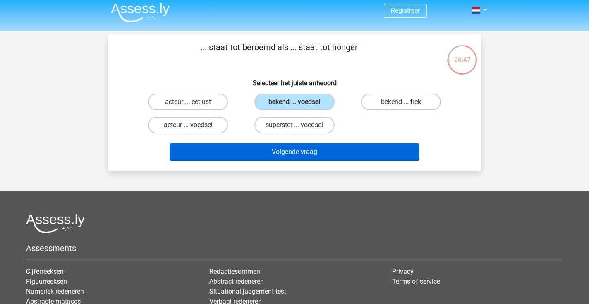
click at [281, 160] on button "Volgende vraag" at bounding box center [295, 151] width 250 height 17
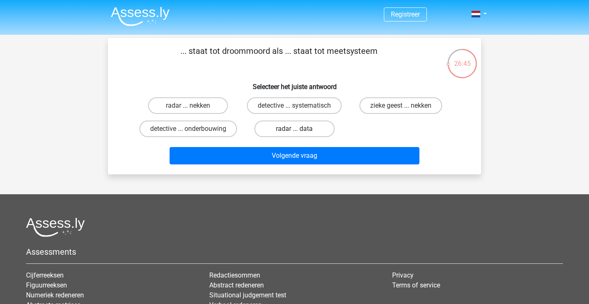
scroll to position [0, 0]
click at [278, 125] on label "radar ... data" at bounding box center [294, 128] width 80 height 17
click at [295, 129] on input "radar ... data" at bounding box center [297, 131] width 5 height 5
radio input "true"
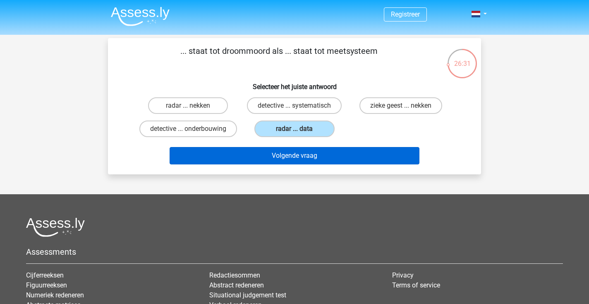
click at [284, 156] on button "Volgende vraag" at bounding box center [295, 155] width 250 height 17
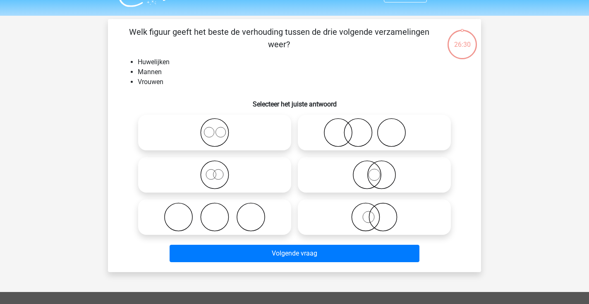
scroll to position [17, 0]
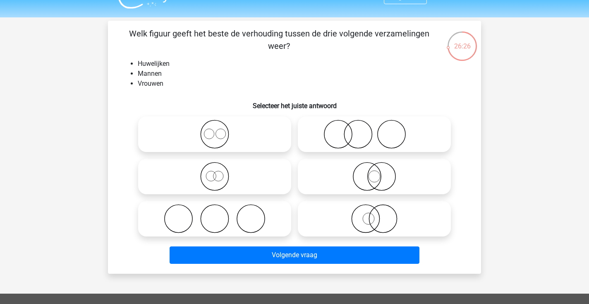
click at [230, 124] on icon at bounding box center [214, 134] width 146 height 29
click at [220, 125] on input "radio" at bounding box center [217, 127] width 5 height 5
radio input "true"
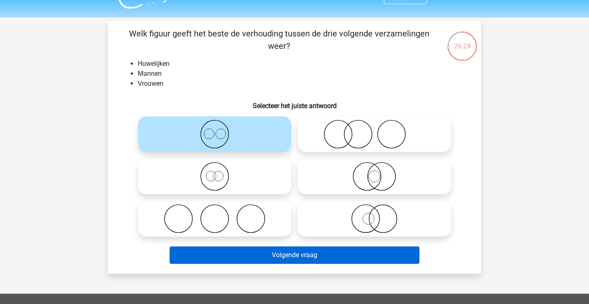
click at [242, 252] on button "Volgende vraag" at bounding box center [295, 254] width 250 height 17
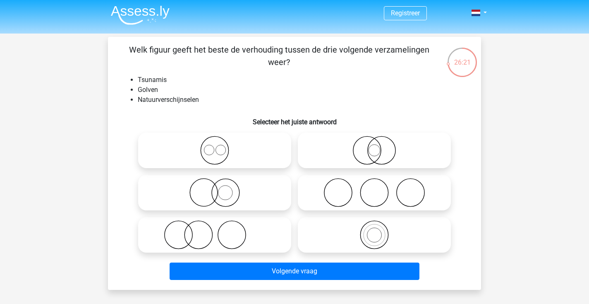
scroll to position [0, 0]
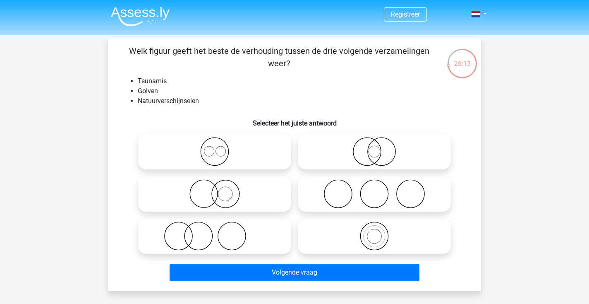
click at [328, 235] on icon at bounding box center [374, 235] width 146 height 29
click at [374, 232] on input "radio" at bounding box center [376, 228] width 5 height 5
radio input "true"
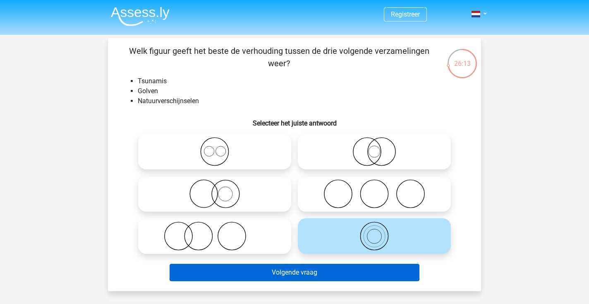
click at [314, 281] on button "Volgende vraag" at bounding box center [295, 271] width 250 height 17
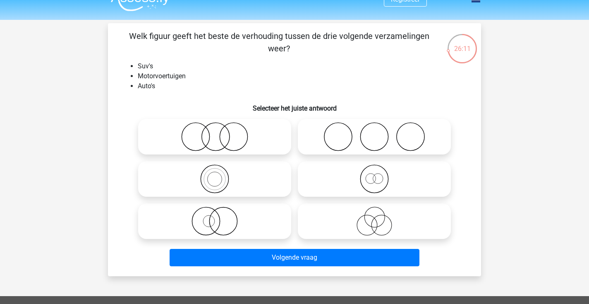
scroll to position [13, 0]
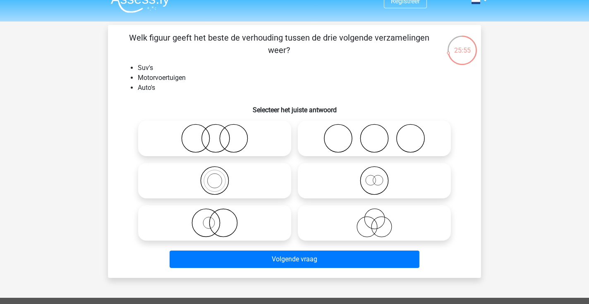
click at [261, 140] on icon at bounding box center [214, 138] width 146 height 29
click at [220, 134] on input "radio" at bounding box center [217, 131] width 5 height 5
radio input "true"
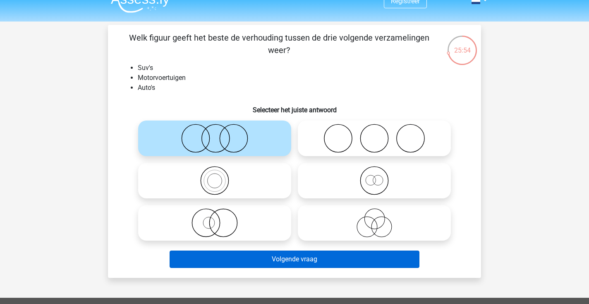
click at [277, 256] on button "Volgende vraag" at bounding box center [295, 258] width 250 height 17
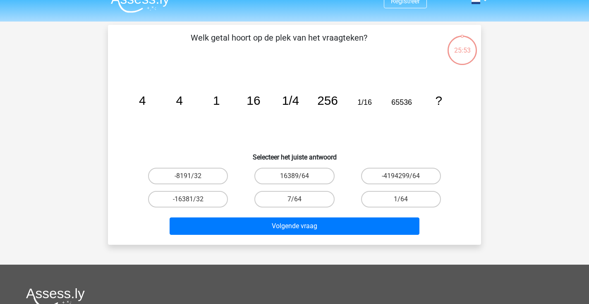
scroll to position [38, 0]
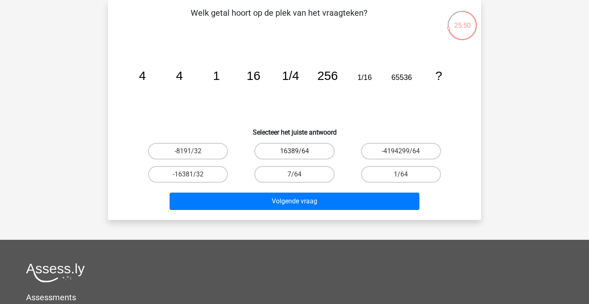
click at [316, 149] on label "16389/64" at bounding box center [294, 151] width 80 height 17
click at [300, 151] on input "16389/64" at bounding box center [297, 153] width 5 height 5
radio input "true"
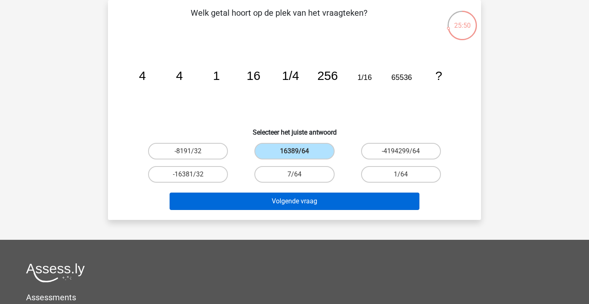
click at [320, 199] on button "Volgende vraag" at bounding box center [295, 200] width 250 height 17
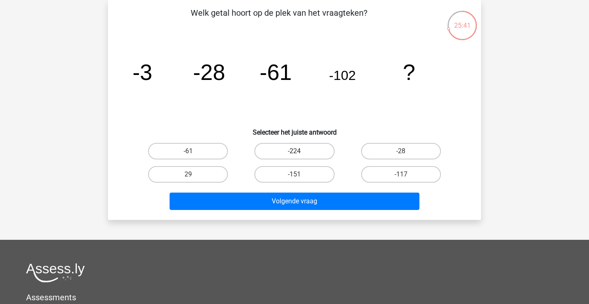
click at [320, 154] on label "-224" at bounding box center [294, 151] width 80 height 17
click at [300, 154] on input "-224" at bounding box center [297, 153] width 5 height 5
radio input "true"
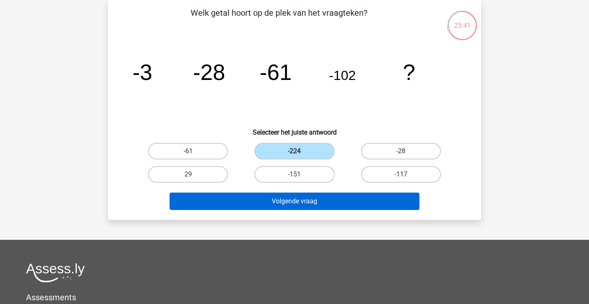
click at [330, 202] on button "Volgende vraag" at bounding box center [295, 200] width 250 height 17
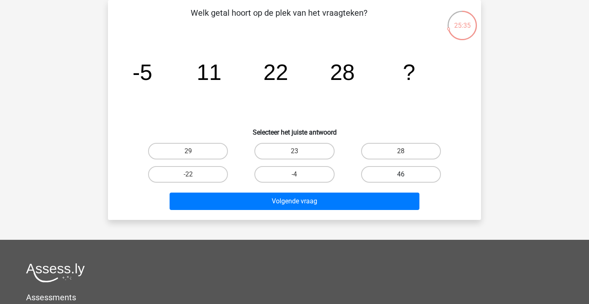
click at [398, 170] on label "46" at bounding box center [401, 174] width 80 height 17
click at [401, 174] on input "46" at bounding box center [403, 176] width 5 height 5
radio input "true"
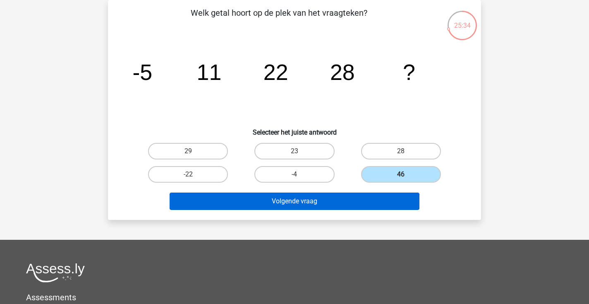
click at [362, 196] on button "Volgende vraag" at bounding box center [295, 200] width 250 height 17
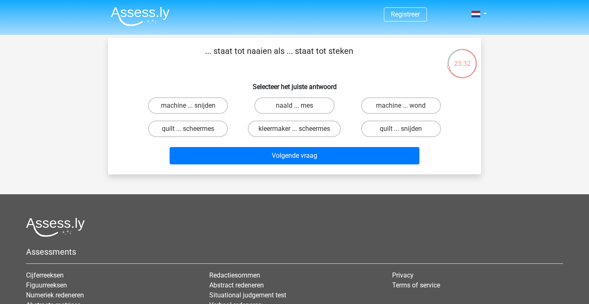
scroll to position [0, 0]
click at [410, 129] on label "quilt ... snijden" at bounding box center [401, 128] width 80 height 17
click at [406, 129] on input "quilt ... snijden" at bounding box center [403, 131] width 5 height 5
radio input "true"
click at [323, 125] on label "kleermaker ... scheermes" at bounding box center [294, 128] width 93 height 17
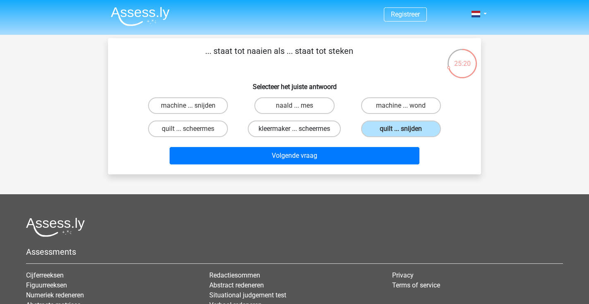
click at [300, 129] on input "kleermaker ... scheermes" at bounding box center [297, 131] width 5 height 5
radio input "true"
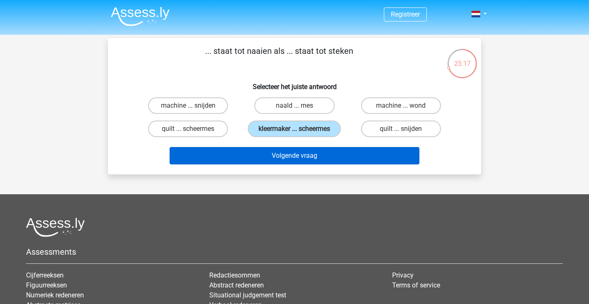
click at [311, 156] on button "Volgende vraag" at bounding box center [295, 155] width 250 height 17
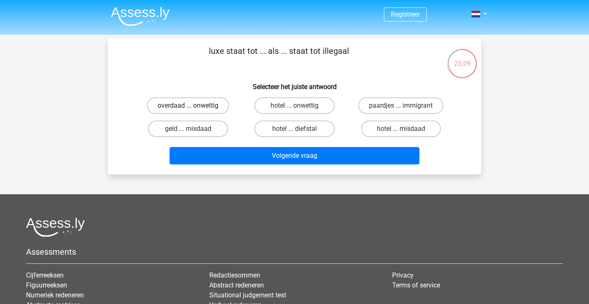
click at [212, 104] on label "overdaad ... onwettig" at bounding box center [188, 105] width 82 height 17
click at [194, 105] on input "overdaad ... onwettig" at bounding box center [190, 107] width 5 height 5
radio input "true"
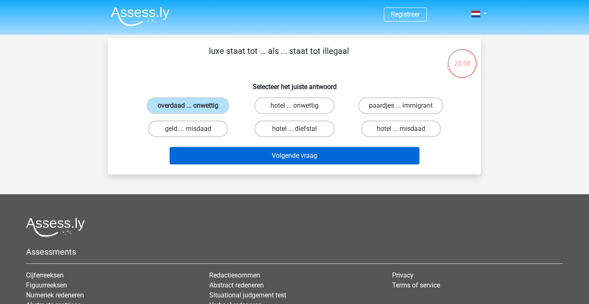
click at [307, 156] on button "Volgende vraag" at bounding box center [295, 155] width 250 height 17
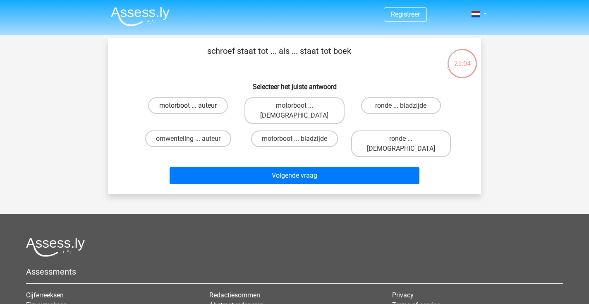
click at [198, 103] on label "motorboot ... auteur" at bounding box center [188, 105] width 80 height 17
click at [194, 105] on input "motorboot ... auteur" at bounding box center [190, 107] width 5 height 5
radio input "true"
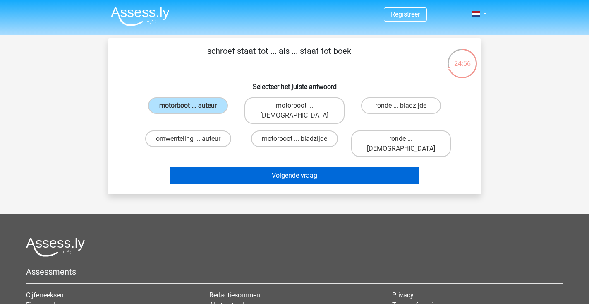
click at [351, 167] on button "Volgende vraag" at bounding box center [295, 175] width 250 height 17
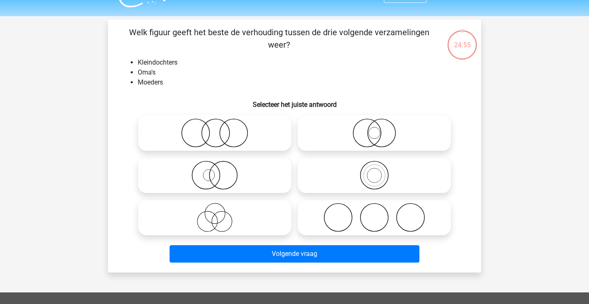
scroll to position [18, 0]
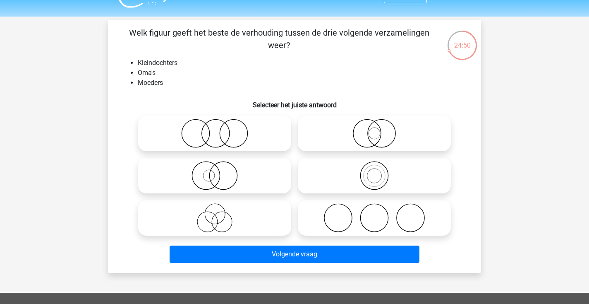
click at [268, 134] on icon at bounding box center [214, 133] width 146 height 29
click at [220, 129] on input "radio" at bounding box center [217, 126] width 5 height 5
radio input "true"
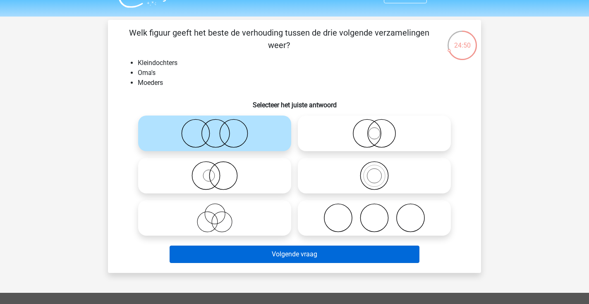
click at [301, 252] on button "Volgende vraag" at bounding box center [295, 253] width 250 height 17
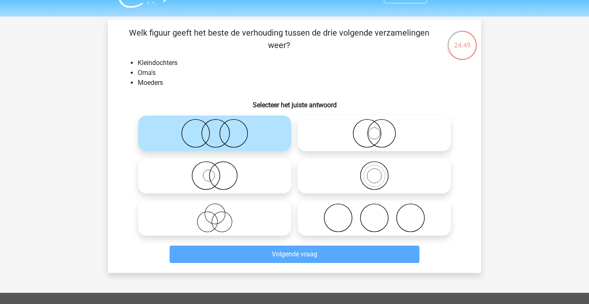
scroll to position [38, 0]
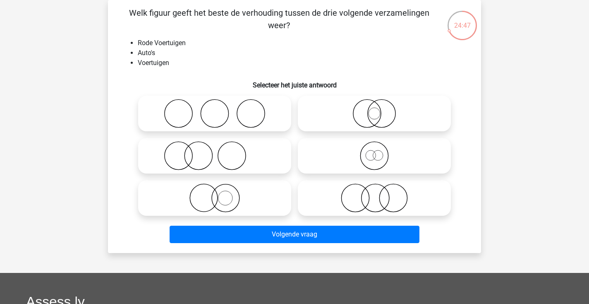
click at [219, 158] on icon at bounding box center [214, 155] width 146 height 29
click at [219, 151] on input "radio" at bounding box center [217, 148] width 5 height 5
radio input "true"
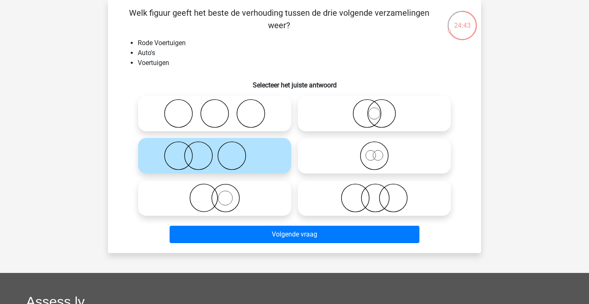
click at [362, 156] on icon at bounding box center [374, 155] width 146 height 29
click at [374, 151] on input "radio" at bounding box center [376, 148] width 5 height 5
radio input "true"
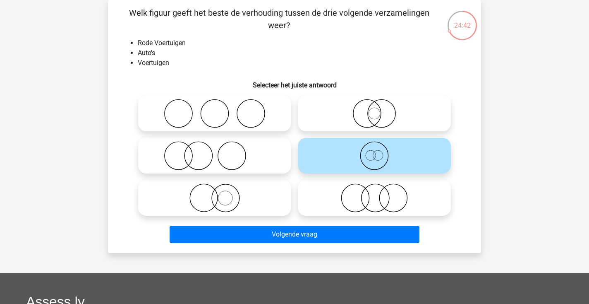
click at [378, 117] on icon at bounding box center [374, 113] width 146 height 29
click at [378, 109] on input "radio" at bounding box center [376, 106] width 5 height 5
radio input "true"
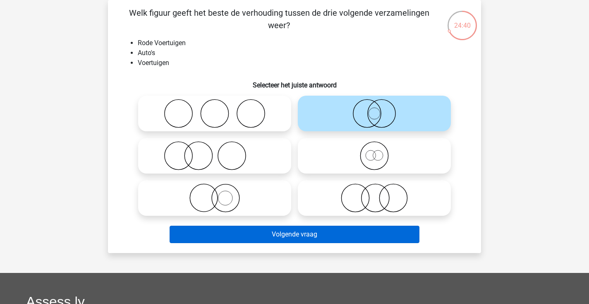
click at [326, 232] on button "Volgende vraag" at bounding box center [295, 233] width 250 height 17
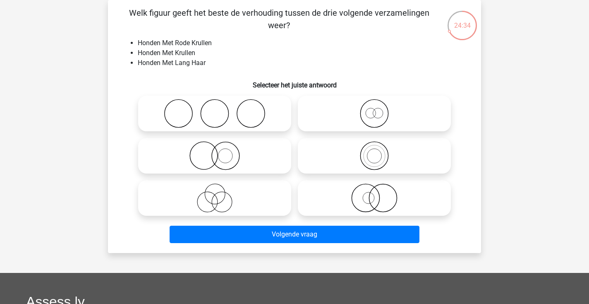
click at [357, 168] on icon at bounding box center [374, 155] width 146 height 29
click at [374, 151] on input "radio" at bounding box center [376, 148] width 5 height 5
radio input "true"
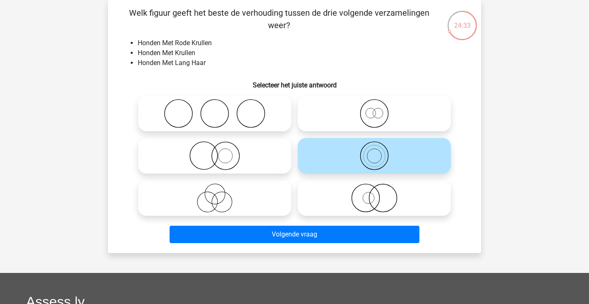
click at [241, 194] on icon at bounding box center [214, 197] width 146 height 29
click at [220, 194] on input "radio" at bounding box center [217, 190] width 5 height 5
radio input "true"
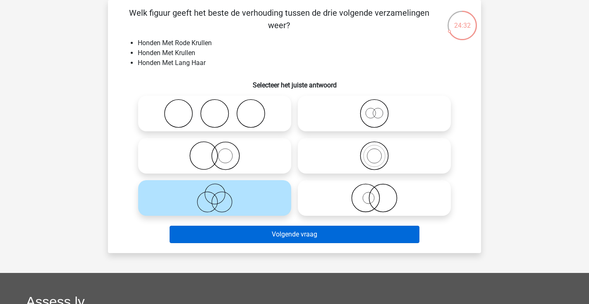
click at [258, 236] on button "Volgende vraag" at bounding box center [295, 233] width 250 height 17
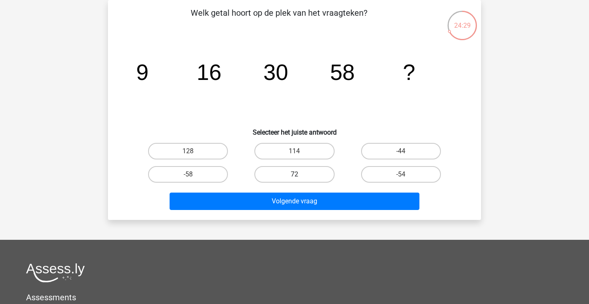
click at [323, 170] on label "72" at bounding box center [294, 174] width 80 height 17
click at [300, 174] on input "72" at bounding box center [297, 176] width 5 height 5
radio input "true"
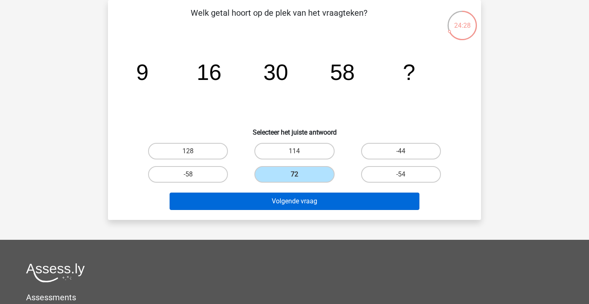
click at [327, 197] on button "Volgende vraag" at bounding box center [295, 200] width 250 height 17
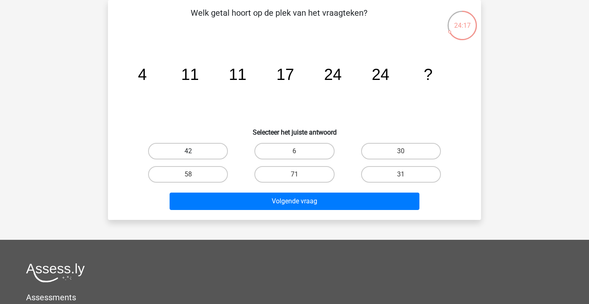
click at [196, 152] on label "42" at bounding box center [188, 151] width 80 height 17
click at [194, 152] on input "42" at bounding box center [190, 153] width 5 height 5
radio input "true"
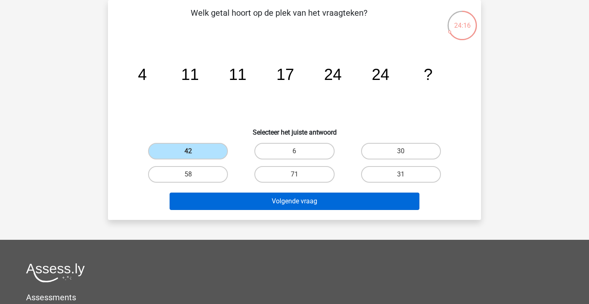
click at [259, 201] on button "Volgende vraag" at bounding box center [295, 200] width 250 height 17
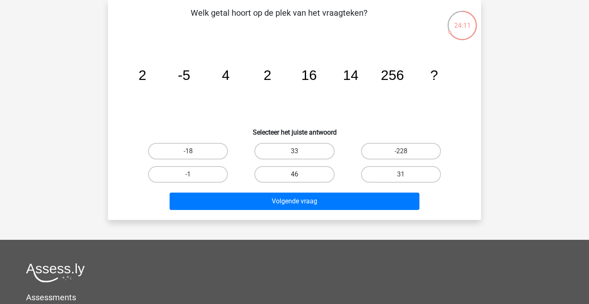
click at [308, 174] on label "46" at bounding box center [294, 174] width 80 height 17
click at [300, 174] on input "46" at bounding box center [297, 176] width 5 height 5
radio input "true"
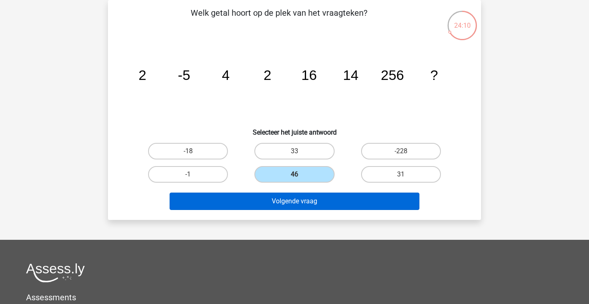
click at [308, 201] on button "Volgende vraag" at bounding box center [295, 200] width 250 height 17
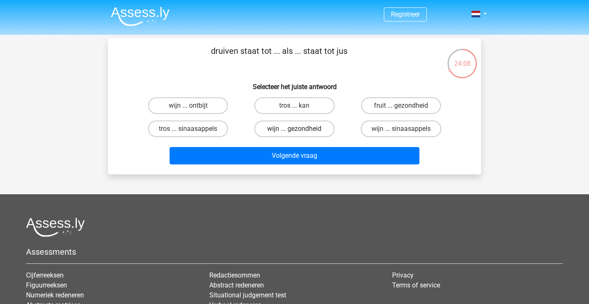
scroll to position [0, 0]
click at [391, 132] on label "wijn ... sinaasappels" at bounding box center [401, 128] width 81 height 17
click at [401, 132] on input "wijn ... sinaasappels" at bounding box center [403, 131] width 5 height 5
radio input "true"
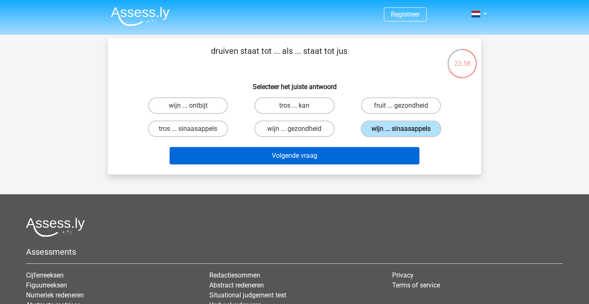
click at [350, 155] on button "Volgende vraag" at bounding box center [295, 155] width 250 height 17
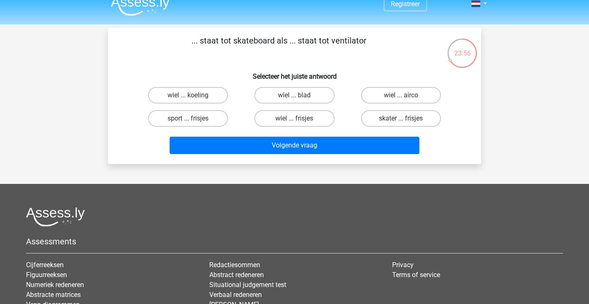
scroll to position [3, 0]
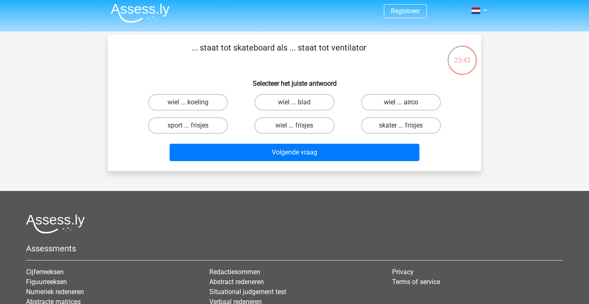
click at [376, 104] on label "wiel ... airco" at bounding box center [401, 102] width 80 height 17
click at [401, 104] on input "wiel ... airco" at bounding box center [403, 104] width 5 height 5
radio input "true"
click at [332, 143] on div "Volgende vraag" at bounding box center [294, 150] width 347 height 27
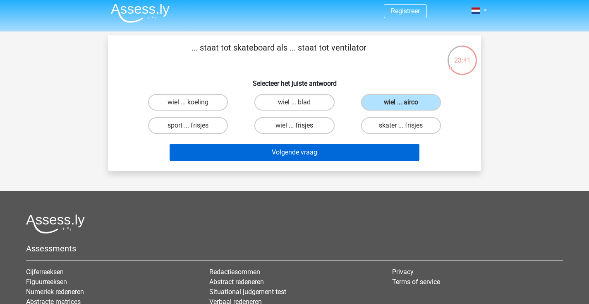
click at [321, 155] on button "Volgende vraag" at bounding box center [295, 152] width 250 height 17
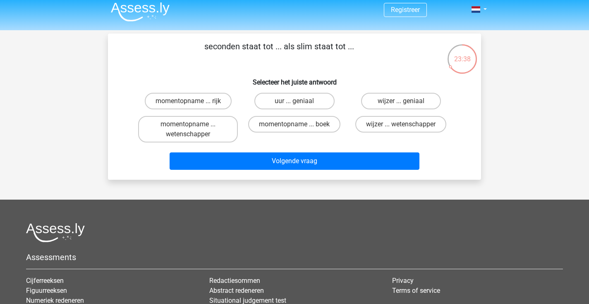
scroll to position [0, 0]
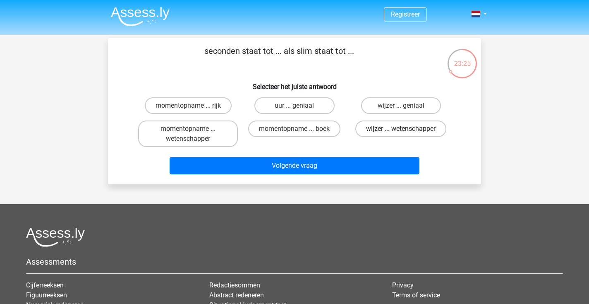
click at [376, 134] on label "wijzer ... wetenschapper" at bounding box center [400, 128] width 91 height 17
click at [401, 134] on input "wijzer ... wetenschapper" at bounding box center [403, 131] width 5 height 5
radio input "true"
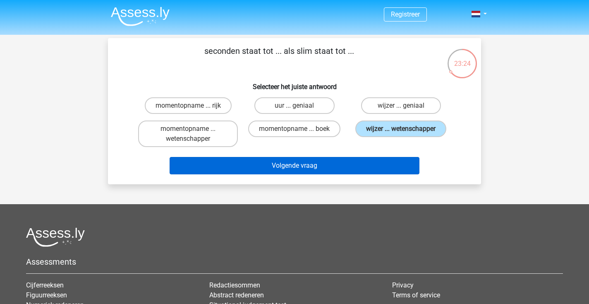
click at [334, 172] on button "Volgende vraag" at bounding box center [295, 165] width 250 height 17
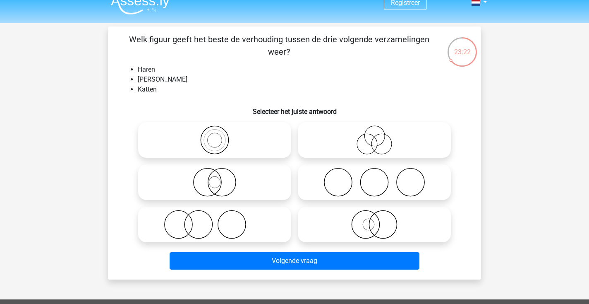
scroll to position [11, 0]
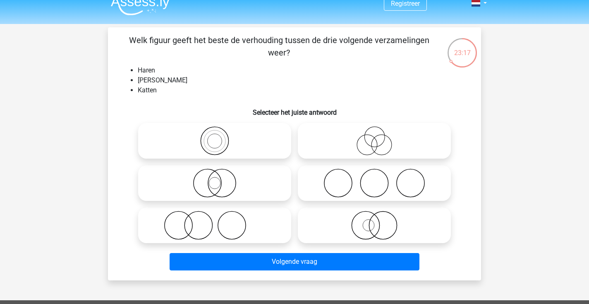
click at [267, 217] on icon at bounding box center [214, 225] width 146 height 29
click at [220, 217] on input "radio" at bounding box center [217, 218] width 5 height 5
radio input "true"
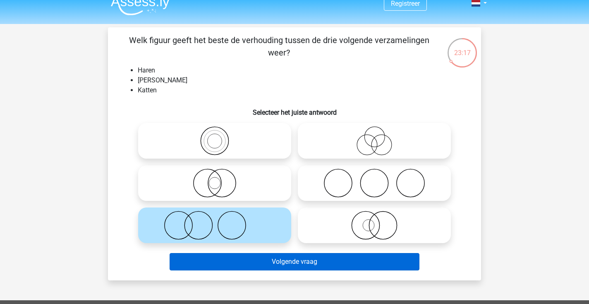
click at [292, 261] on button "Volgende vraag" at bounding box center [295, 261] width 250 height 17
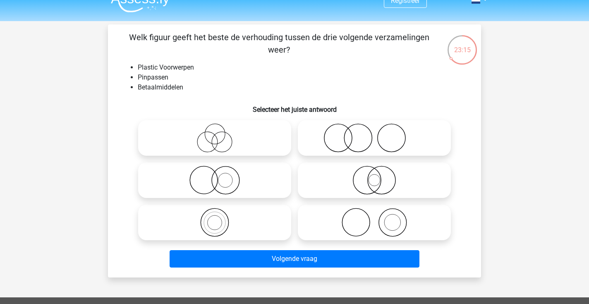
scroll to position [12, 0]
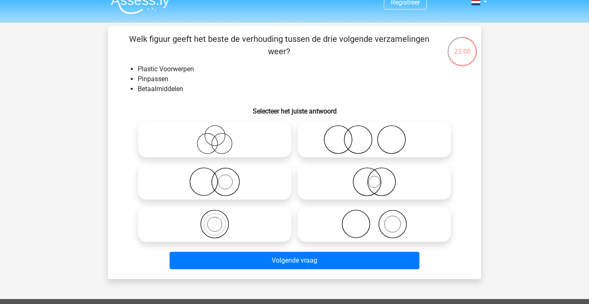
click at [360, 147] on icon at bounding box center [374, 139] width 146 height 29
click at [374, 135] on input "radio" at bounding box center [376, 132] width 5 height 5
radio input "true"
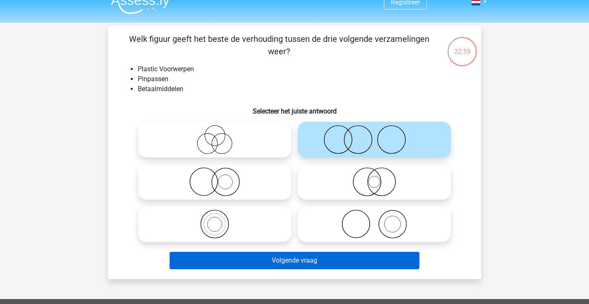
click at [275, 263] on button "Volgende vraag" at bounding box center [295, 260] width 250 height 17
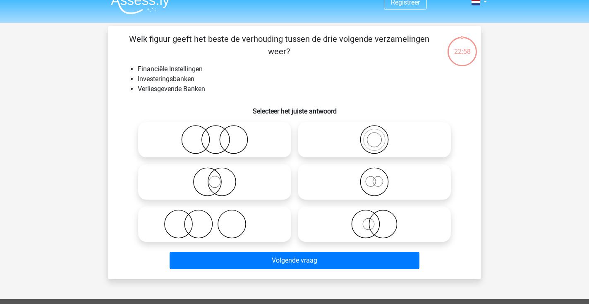
scroll to position [38, 0]
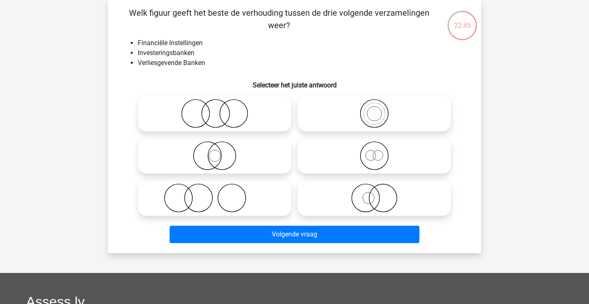
click at [255, 155] on icon at bounding box center [214, 155] width 146 height 29
click at [220, 151] on input "radio" at bounding box center [217, 148] width 5 height 5
radio input "true"
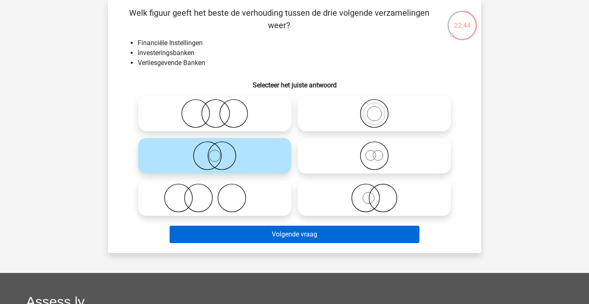
click at [286, 233] on button "Volgende vraag" at bounding box center [295, 233] width 250 height 17
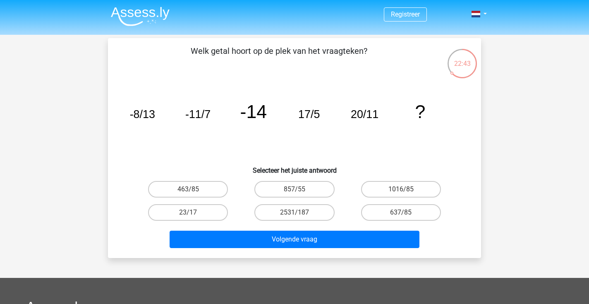
scroll to position [0, 0]
click at [217, 210] on label "23/17" at bounding box center [188, 212] width 80 height 17
click at [194, 212] on input "23/17" at bounding box center [190, 214] width 5 height 5
radio input "true"
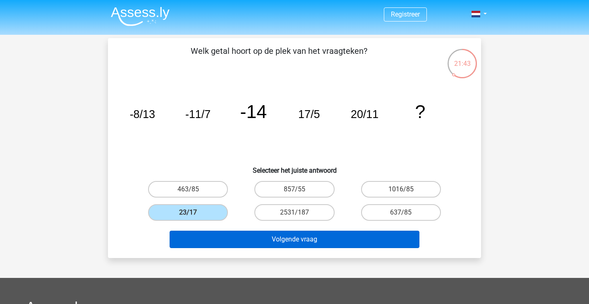
click at [246, 234] on button "Volgende vraag" at bounding box center [295, 238] width 250 height 17
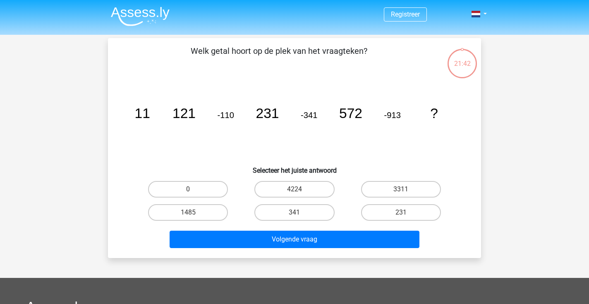
scroll to position [38, 0]
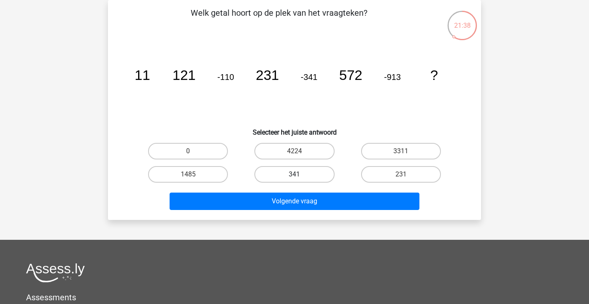
click at [285, 172] on label "341" at bounding box center [294, 174] width 80 height 17
click at [295, 174] on input "341" at bounding box center [297, 176] width 5 height 5
radio input "true"
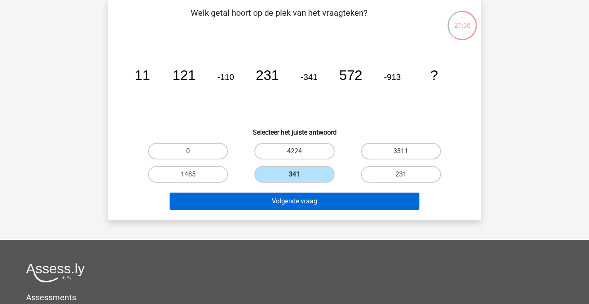
click at [304, 204] on button "Volgende vraag" at bounding box center [295, 200] width 250 height 17
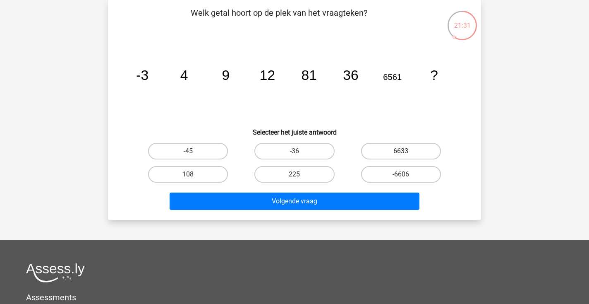
click at [393, 150] on label "6633" at bounding box center [401, 151] width 80 height 17
click at [401, 151] on input "6633" at bounding box center [403, 153] width 5 height 5
radio input "true"
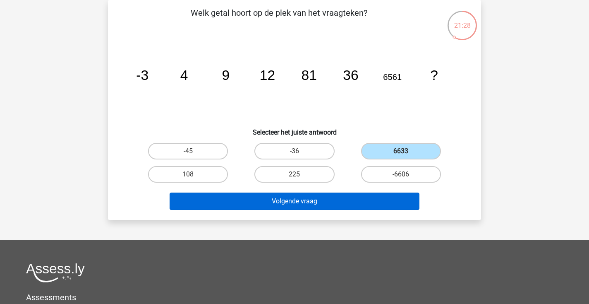
click at [351, 202] on button "Volgende vraag" at bounding box center [295, 200] width 250 height 17
